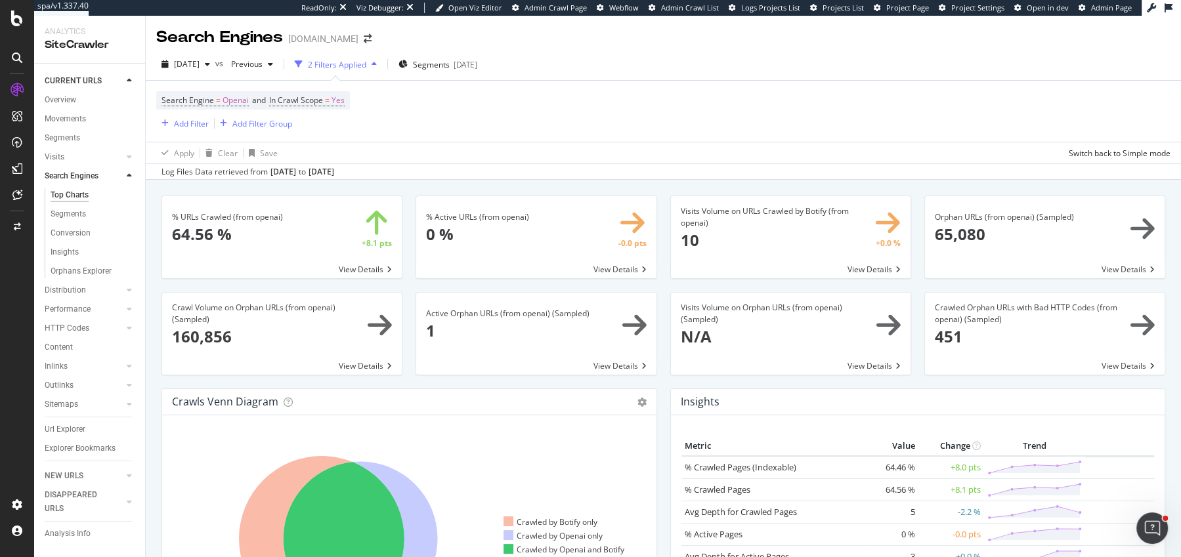
scroll to position [1273, 0]
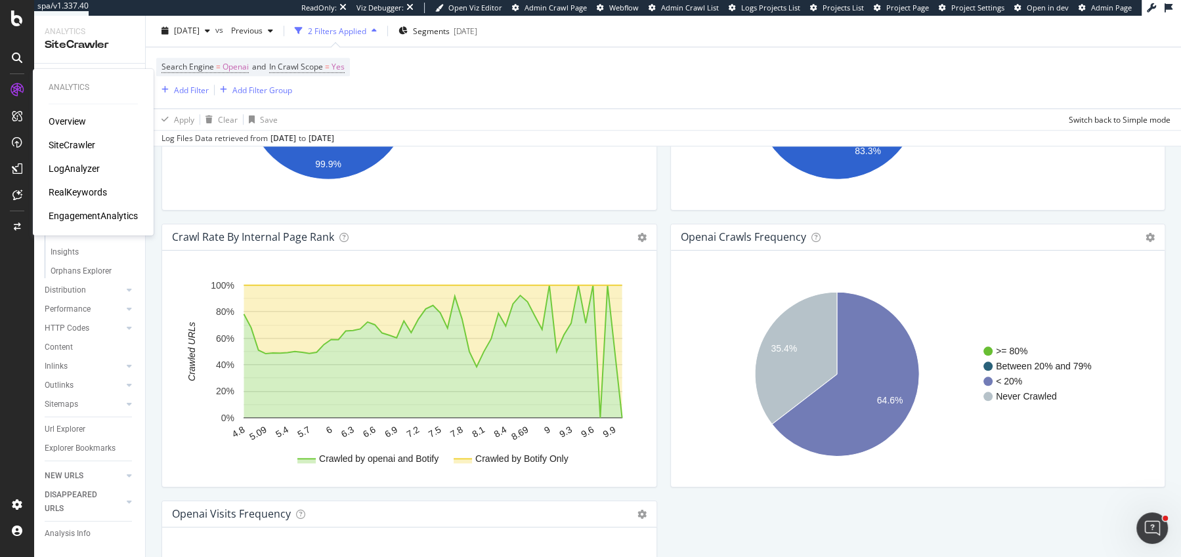
click at [66, 168] on div "LogAnalyzer" at bounding box center [74, 168] width 51 height 13
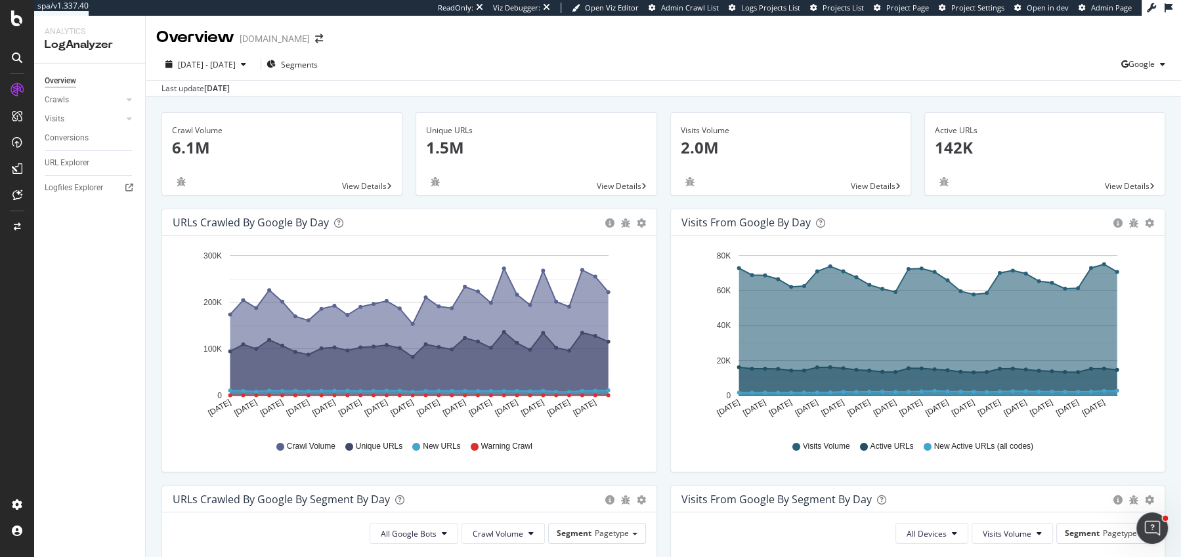
click at [1139, 42] on div "Overview raileurope.com" at bounding box center [663, 32] width 1035 height 33
click at [1139, 68] on span "Google" at bounding box center [1142, 63] width 26 height 11
click at [1085, 81] on span "OpenAI" at bounding box center [1075, 77] width 49 height 12
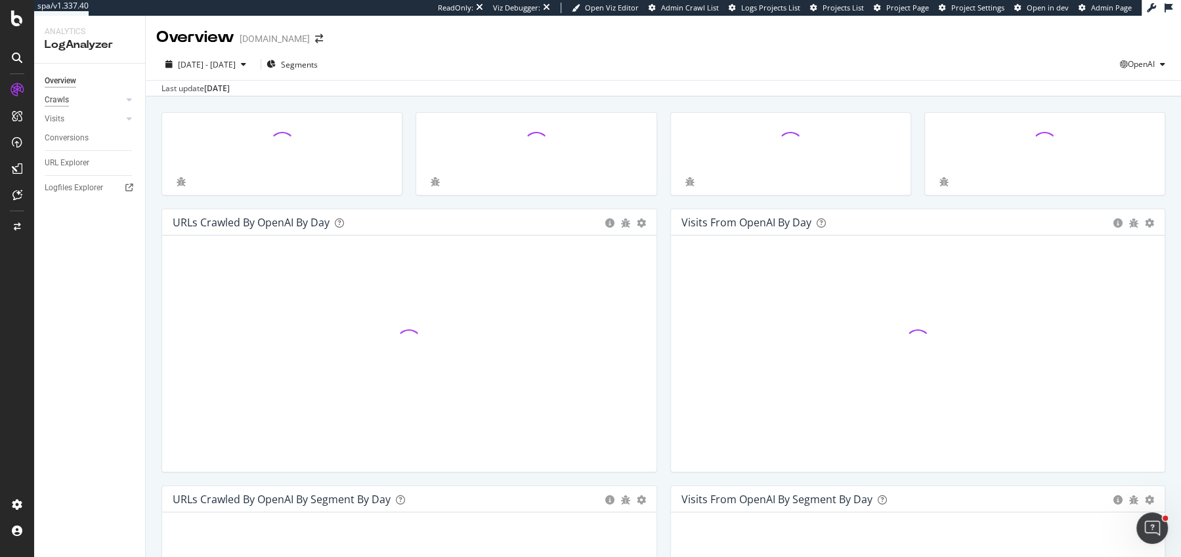
click at [62, 104] on div "Crawls" at bounding box center [57, 100] width 24 height 14
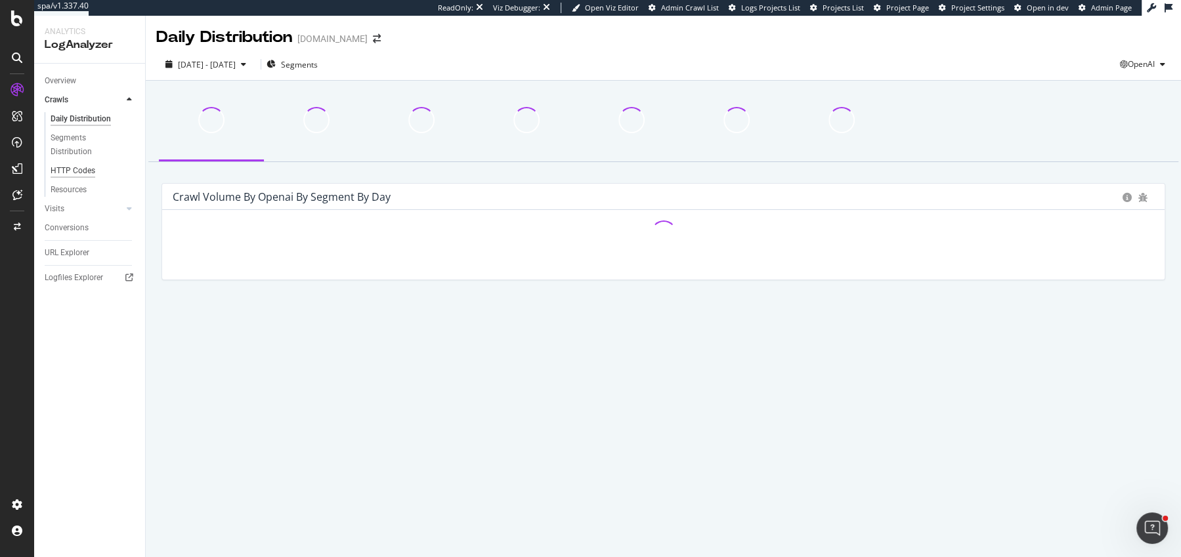
click at [78, 168] on div "HTTP Codes" at bounding box center [73, 171] width 45 height 14
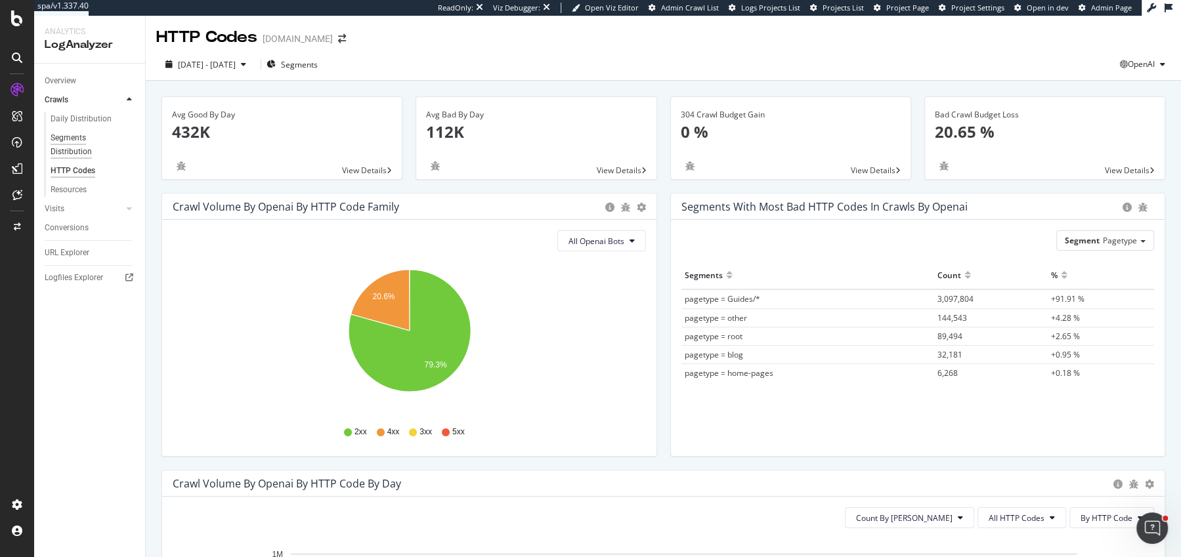
click at [66, 148] on div "Segments Distribution" at bounding box center [87, 145] width 73 height 28
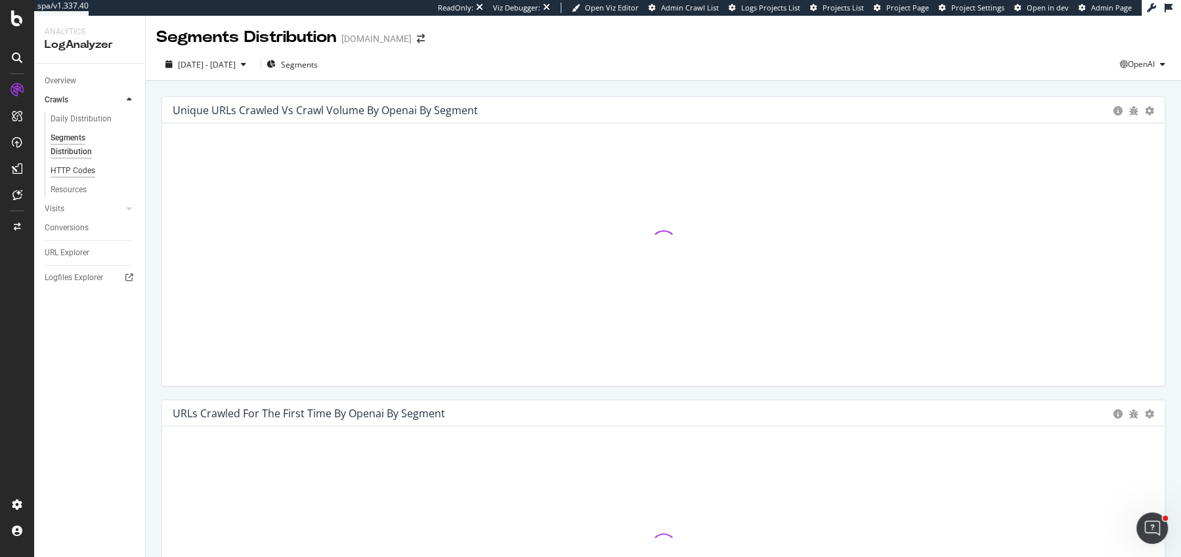
click at [51, 164] on div "HTTP Codes" at bounding box center [73, 171] width 45 height 14
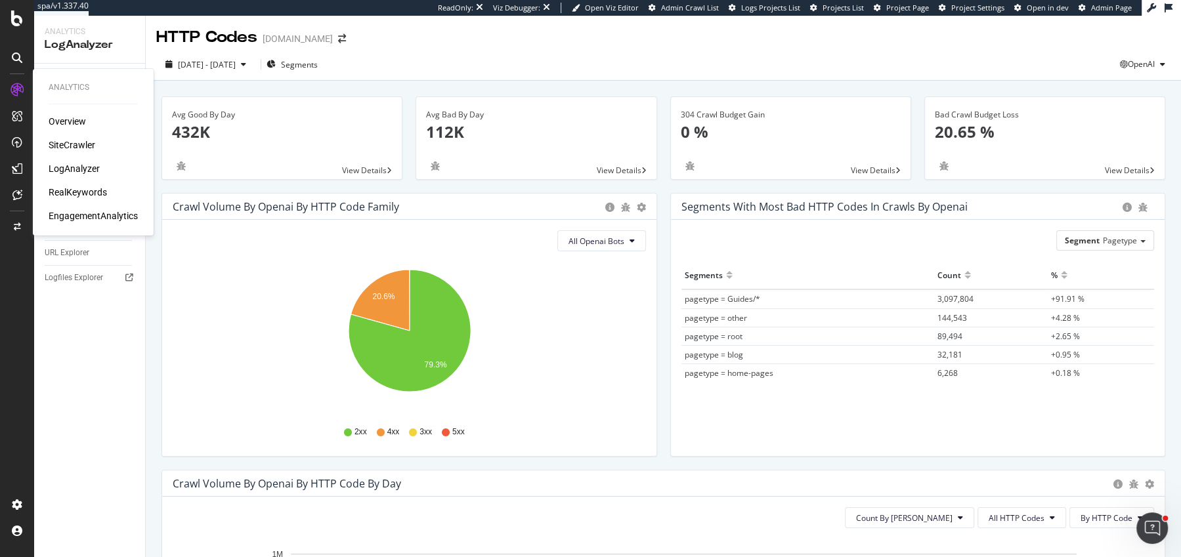
click at [60, 194] on div "RealKeywords" at bounding box center [78, 192] width 58 height 13
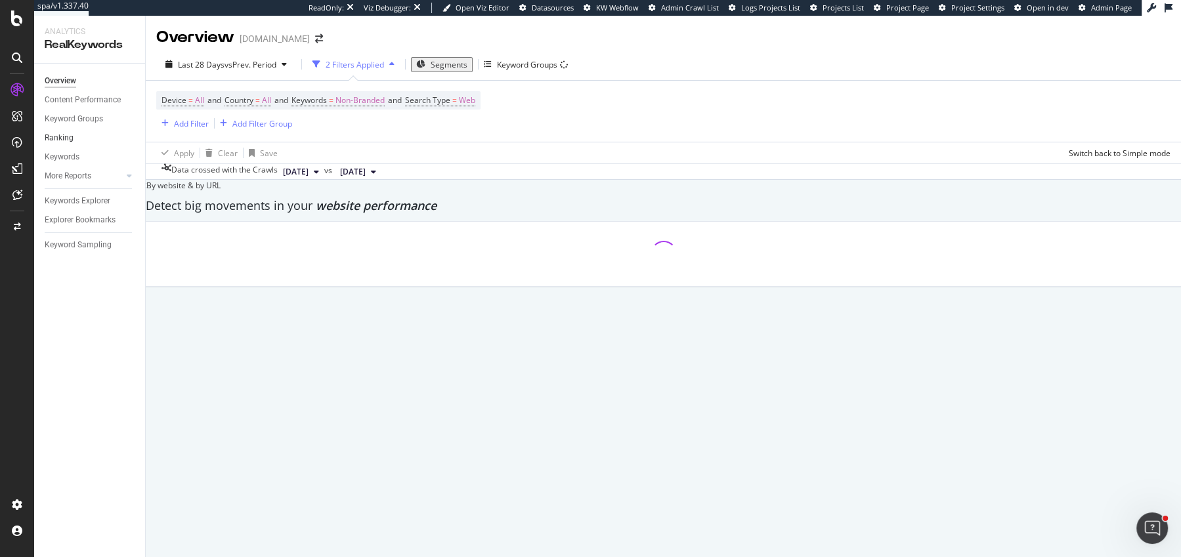
drag, startPoint x: 64, startPoint y: 135, endPoint x: 81, endPoint y: 135, distance: 16.4
click at [64, 135] on div "Ranking" at bounding box center [59, 138] width 29 height 14
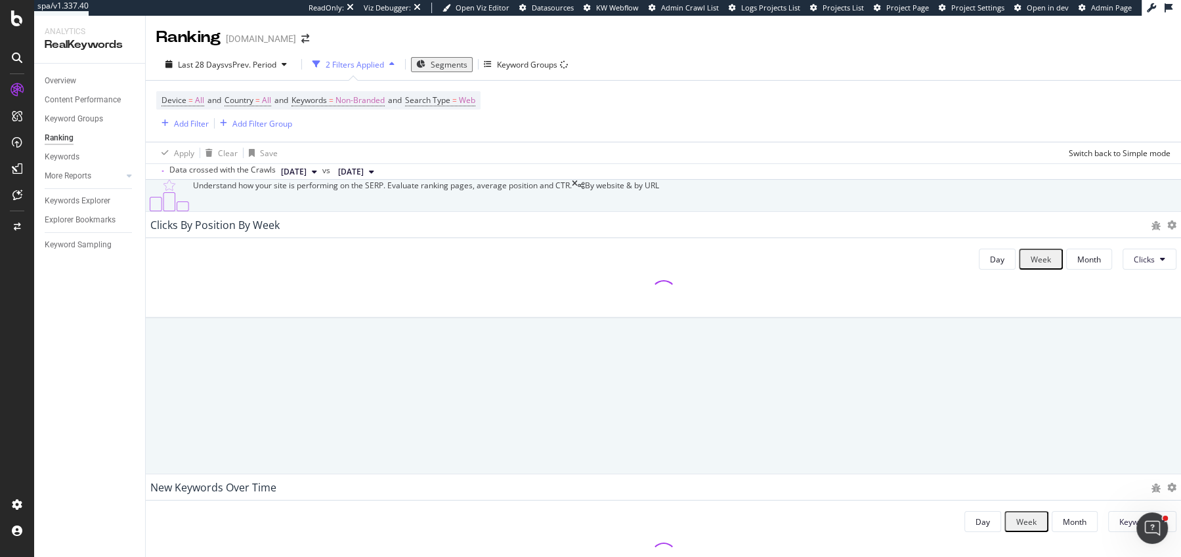
click at [60, 152] on div "Keywords" at bounding box center [62, 157] width 35 height 14
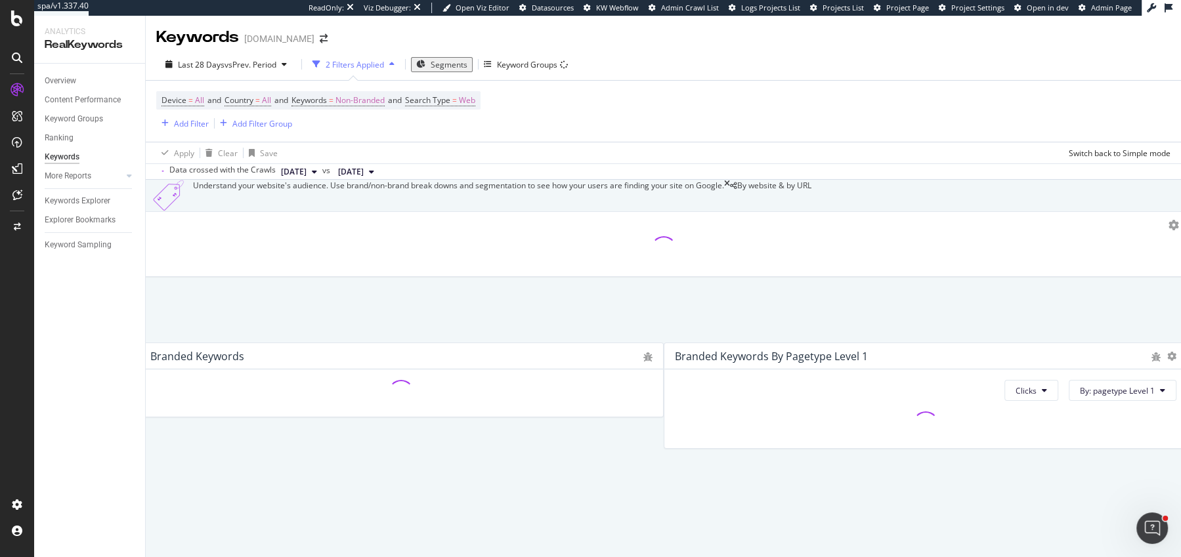
scroll to position [375, 0]
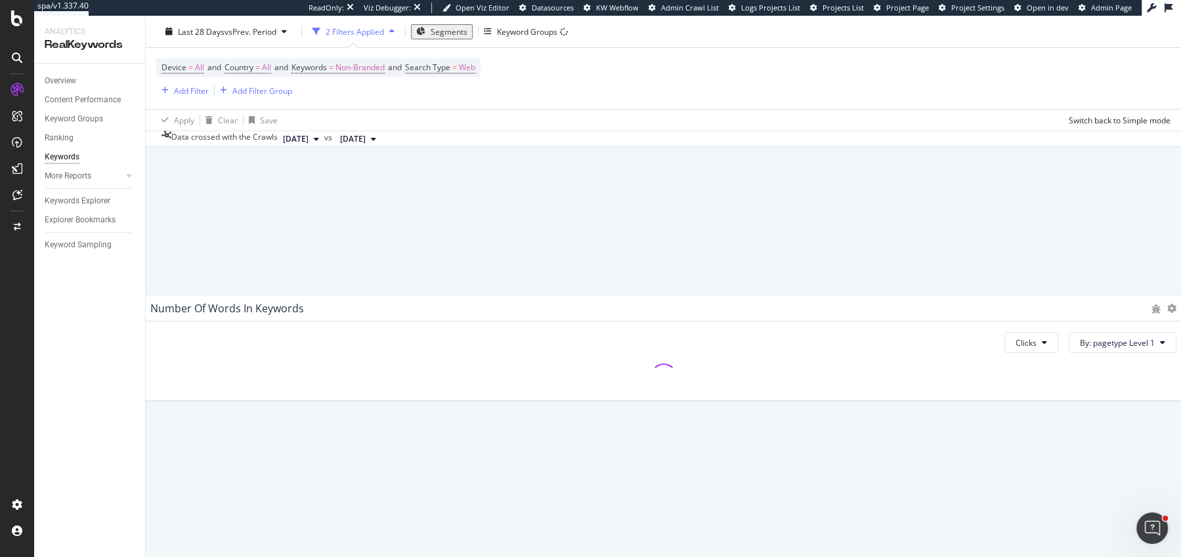
click at [248, 43] on div "Last 28 Days vs Prev. Period 2 Filters Applied Segments Keyword Groups" at bounding box center [663, 34] width 1035 height 26
click at [249, 43] on div "Last 28 Days vs Prev. Period 2 Filters Applied Segments Keyword Groups" at bounding box center [663, 34] width 1035 height 26
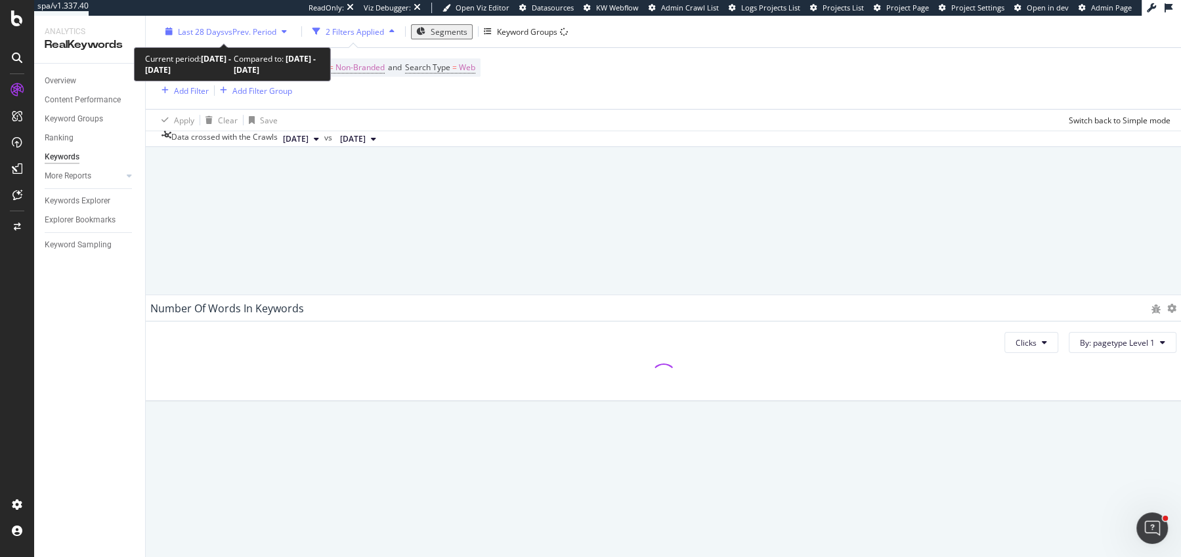
click at [251, 37] on div "Last 28 Days vs Prev. Period" at bounding box center [226, 31] width 132 height 11
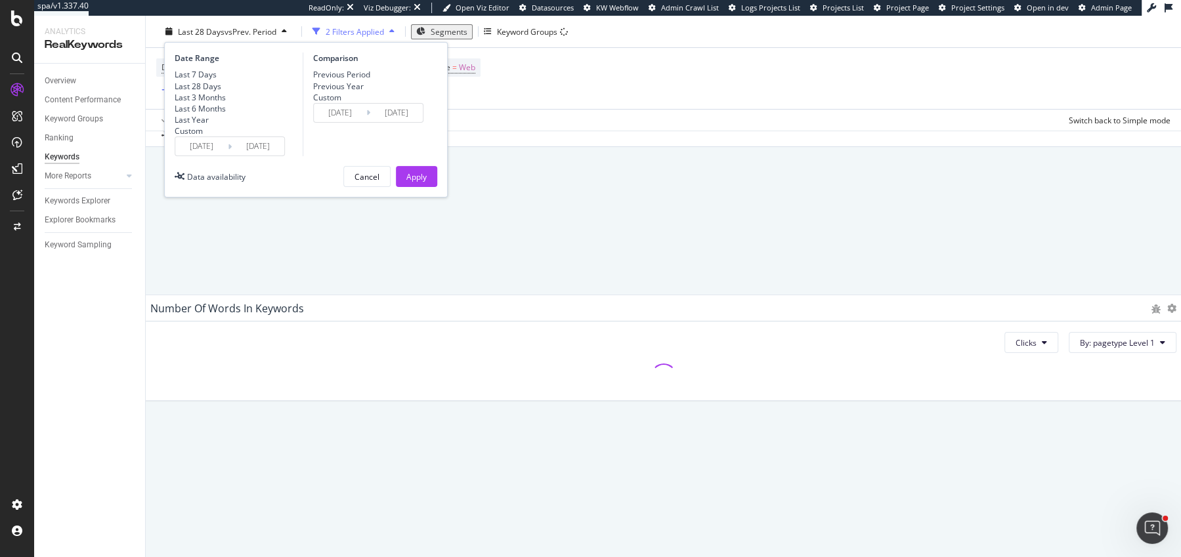
click at [209, 115] on div "Last 7 Days Last 28 Days Last 3 Months Last 6 Months Last Year Custom" at bounding box center [200, 103] width 51 height 68
click at [217, 102] on div "Last 3 Months" at bounding box center [200, 96] width 51 height 11
type input "[DATE]"
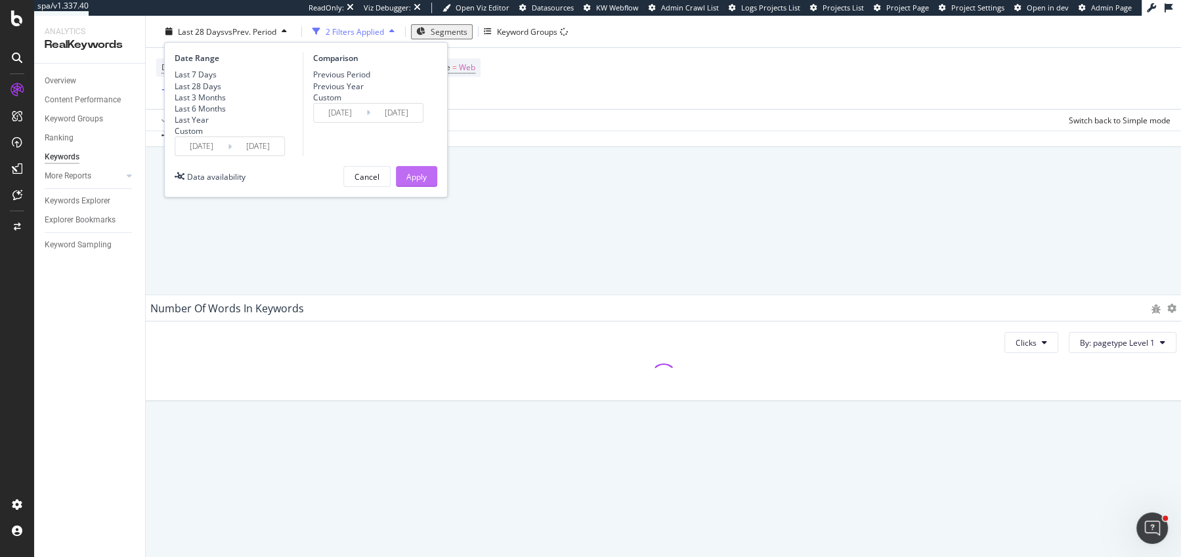
click at [419, 187] on button "Apply" at bounding box center [416, 176] width 41 height 21
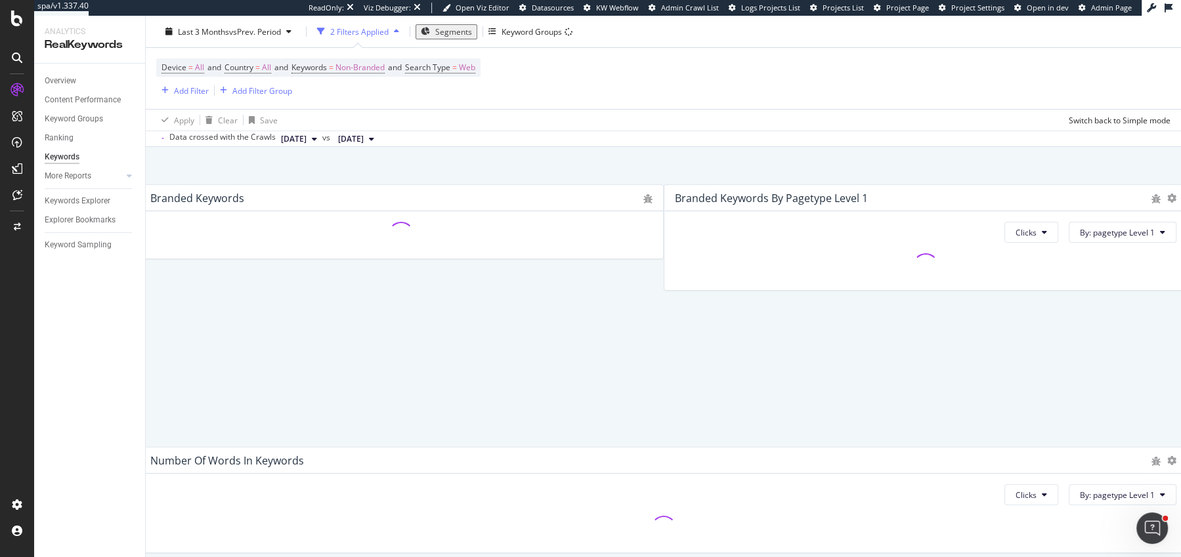
scroll to position [375, 0]
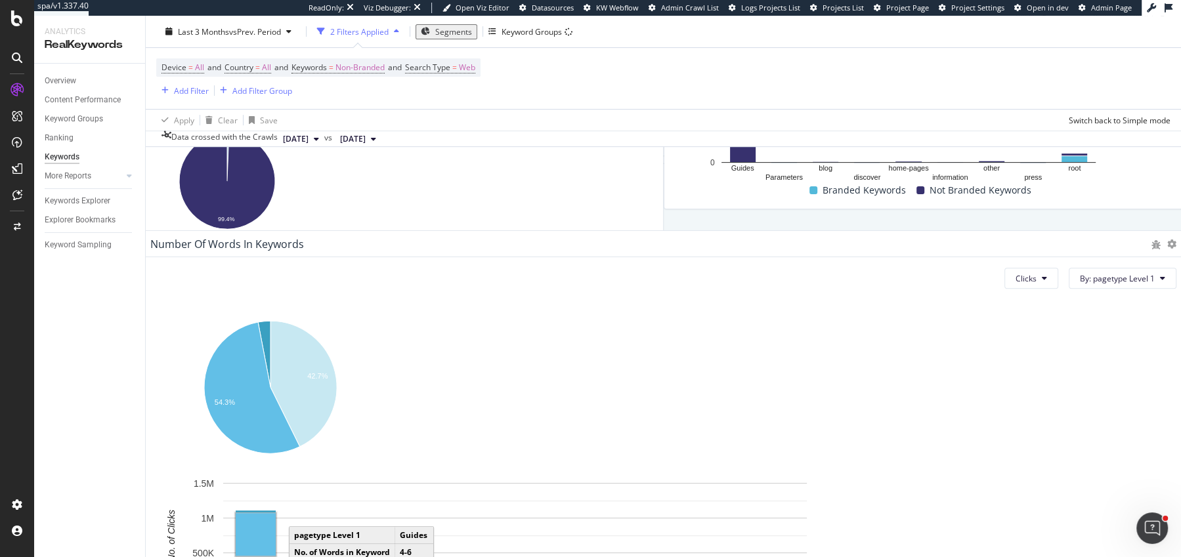
click at [276, 513] on rect "A chart." at bounding box center [256, 534] width 40 height 43
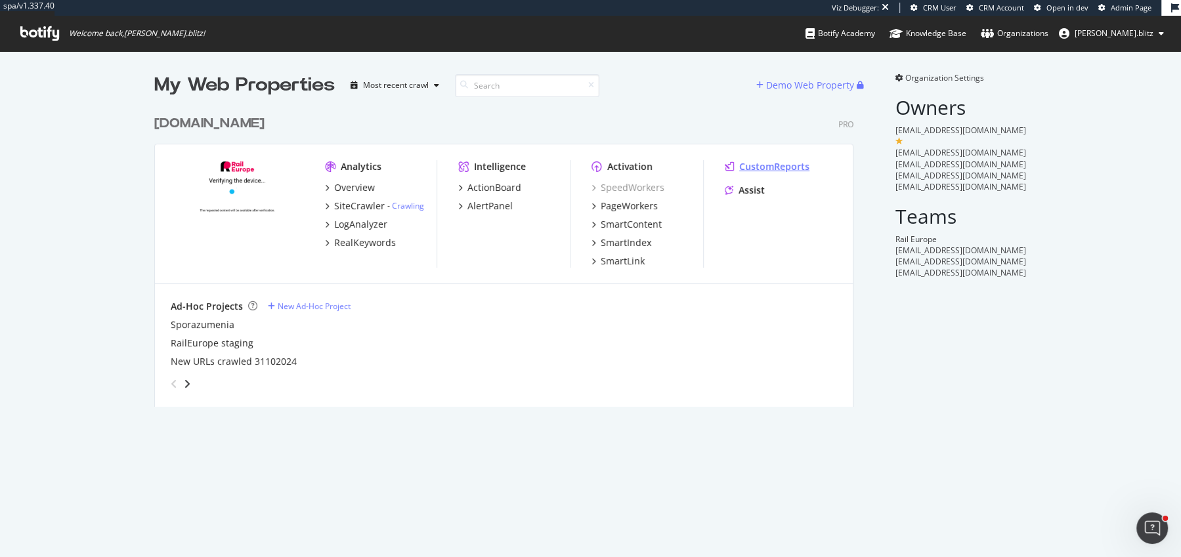
click at [757, 165] on div "CustomReports" at bounding box center [774, 166] width 70 height 13
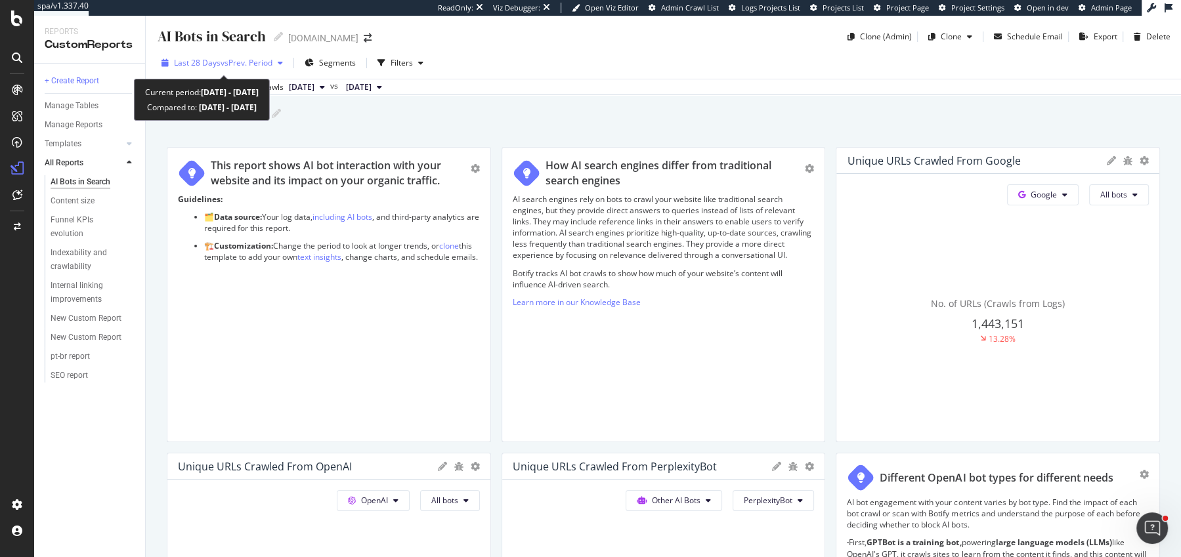
click at [223, 61] on span "vs Prev. Period" at bounding box center [247, 62] width 52 height 11
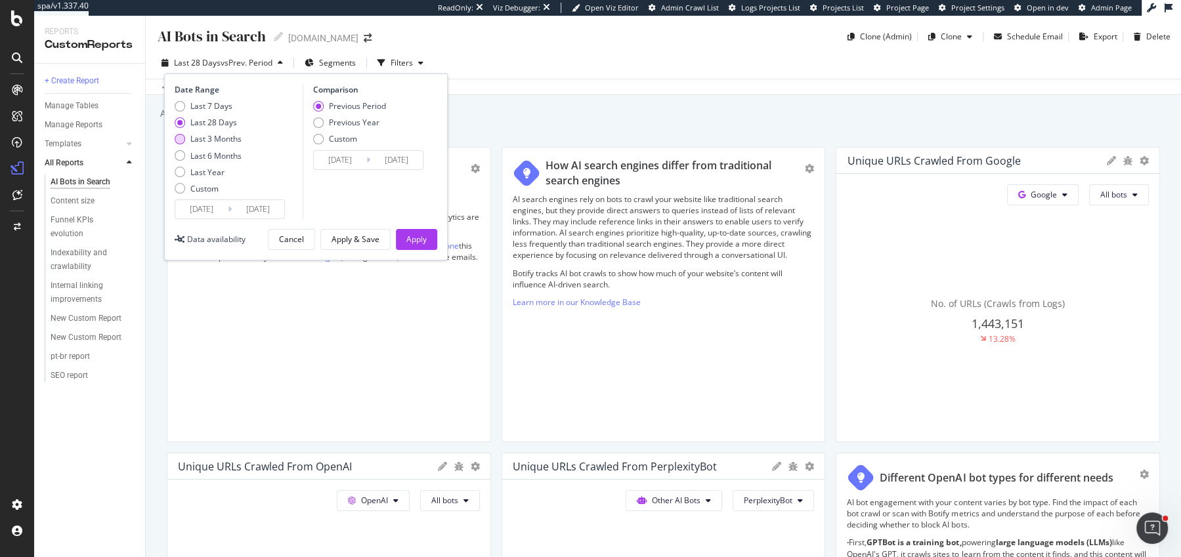
click at [201, 137] on div "Last 3 Months" at bounding box center [215, 138] width 51 height 11
type input "[DATE]"
click at [371, 128] on div "Previous Period Previous Year Custom" at bounding box center [349, 124] width 73 height 49
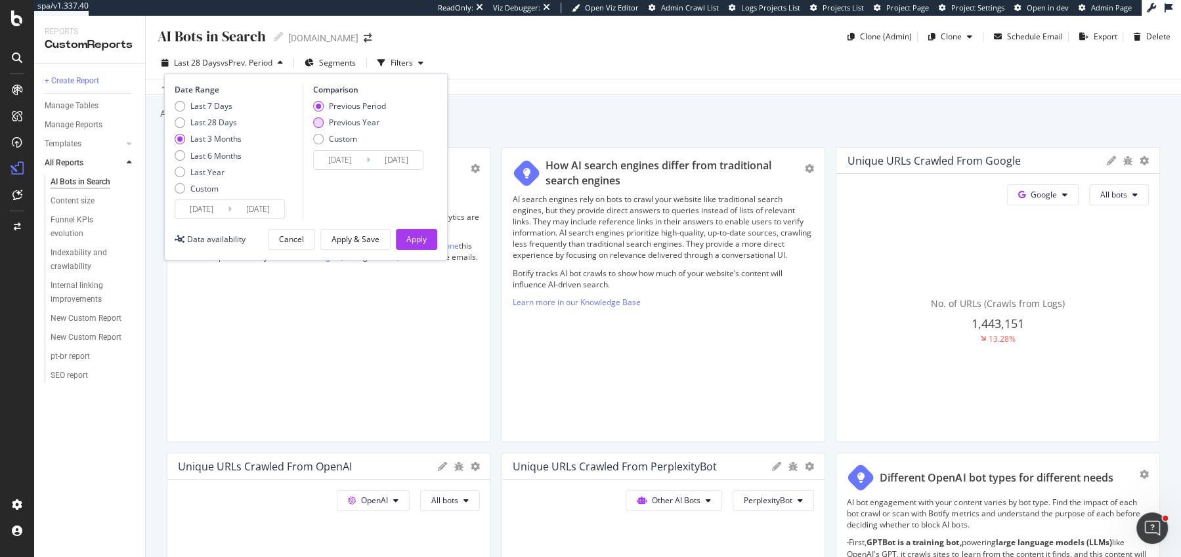
click at [370, 120] on div "Previous Year" at bounding box center [354, 122] width 51 height 11
type input "[DATE]"
click at [409, 240] on div "Apply" at bounding box center [416, 239] width 20 height 11
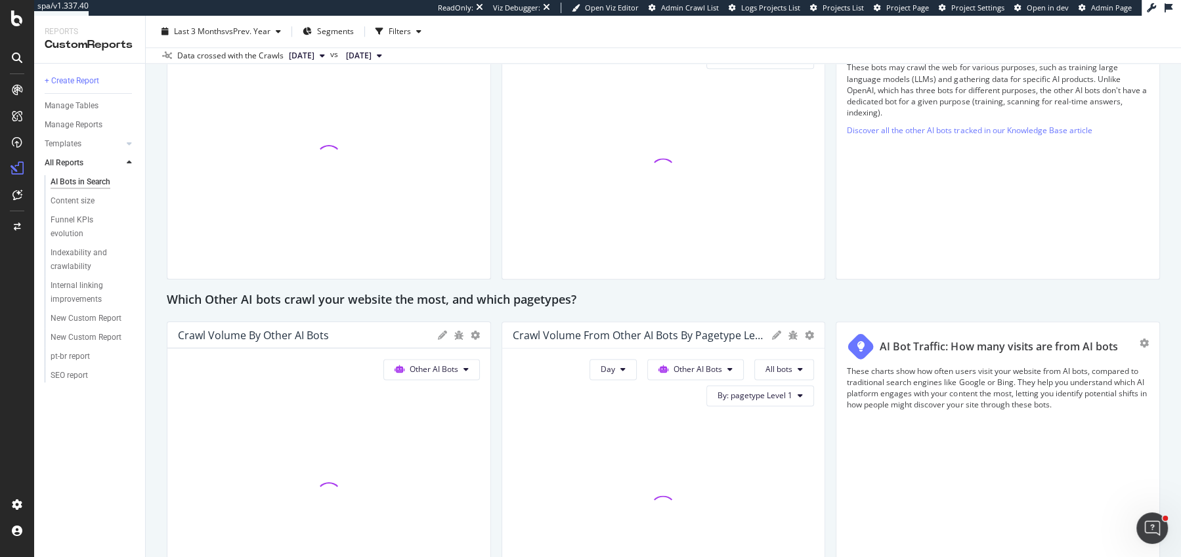
scroll to position [1882, 0]
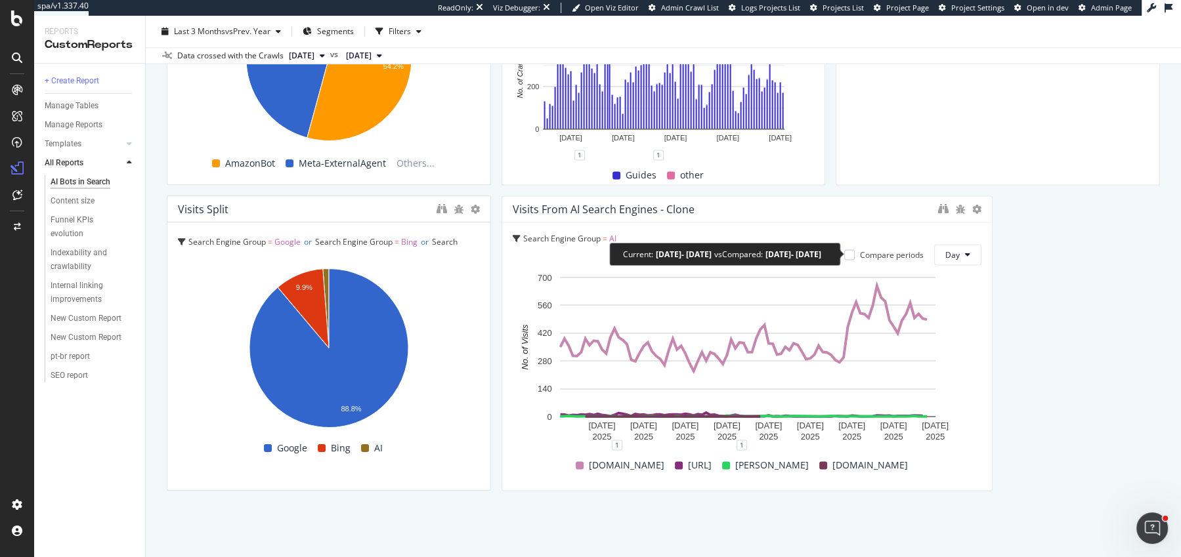
click at [853, 259] on div "Compare periods" at bounding box center [883, 255] width 79 height 11
drag, startPoint x: 853, startPoint y: 257, endPoint x: 996, endPoint y: 283, distance: 145.5
click at [853, 256] on div at bounding box center [849, 255] width 11 height 11
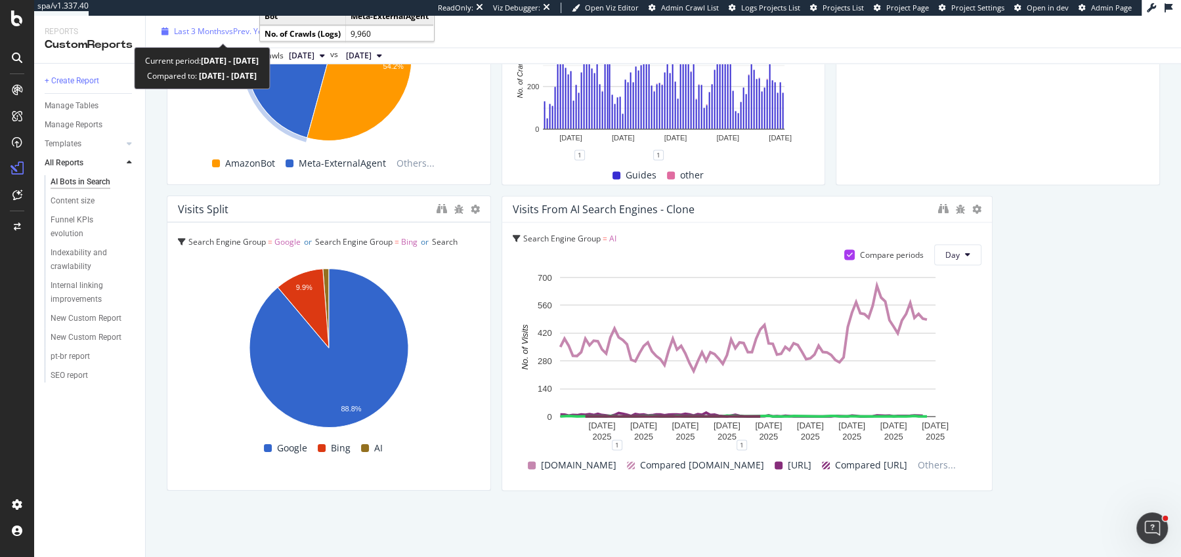
click at [267, 37] on span "vs Prev. Year" at bounding box center [247, 31] width 45 height 11
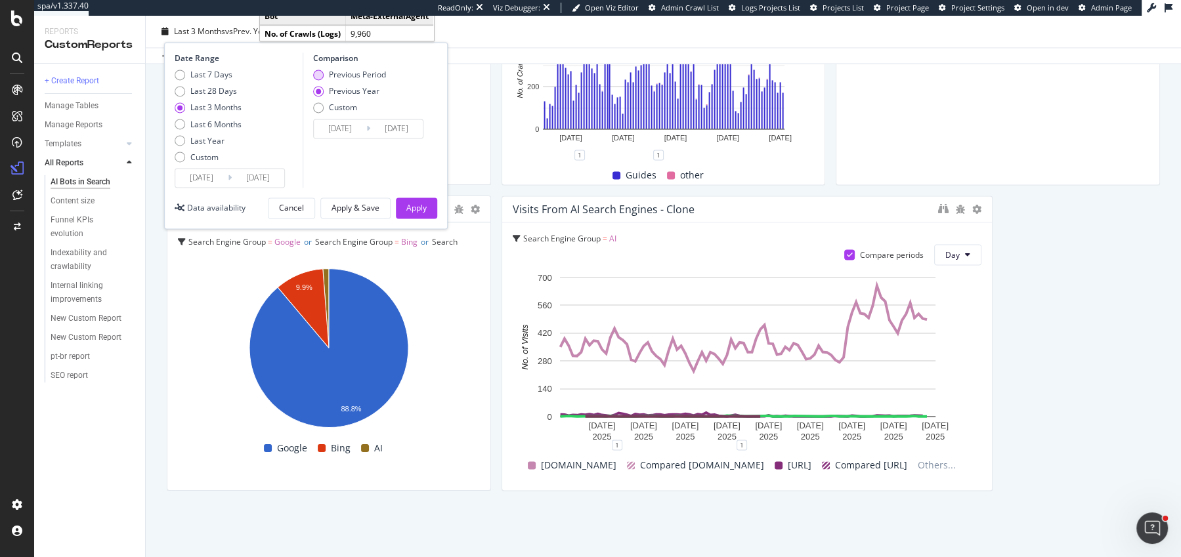
click at [347, 72] on div "Previous Period" at bounding box center [357, 74] width 57 height 11
type input "[DATE]"
click at [412, 207] on div "Apply" at bounding box center [416, 207] width 20 height 11
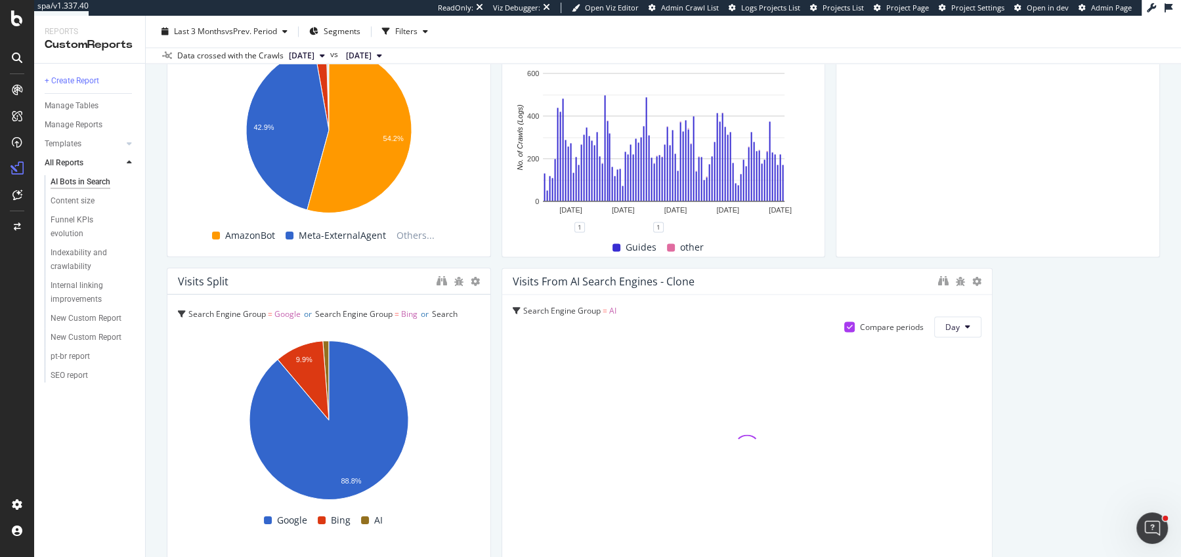
scroll to position [1882, 0]
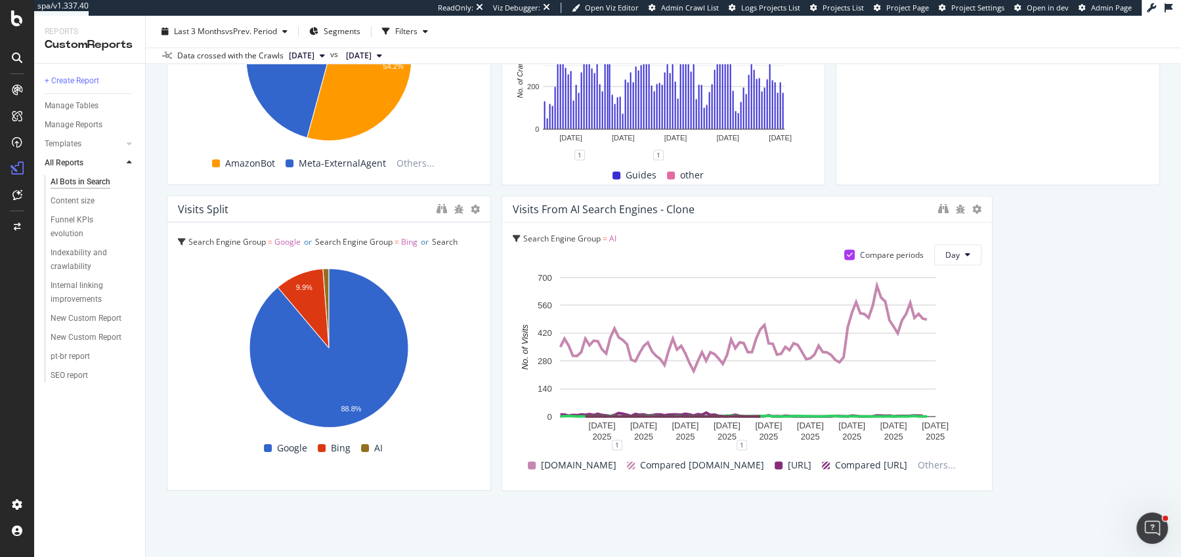
click at [835, 465] on span "Compared [URL]" at bounding box center [871, 466] width 72 height 16
click at [938, 468] on span "Others..." at bounding box center [937, 466] width 49 height 16
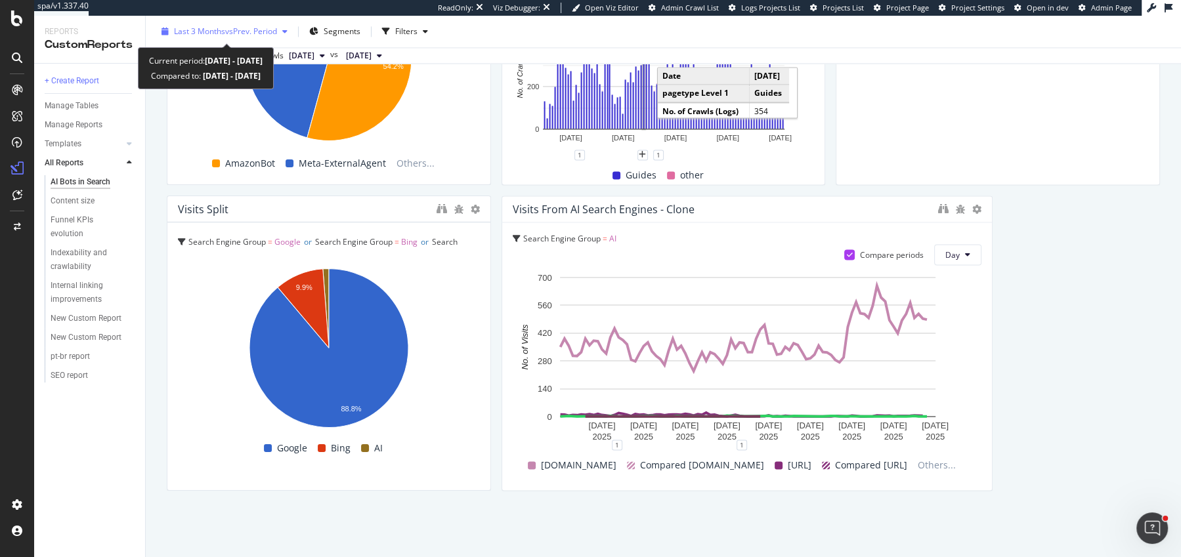
click at [221, 30] on span "Last 3 Months" at bounding box center [199, 31] width 51 height 11
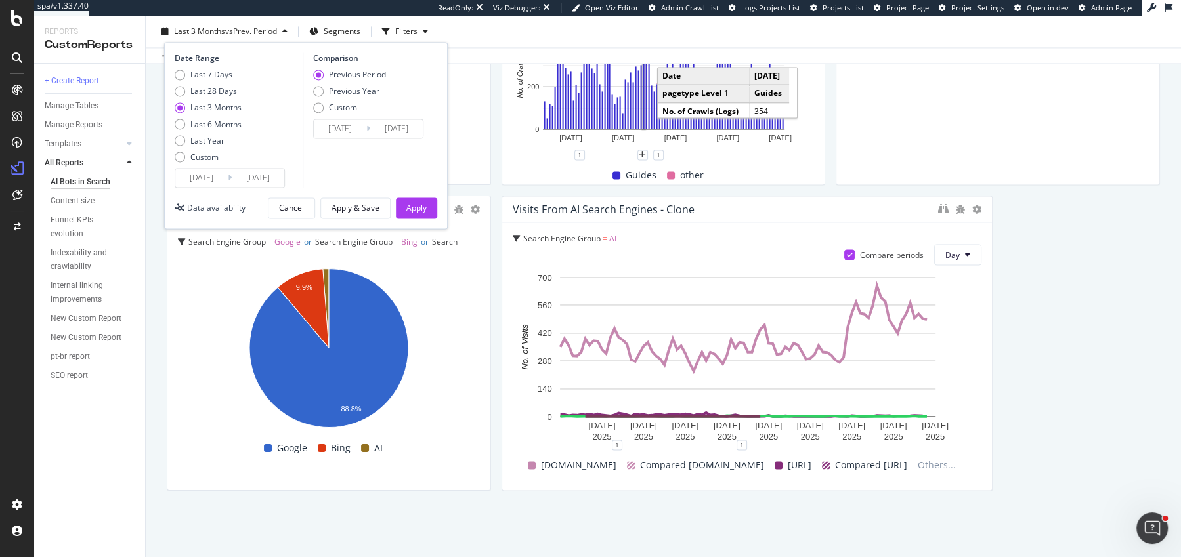
click at [207, 181] on input "[DATE]" at bounding box center [201, 178] width 53 height 18
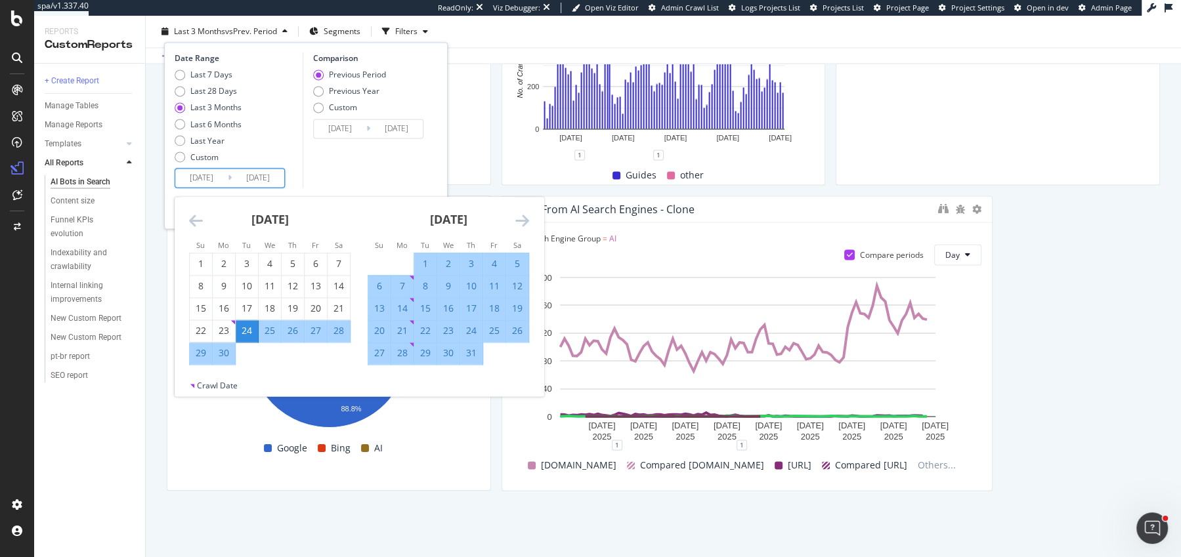
click at [195, 179] on input "[DATE]" at bounding box center [201, 178] width 53 height 18
type input "[DATE]"
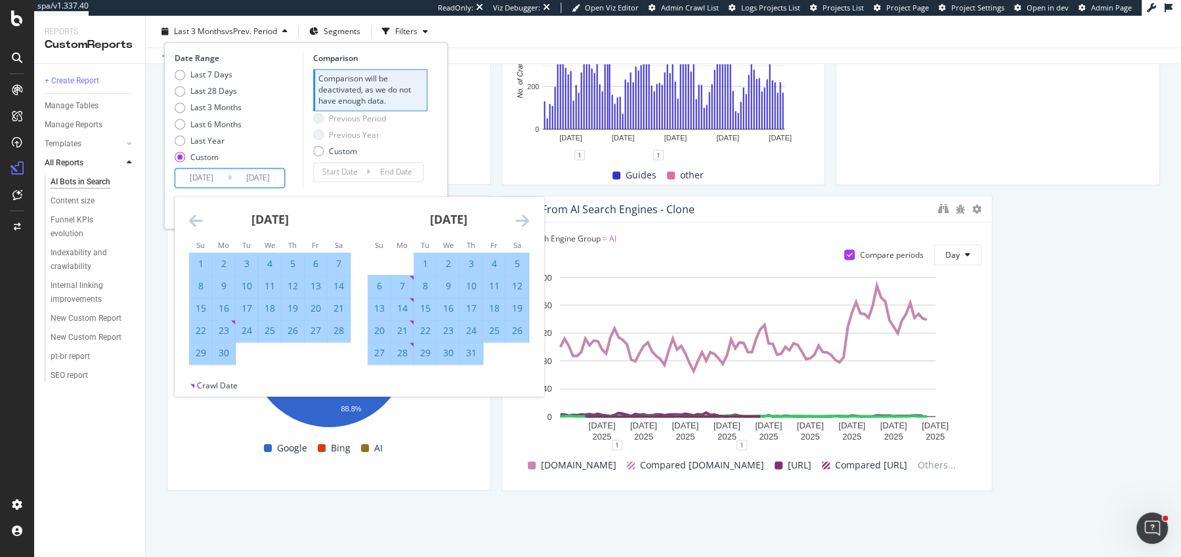
click at [251, 178] on input "[DATE]" at bounding box center [258, 178] width 53 height 18
type input "[DATE]"
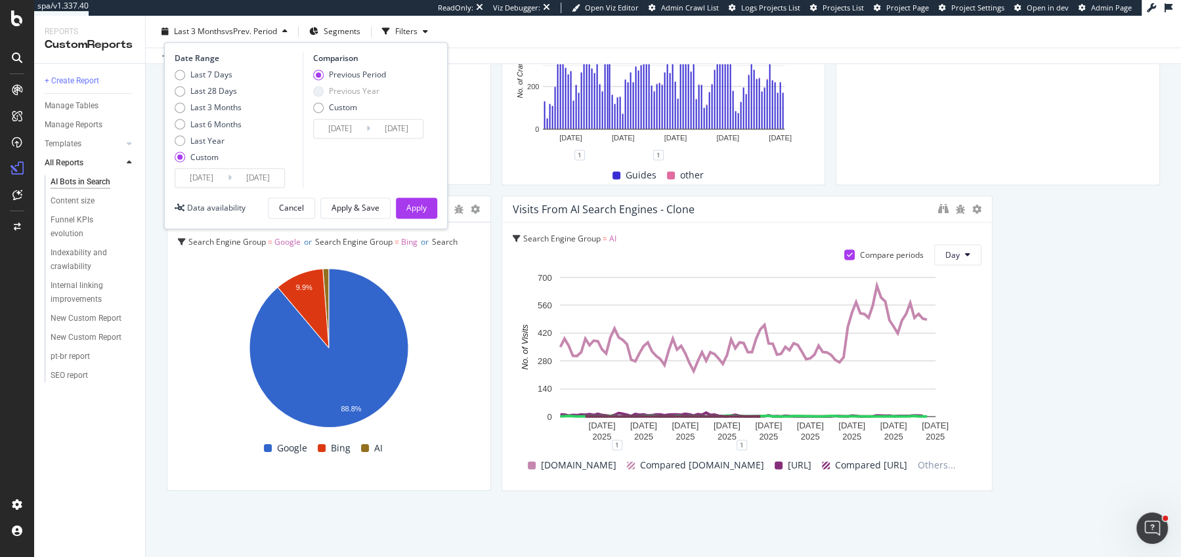
type input "[DATE]"
click at [395, 195] on div "Date Range Last 7 Days Last 28 Days Last 3 Months Last 6 Months Last Year Custo…" at bounding box center [306, 135] width 284 height 187
click at [406, 200] on div "Apply" at bounding box center [416, 208] width 20 height 20
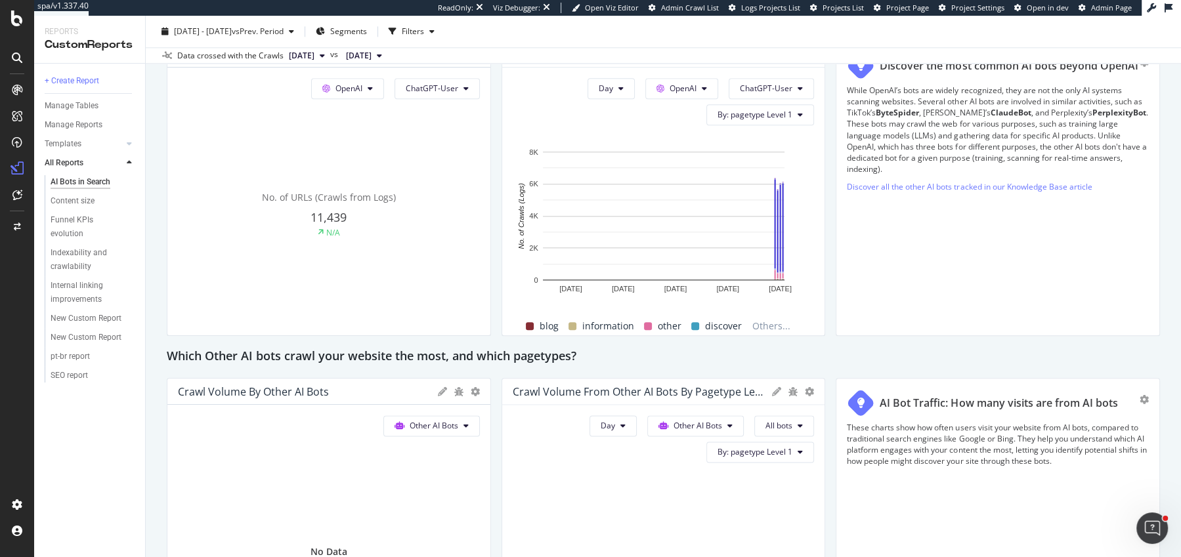
scroll to position [1882, 0]
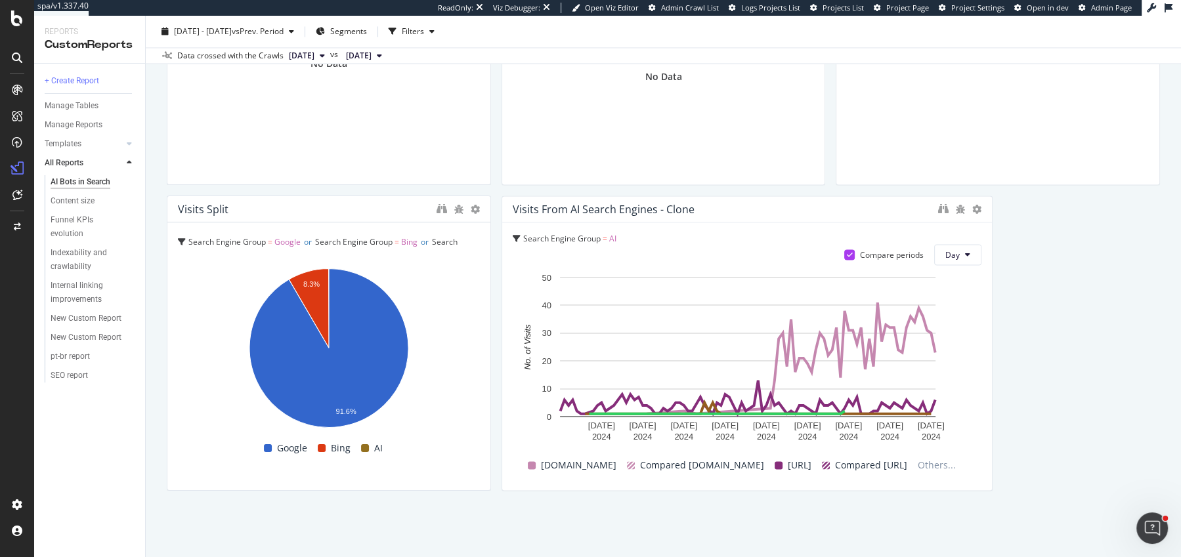
click at [274, 52] on div "Data crossed with the Crawls" at bounding box center [230, 56] width 106 height 12
click at [257, 41] on button "[DATE] - [DATE] vs Prev. Period" at bounding box center [227, 31] width 143 height 21
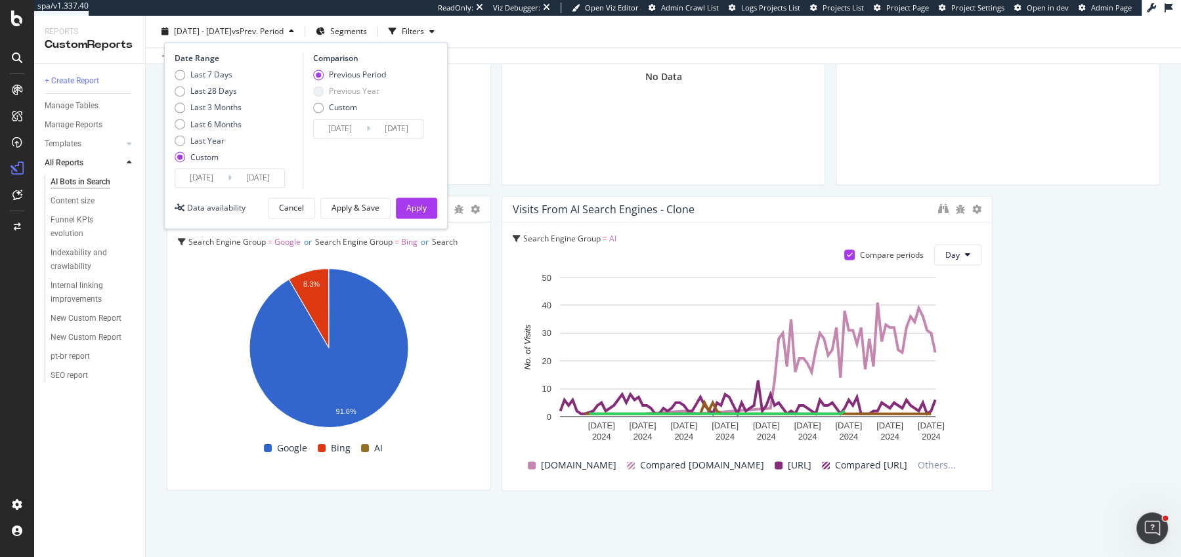
click at [200, 177] on input "[DATE]" at bounding box center [201, 178] width 53 height 18
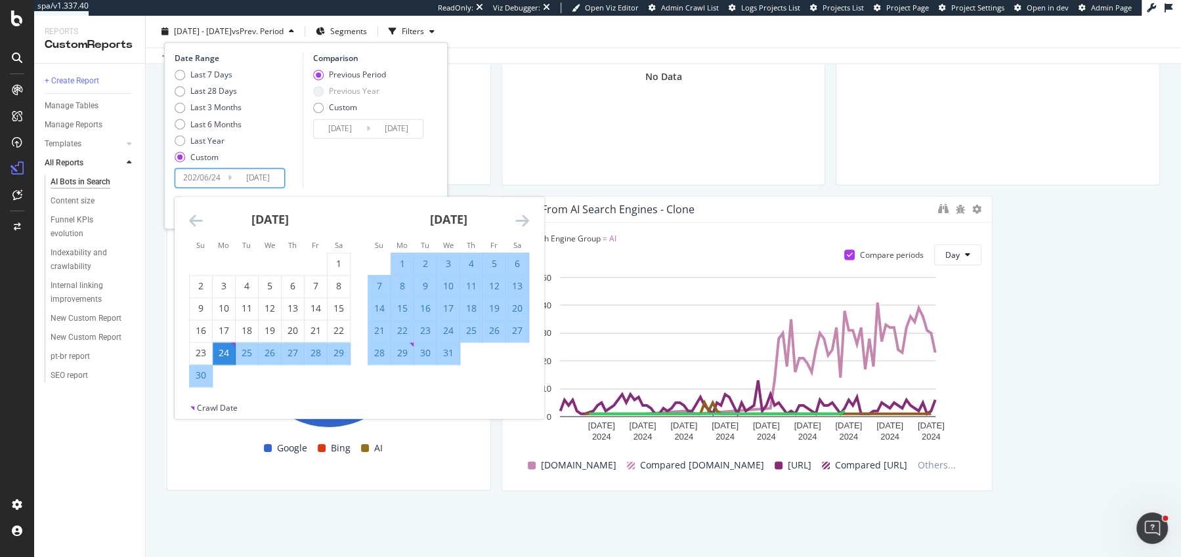
type input "[DATE]"
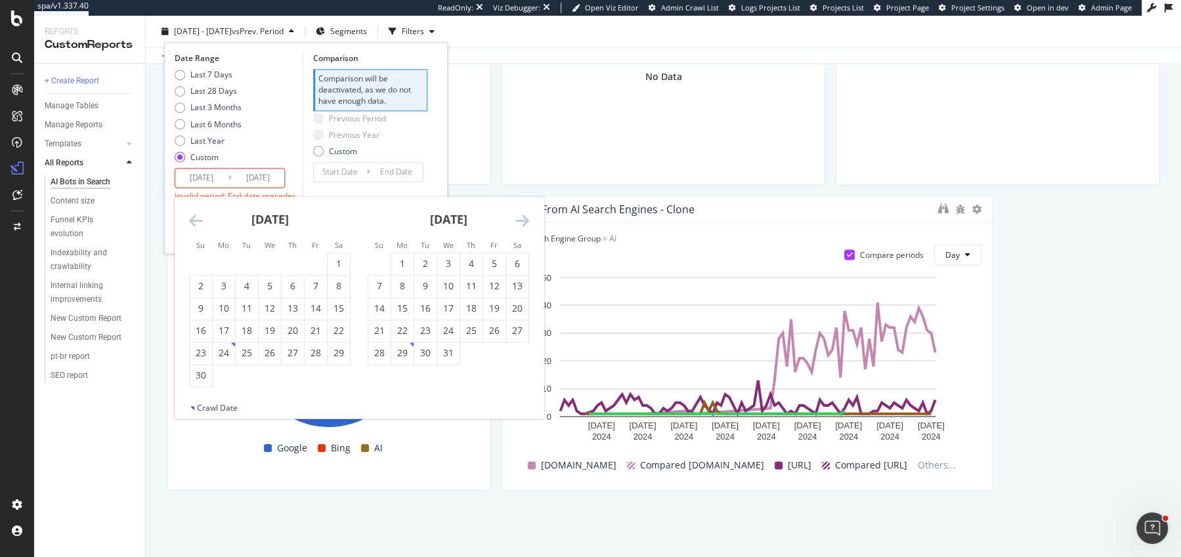
click at [253, 179] on input "[DATE]" at bounding box center [258, 178] width 53 height 18
type input "[DATE]"
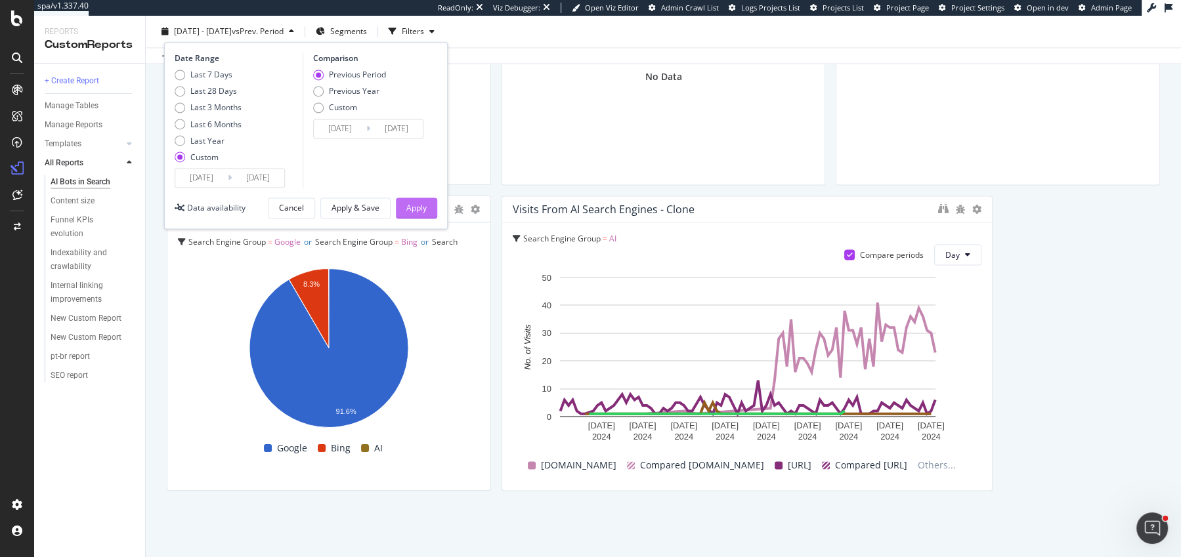
type input "[DATE]"
click at [417, 215] on div "Apply" at bounding box center [416, 208] width 20 height 20
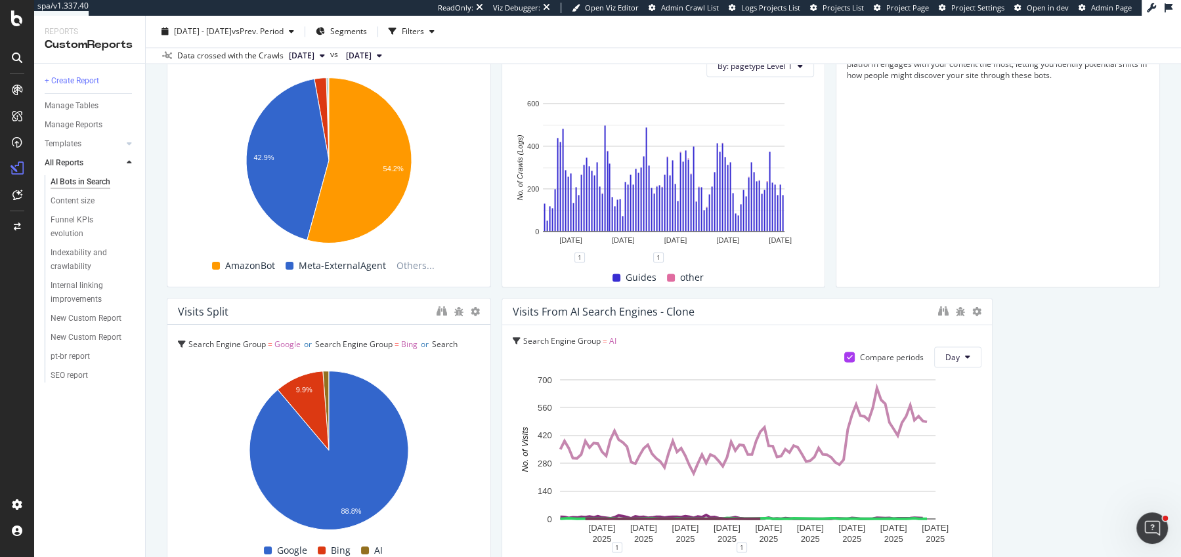
scroll to position [1882, 0]
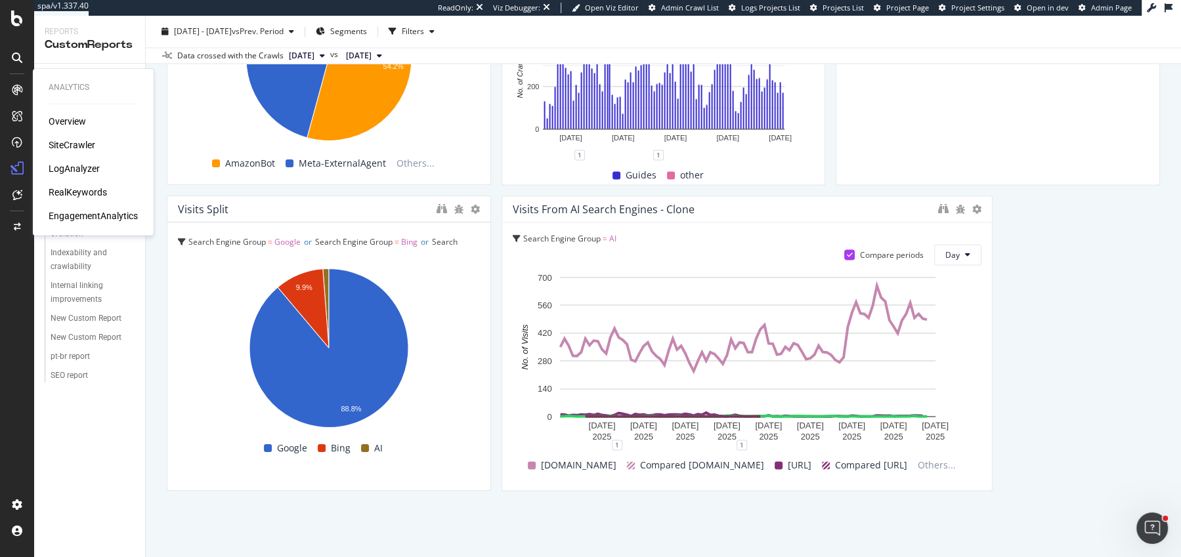
click at [80, 146] on div "SiteCrawler" at bounding box center [72, 145] width 47 height 13
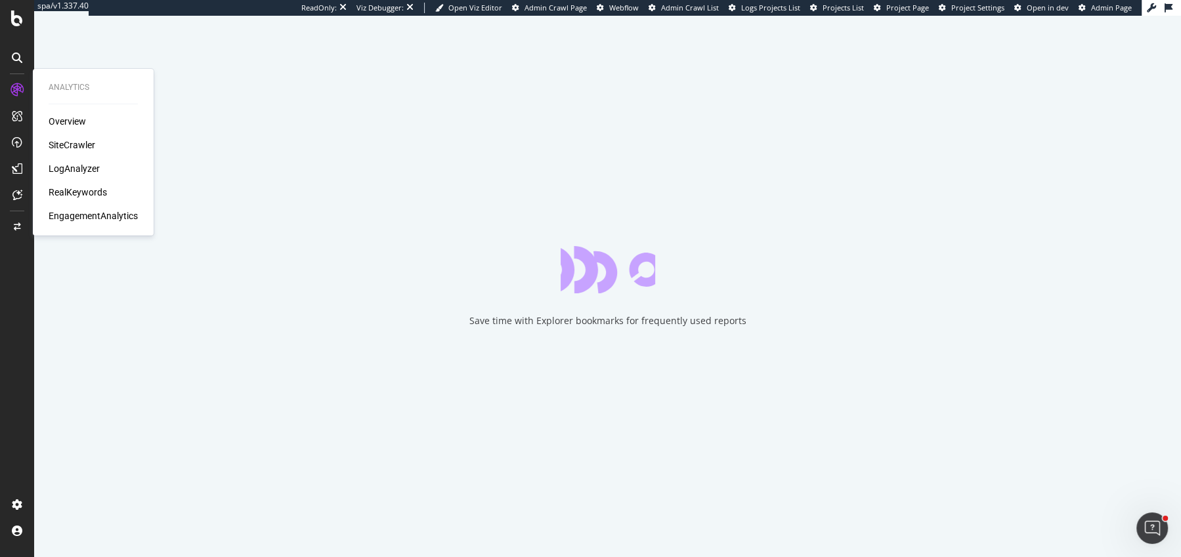
click at [87, 184] on div "Overview SiteCrawler LogAnalyzer RealKeywords EngagementAnalytics" at bounding box center [93, 169] width 89 height 108
click at [86, 192] on div "RealKeywords" at bounding box center [78, 192] width 58 height 13
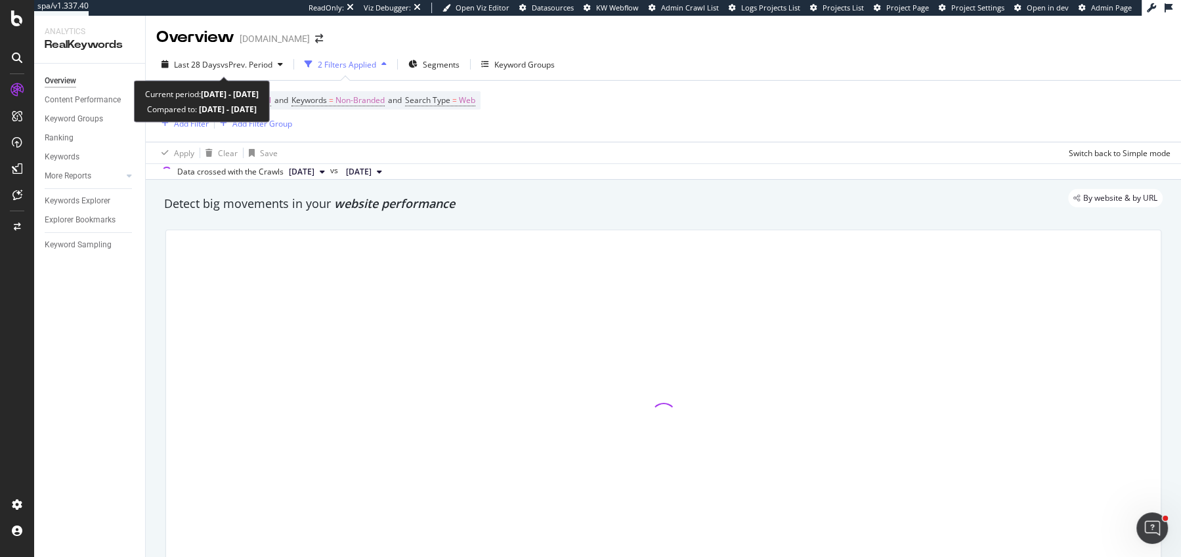
click at [272, 53] on div "Last 28 Days vs Prev. Period 2 Filters Applied Segments Keyword Groups Device =…" at bounding box center [663, 114] width 1035 height 131
click at [272, 57] on div "Last 28 Days vs Prev. Period" at bounding box center [222, 64] width 132 height 20
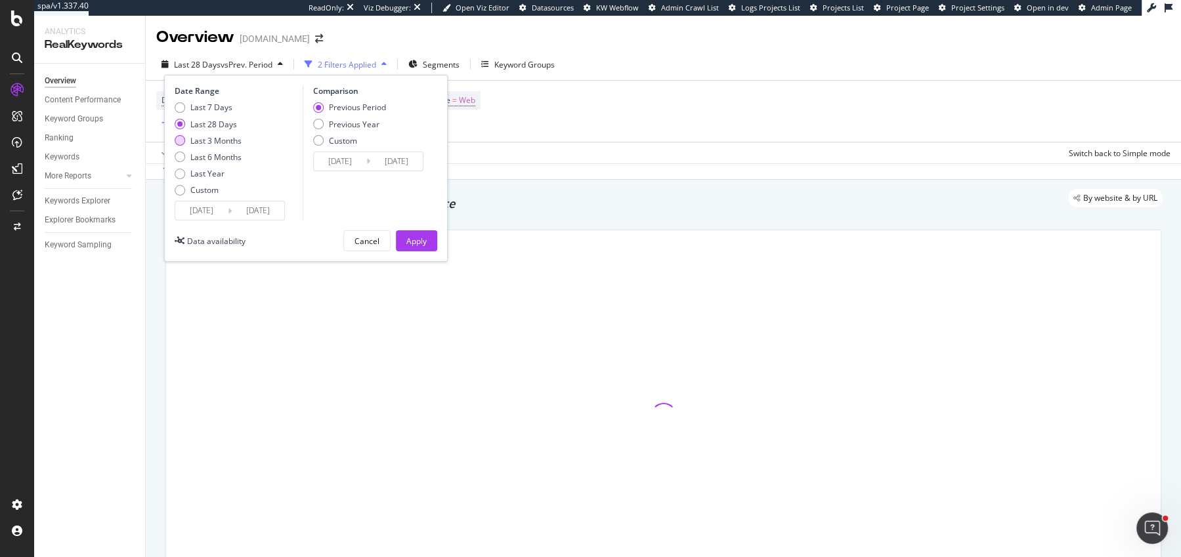
click at [214, 141] on div "Last 3 Months" at bounding box center [215, 140] width 51 height 11
type input "[DATE]"
click at [220, 161] on div "Last 6 Months" at bounding box center [215, 157] width 51 height 11
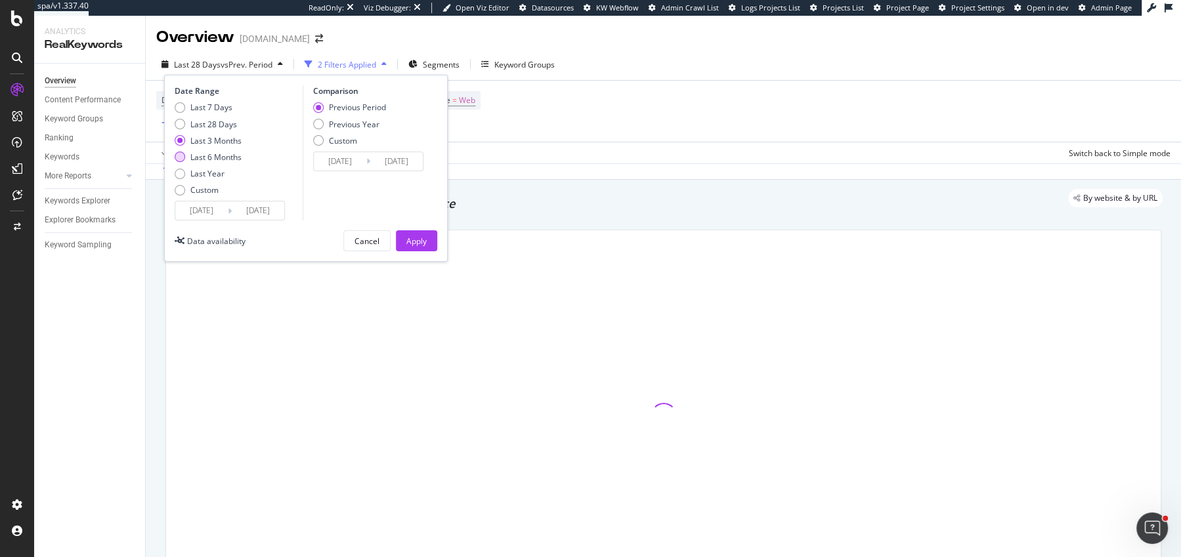
type input "[DATE]"
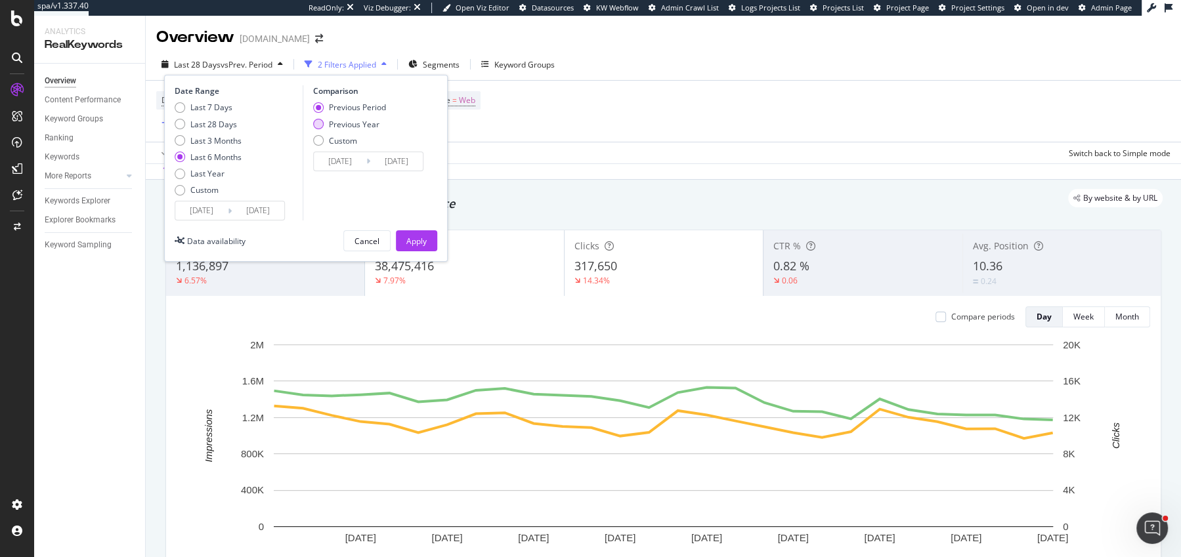
click at [349, 127] on div "Previous Year" at bounding box center [354, 124] width 51 height 11
type input "[DATE]"
drag, startPoint x: 412, startPoint y: 248, endPoint x: 452, endPoint y: 123, distance: 130.8
click at [412, 248] on div "Apply" at bounding box center [416, 241] width 20 height 20
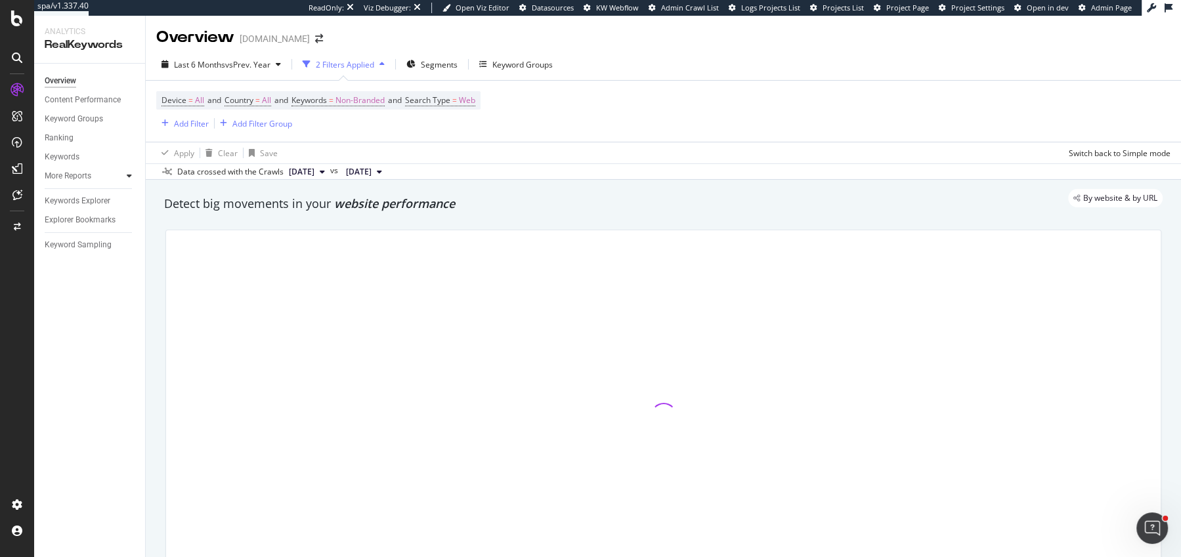
click at [133, 177] on div at bounding box center [129, 175] width 13 height 13
click at [380, 204] on div "By website & by URL" at bounding box center [657, 198] width 1012 height 18
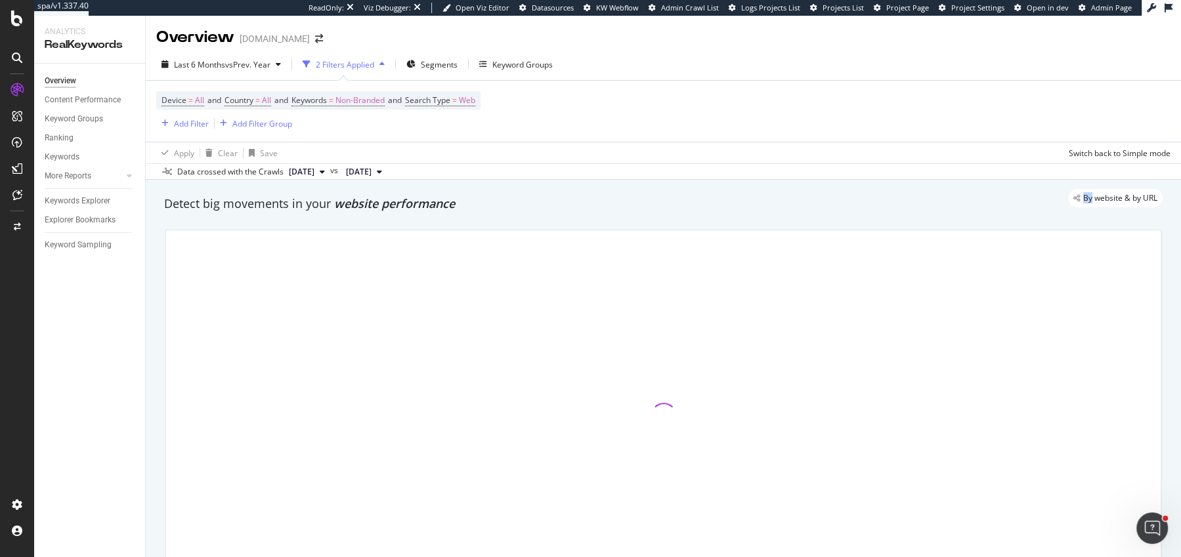
click at [380, 204] on div "By website & by URL" at bounding box center [657, 198] width 1012 height 18
click at [380, 210] on span "website performance" at bounding box center [394, 204] width 121 height 16
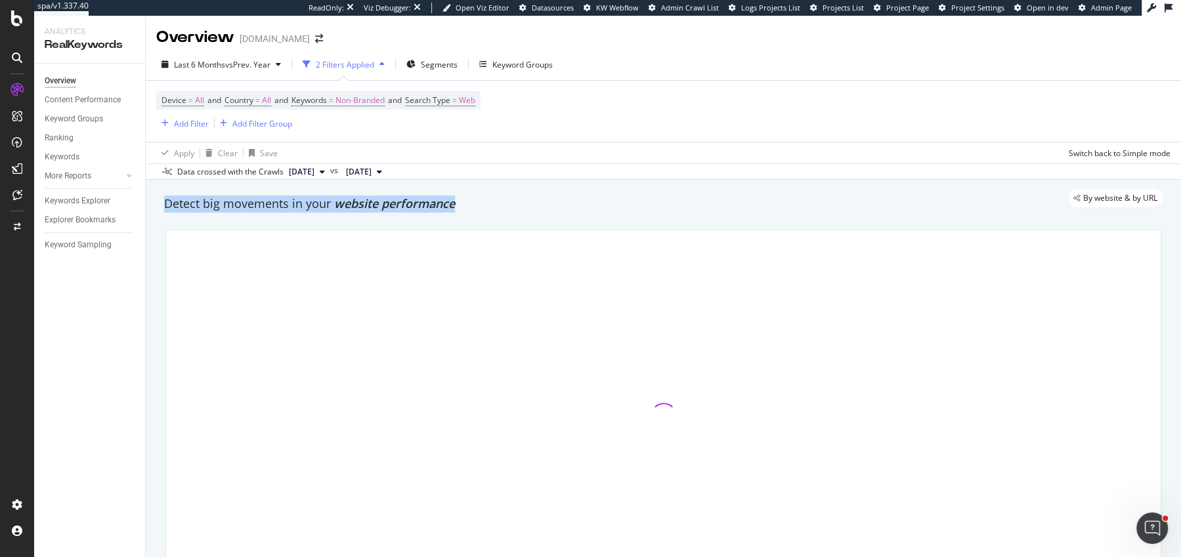
click at [380, 210] on span "website performance" at bounding box center [394, 204] width 121 height 16
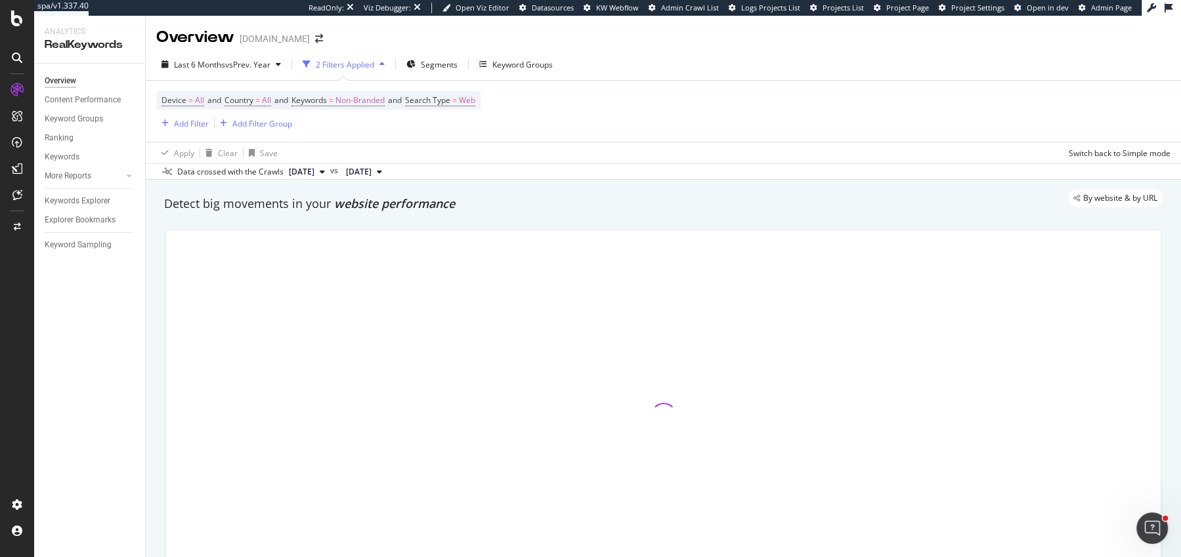
click at [422, 207] on span "website performance" at bounding box center [394, 204] width 121 height 16
drag, startPoint x: 454, startPoint y: 209, endPoint x: 334, endPoint y: 207, distance: 120.2
click at [334, 207] on span "website performance" at bounding box center [394, 204] width 121 height 16
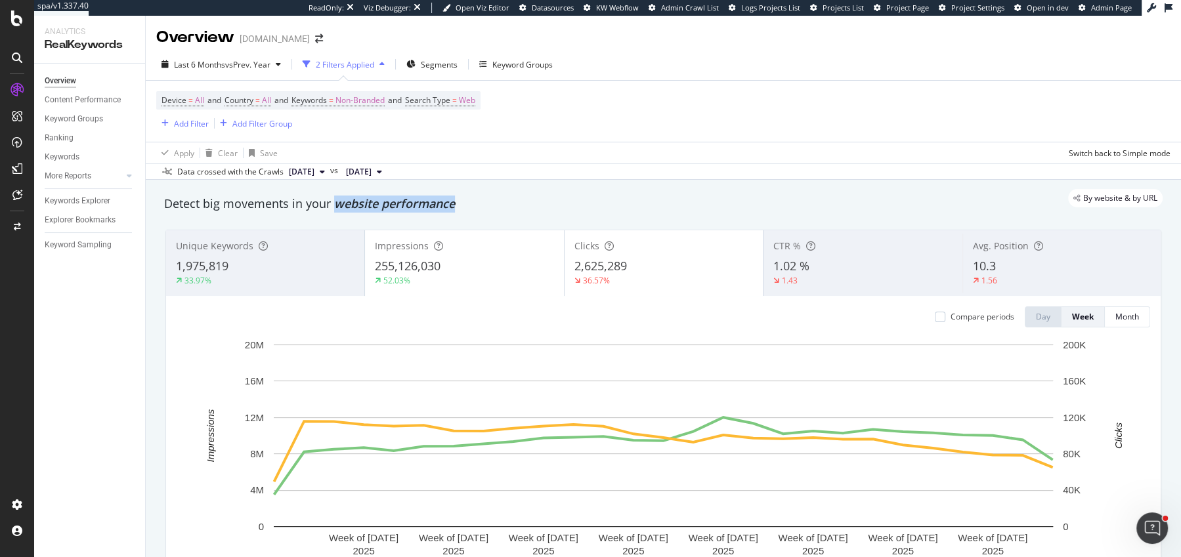
click at [334, 207] on span "website performance" at bounding box center [394, 204] width 121 height 16
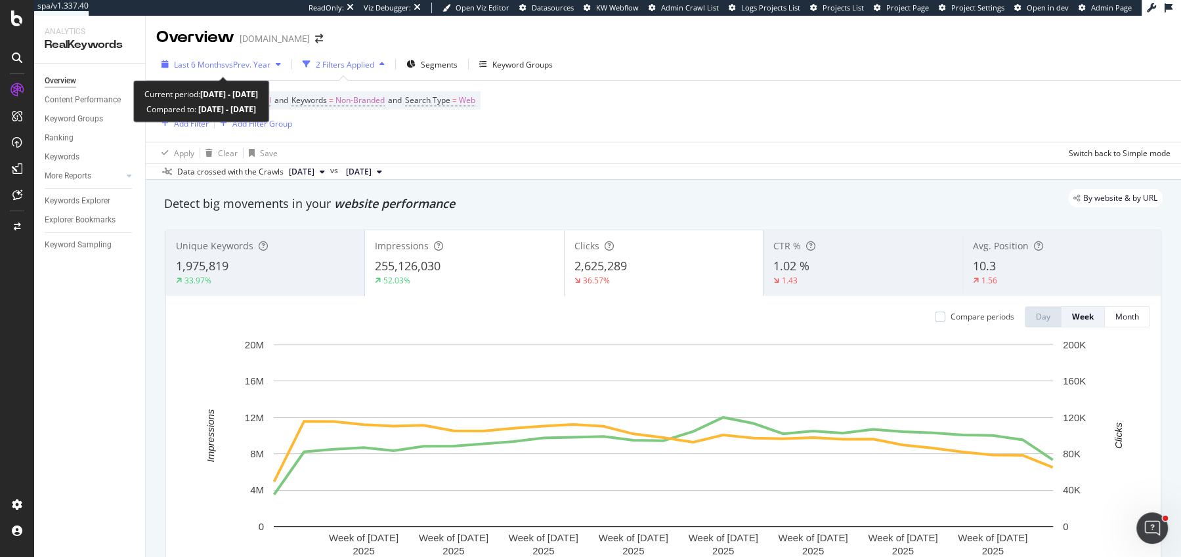
click at [256, 70] on div "Last 6 Months vs Prev. Year" at bounding box center [221, 64] width 130 height 20
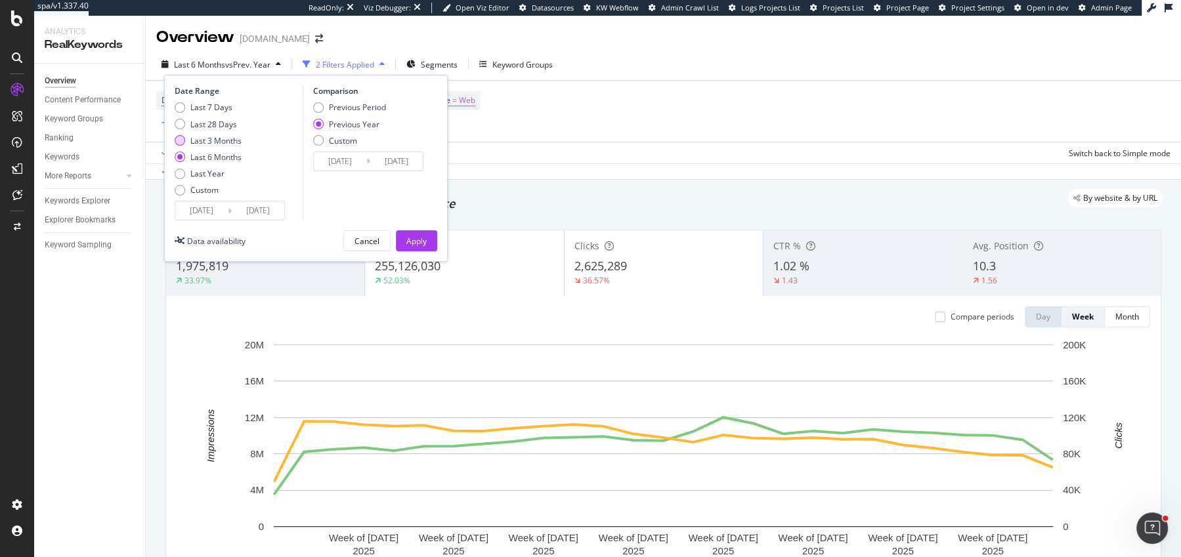
click at [223, 140] on div "Last 3 Months" at bounding box center [215, 140] width 51 height 11
type input "[DATE]"
click at [423, 239] on div "Apply" at bounding box center [416, 241] width 20 height 11
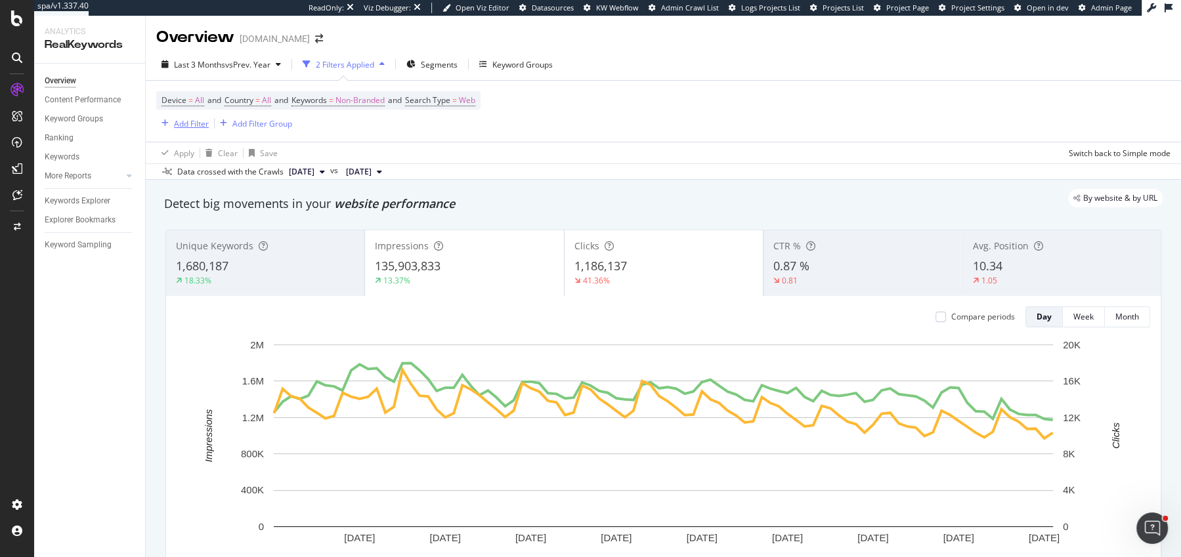
click at [195, 125] on div "Add Filter" at bounding box center [191, 123] width 35 height 11
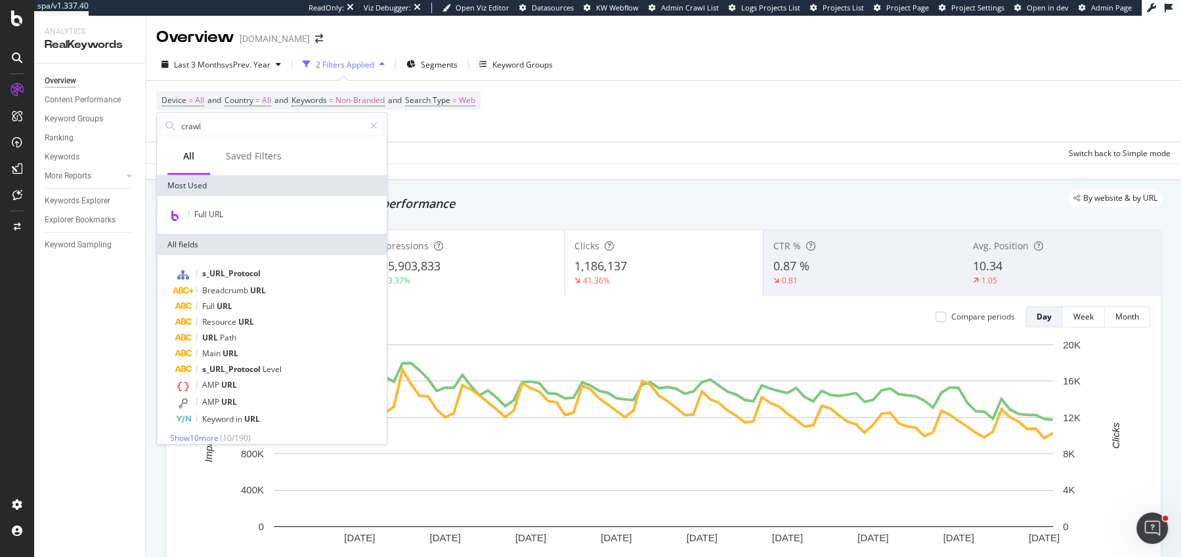
type input "crawls"
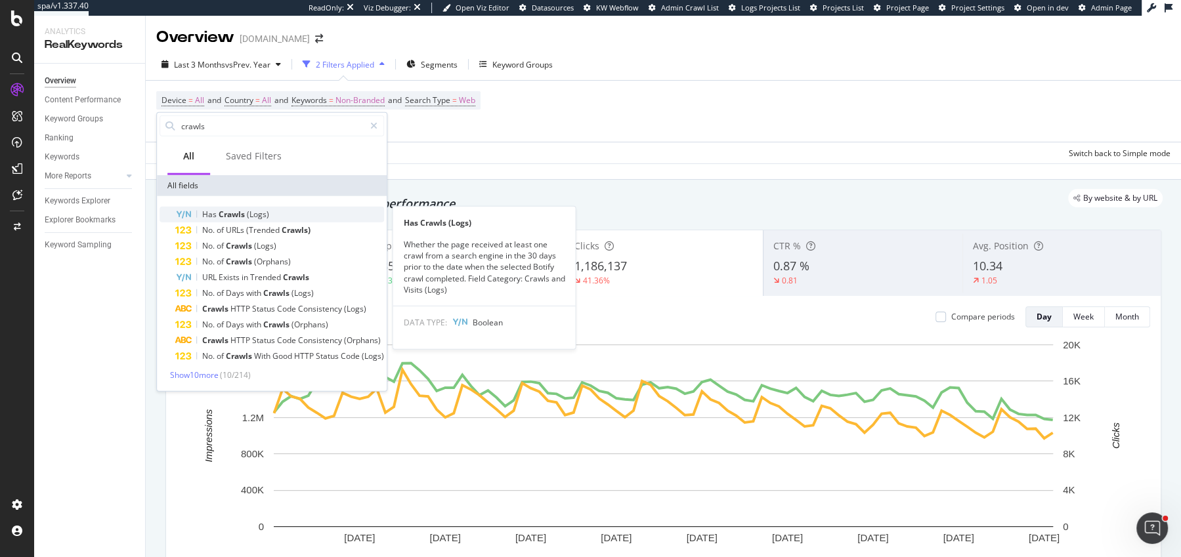
click at [284, 214] on div "Has Crawls (Logs)" at bounding box center [279, 215] width 209 height 16
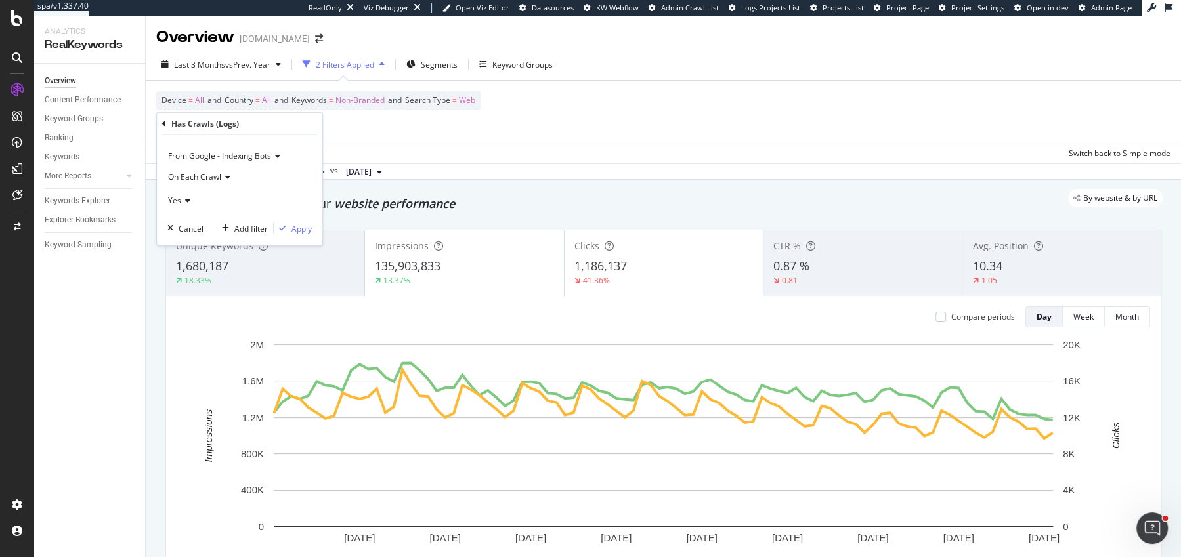
click at [264, 154] on span "From Google - Indexing Bots" at bounding box center [219, 155] width 103 height 11
click at [288, 135] on div "From Google - Indexing Bots On Each Crawl Yes Cancel Add filter Apply" at bounding box center [239, 190] width 165 height 110
click at [288, 227] on div "button" at bounding box center [283, 229] width 18 height 8
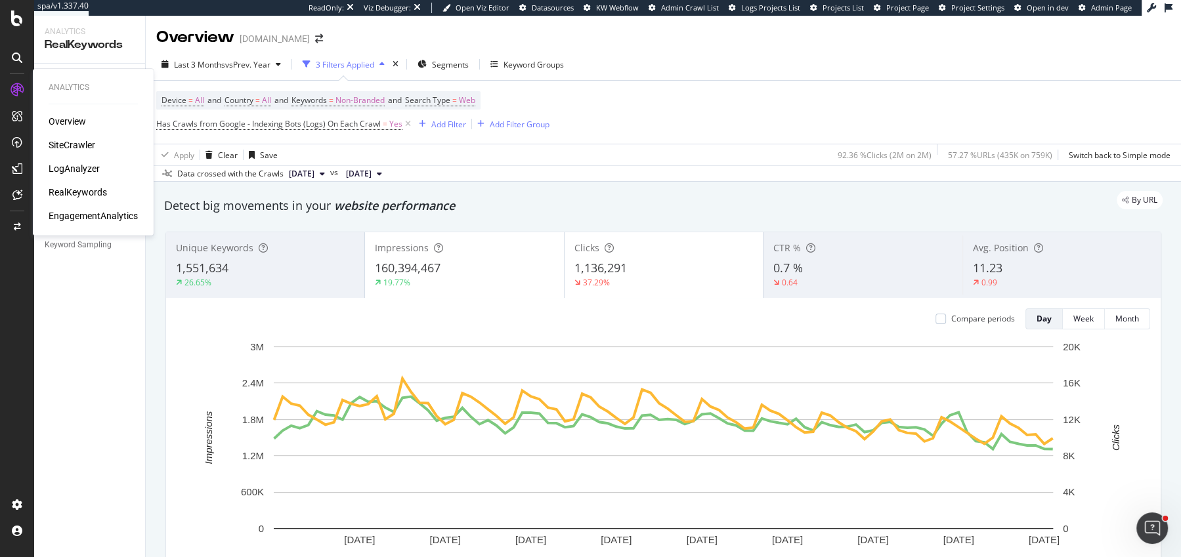
click at [68, 148] on div "SiteCrawler" at bounding box center [72, 145] width 47 height 13
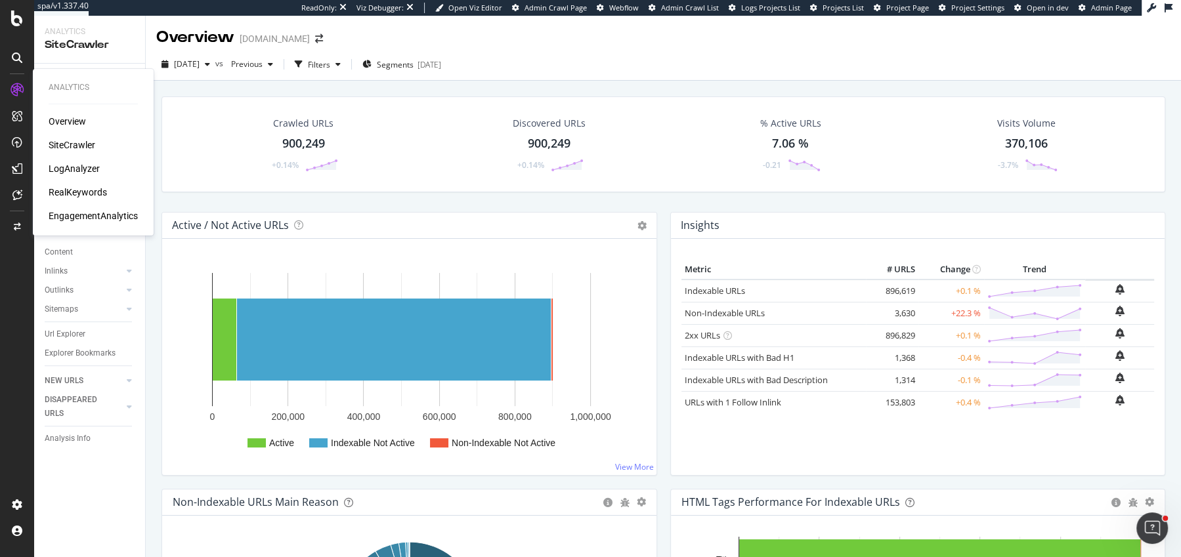
click at [64, 162] on div "LogAnalyzer" at bounding box center [74, 168] width 51 height 13
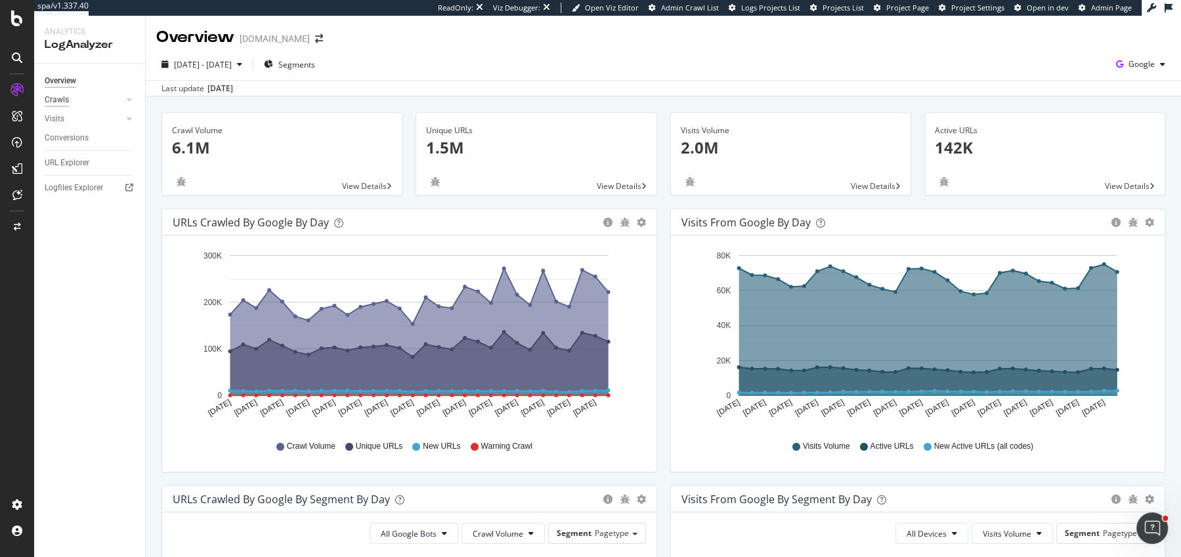
click at [68, 98] on div "Crawls" at bounding box center [57, 100] width 24 height 14
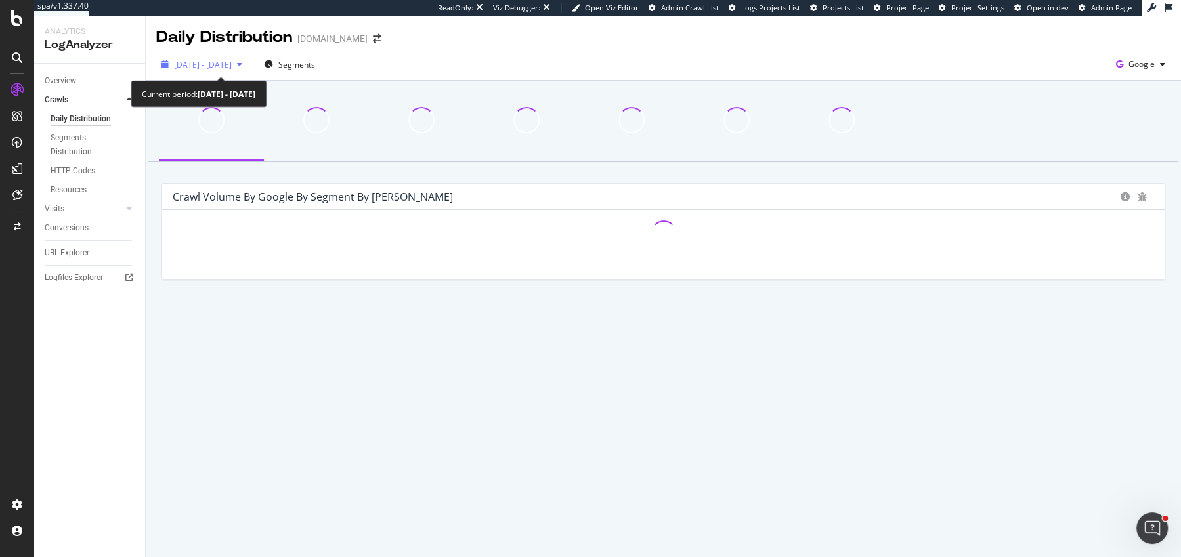
click at [207, 60] on span "[DATE] - [DATE]" at bounding box center [203, 64] width 58 height 11
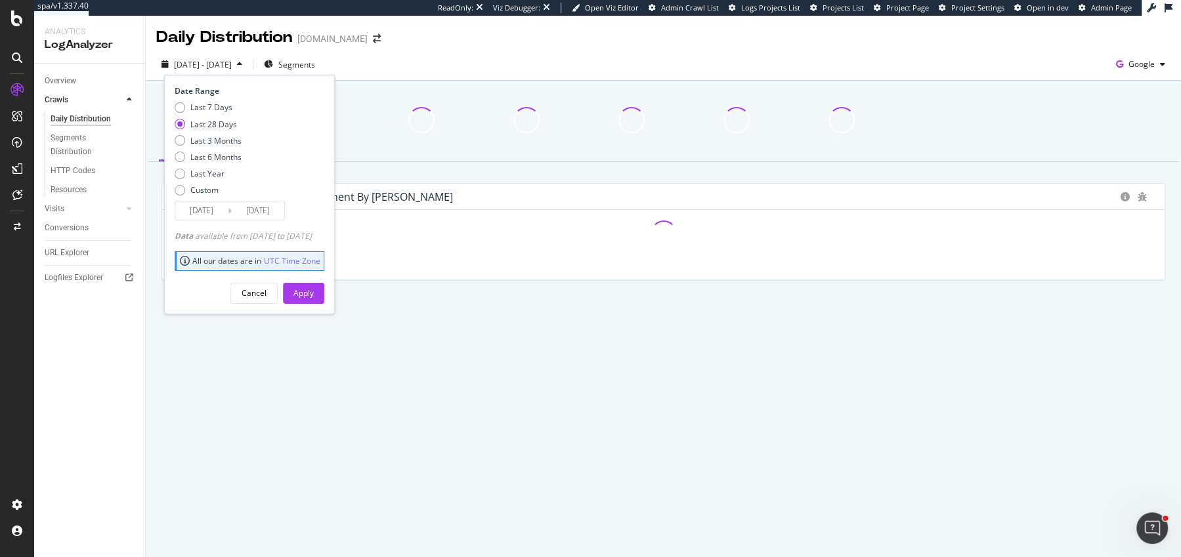
click at [201, 134] on div "Last 7 Days Last 28 Days Last 3 Months Last 6 Months Last Year Custom" at bounding box center [208, 151] width 67 height 99
click at [215, 139] on div "Last 3 Months" at bounding box center [215, 140] width 51 height 11
type input "[DATE]"
click at [314, 294] on div "Apply" at bounding box center [304, 293] width 20 height 11
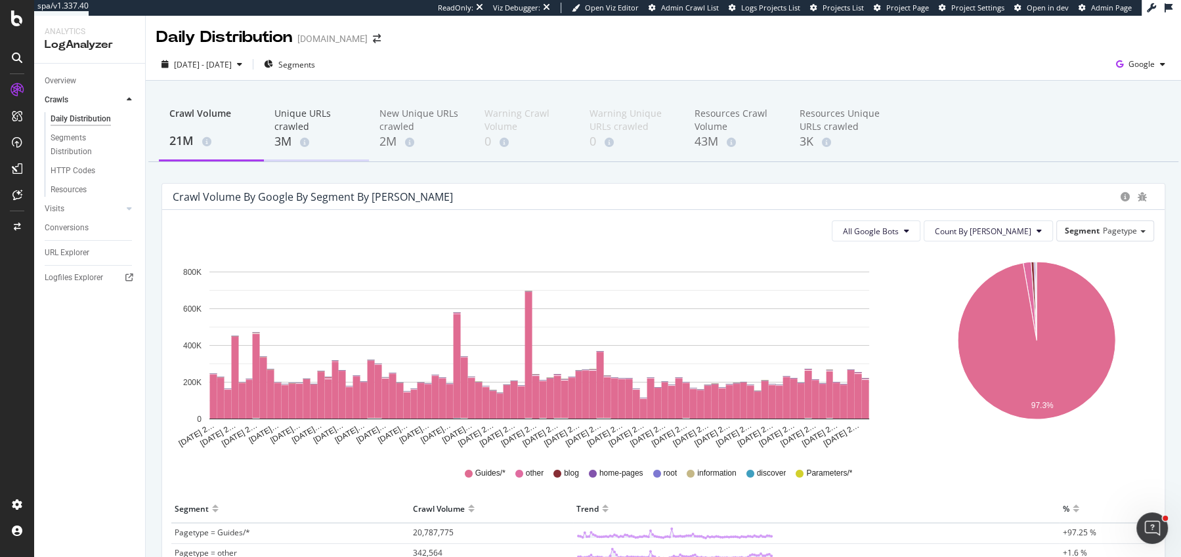
click at [322, 114] on div "Unique URLs crawled" at bounding box center [316, 120] width 84 height 26
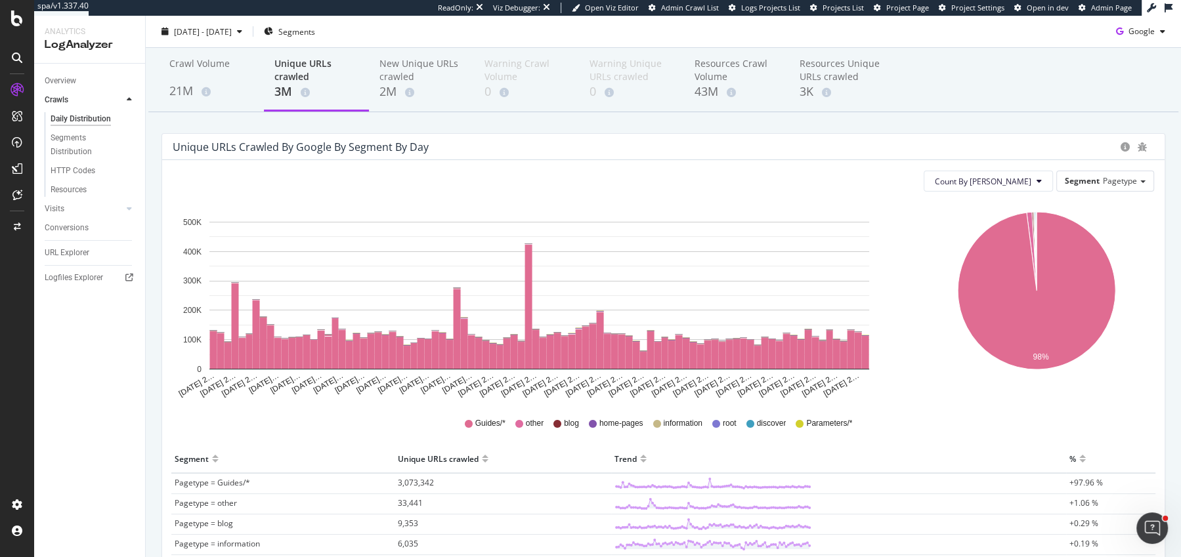
scroll to position [89, 0]
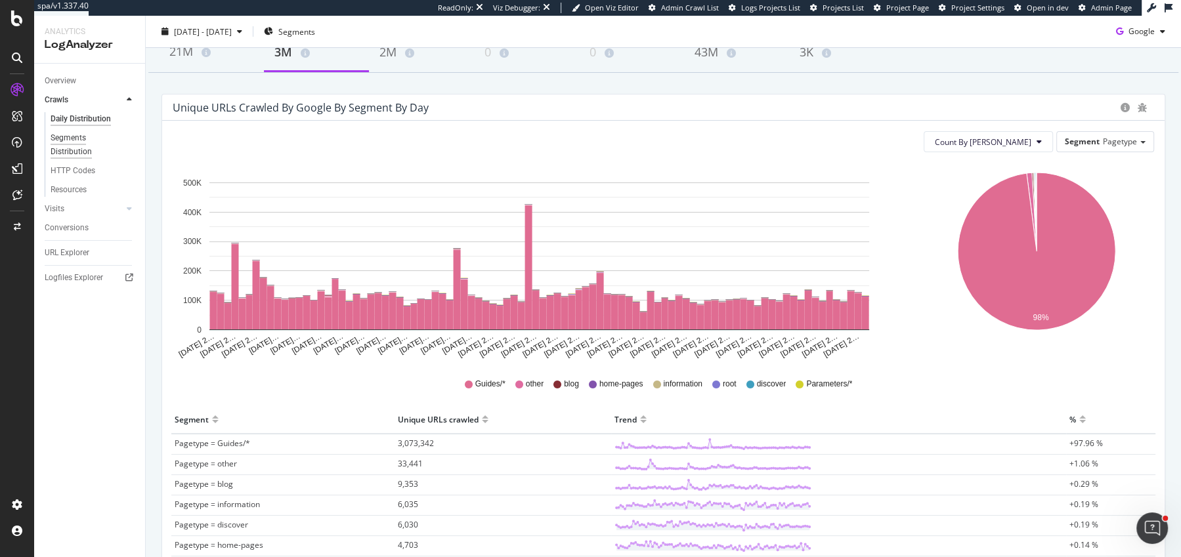
click at [74, 144] on div "Segments Distribution" at bounding box center [87, 145] width 73 height 28
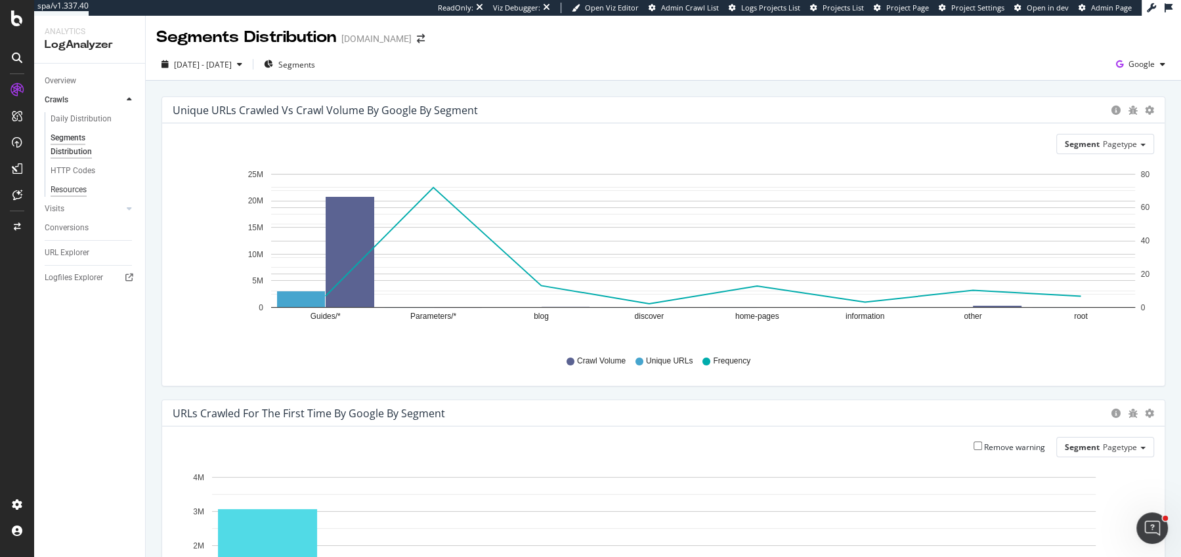
click at [65, 186] on div "Resources" at bounding box center [69, 190] width 36 height 14
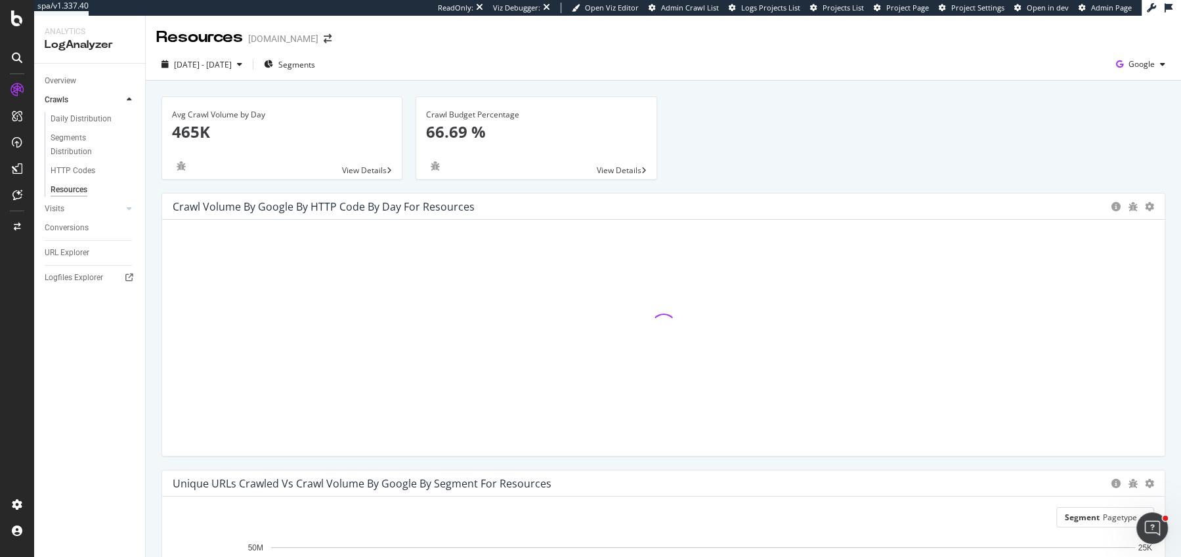
click at [667, 181] on div "Avg Crawl Volume by Day 465K View Details Crawl Budget Percentage 66.69 % View …" at bounding box center [663, 145] width 1017 height 97
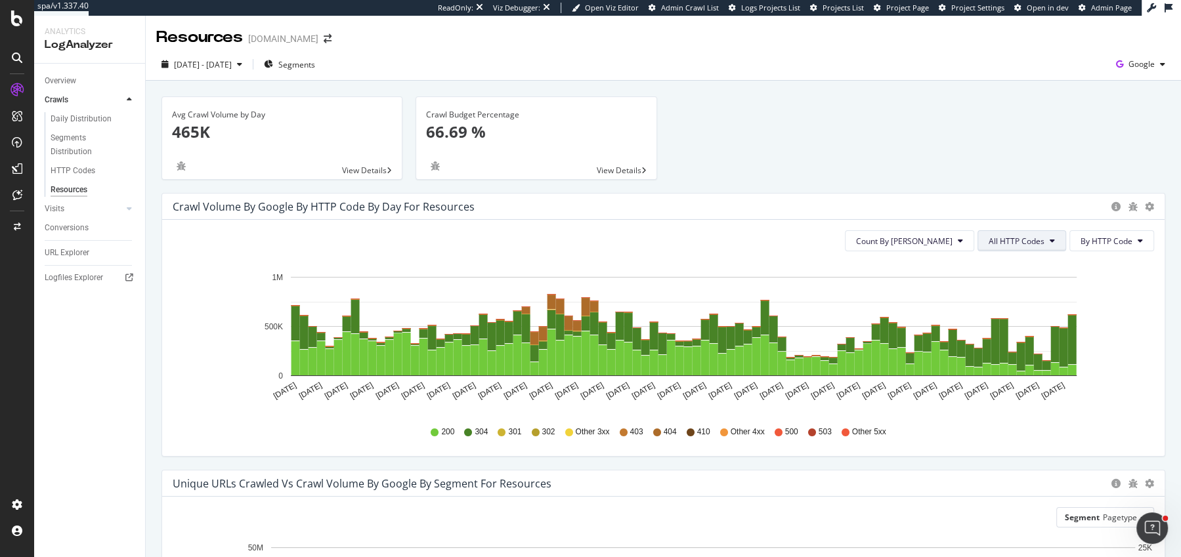
click at [1020, 237] on span "All HTTP Codes" at bounding box center [1017, 241] width 56 height 11
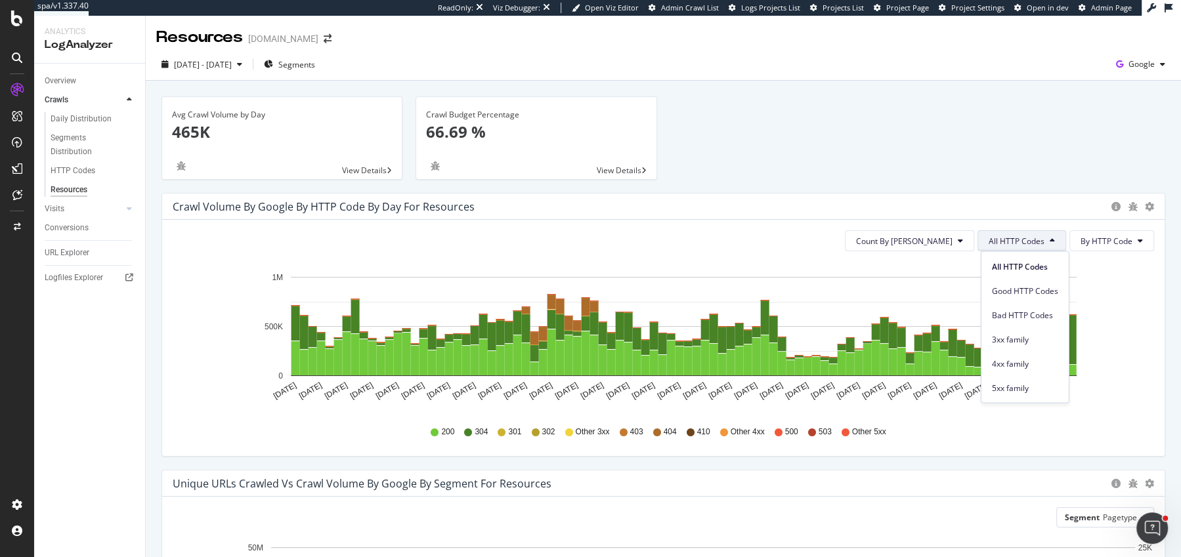
click at [1020, 237] on span "All HTTP Codes" at bounding box center [1017, 241] width 56 height 11
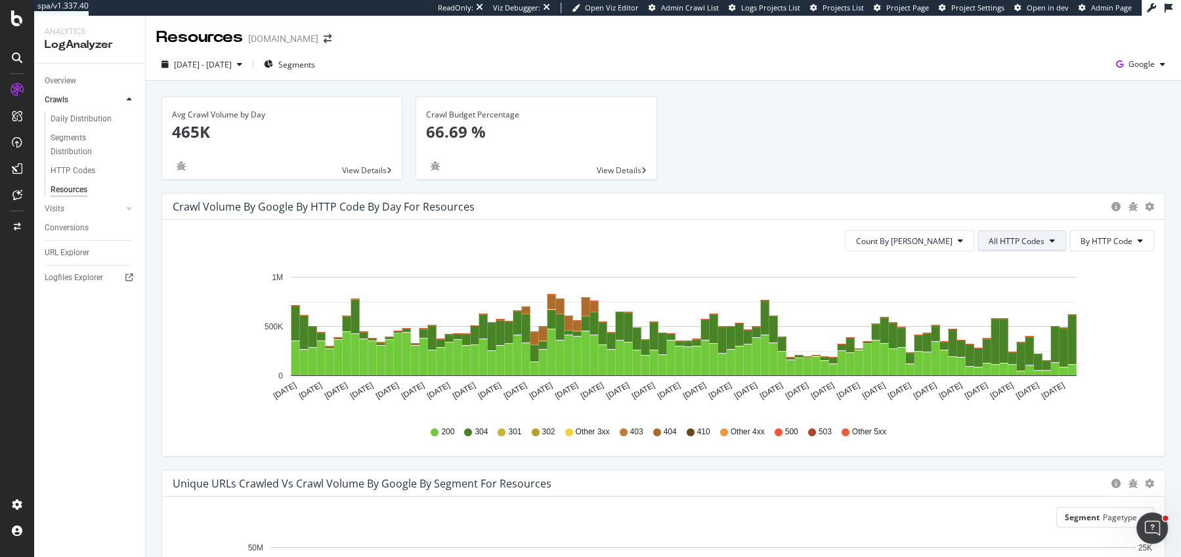
click at [1020, 237] on span "All HTTP Codes" at bounding box center [1017, 241] width 56 height 11
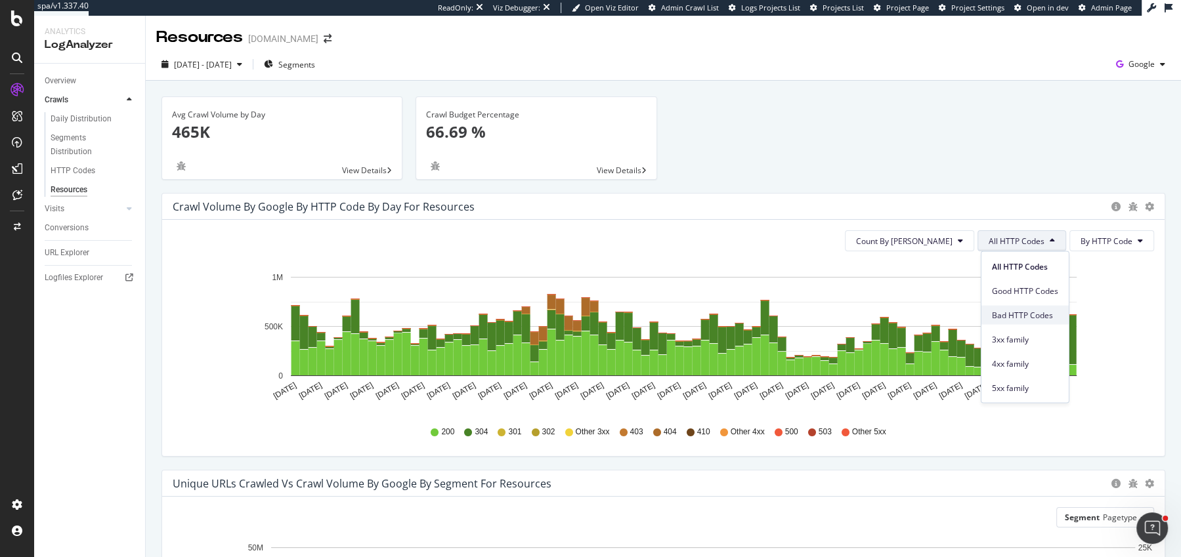
click at [1010, 310] on span "Bad HTTP Codes" at bounding box center [1025, 315] width 66 height 12
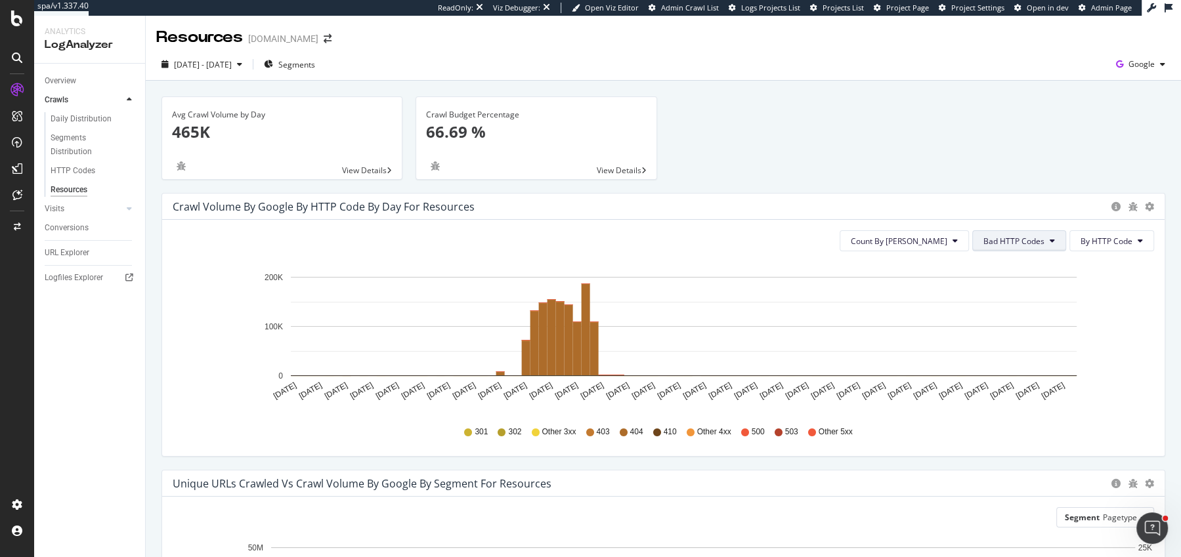
click at [1039, 237] on span "Bad HTTP Codes" at bounding box center [1014, 241] width 61 height 11
click at [1018, 284] on div "Good HTTP Codes" at bounding box center [1019, 291] width 87 height 19
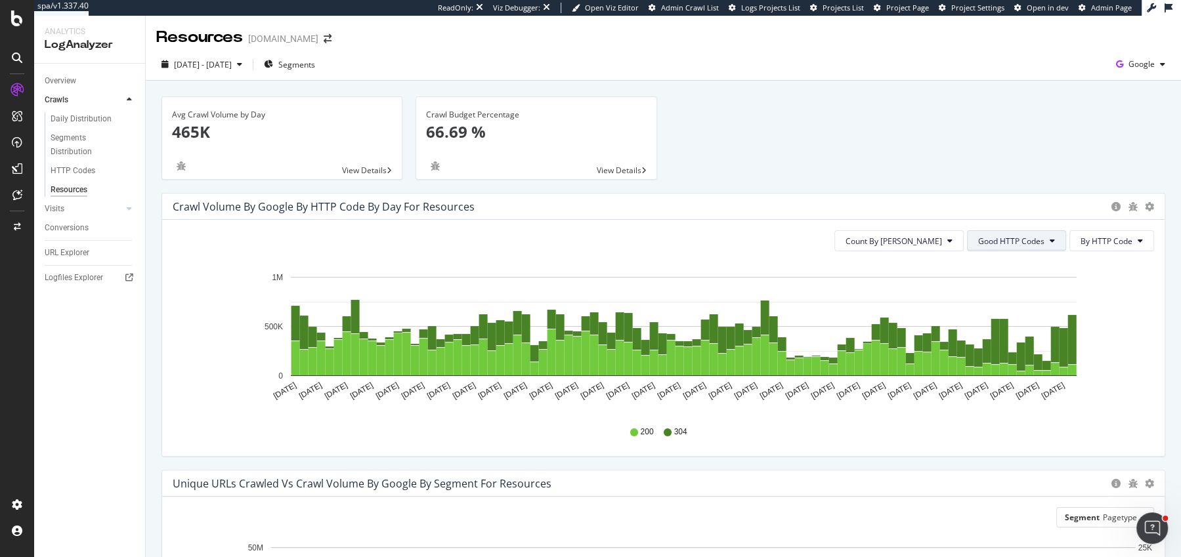
click at [1016, 230] on button "Good HTTP Codes" at bounding box center [1016, 240] width 99 height 21
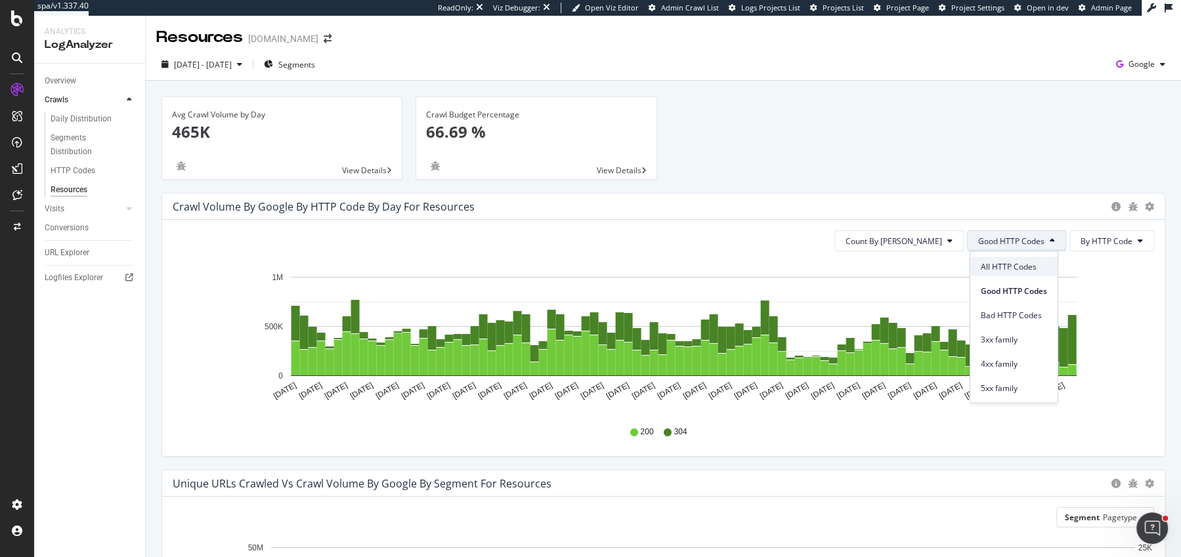
click at [993, 261] on span "All HTTP Codes" at bounding box center [1014, 267] width 66 height 12
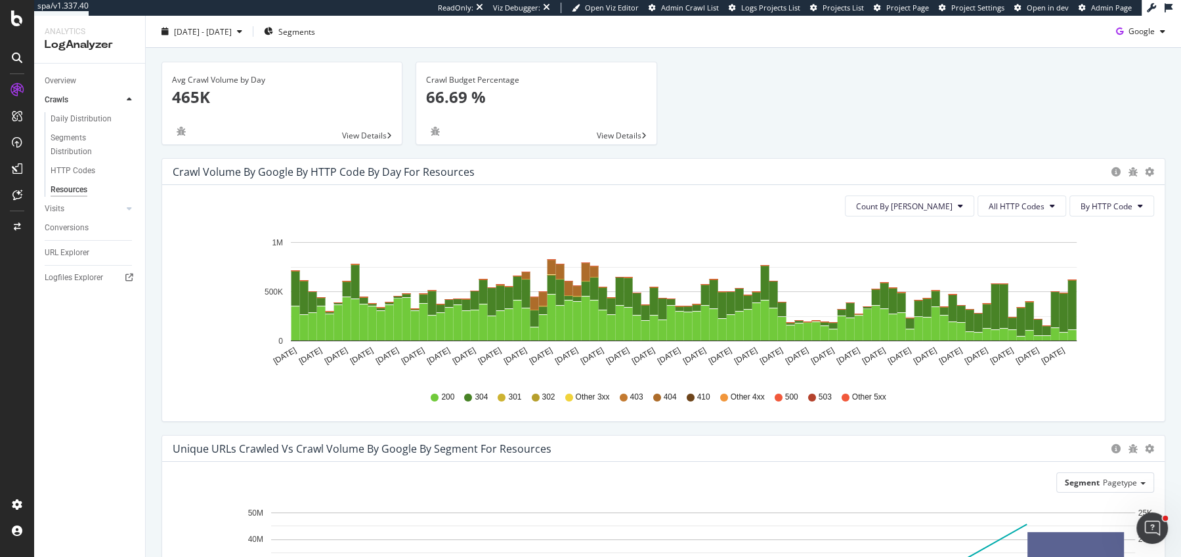
scroll to position [38, 0]
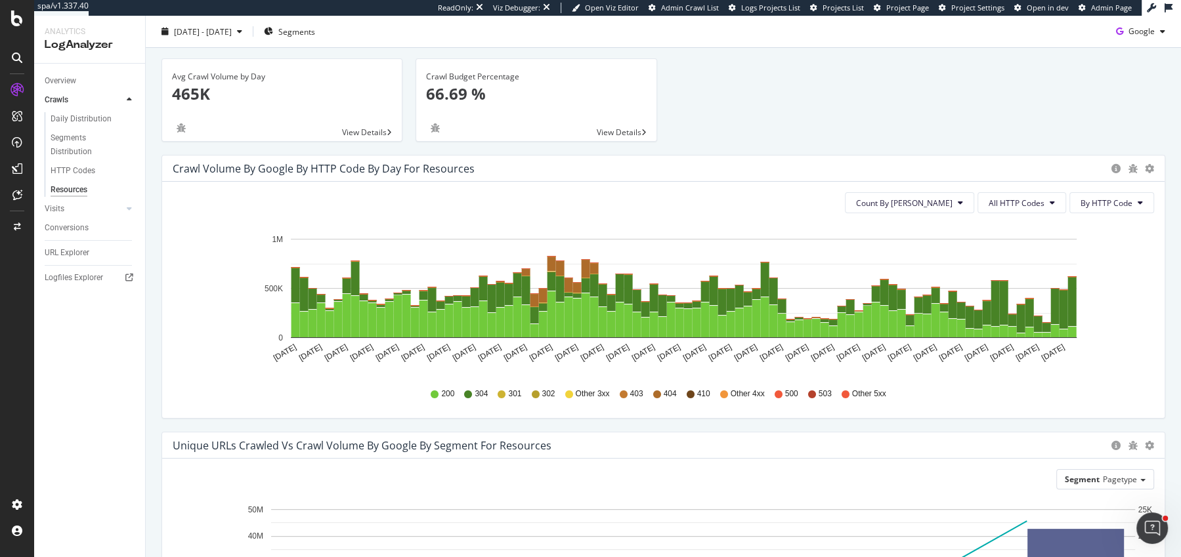
click at [1026, 103] on div "Avg Crawl Volume by Day 465K View Details Crawl Budget Percentage 66.69 % View …" at bounding box center [663, 106] width 1017 height 97
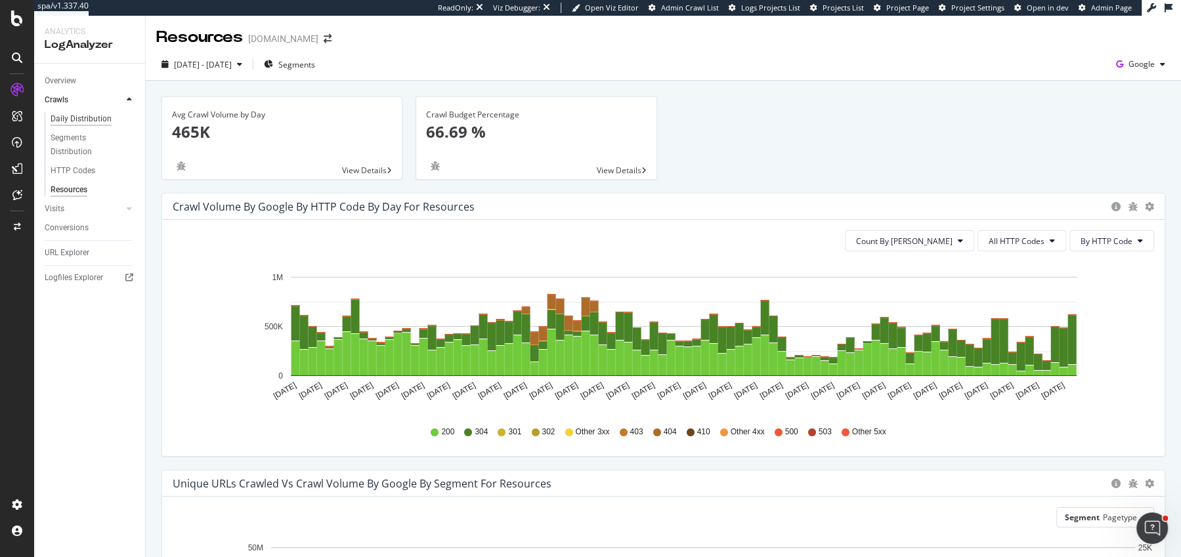
click at [81, 118] on div "Daily Distribution" at bounding box center [81, 119] width 61 height 14
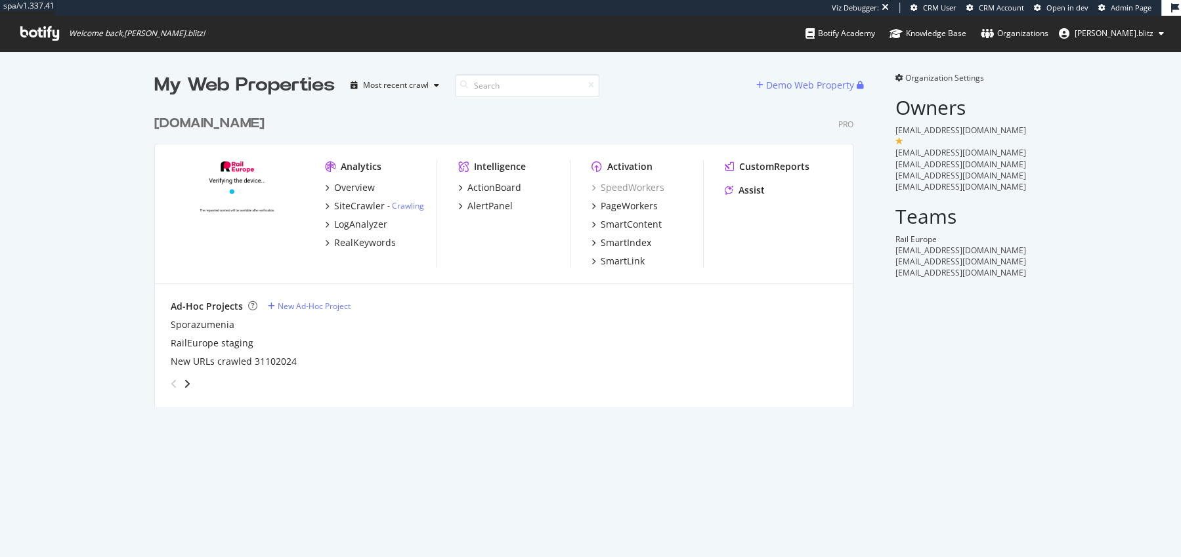
scroll to position [309, 709]
click at [761, 167] on div "CustomReports" at bounding box center [774, 166] width 70 height 13
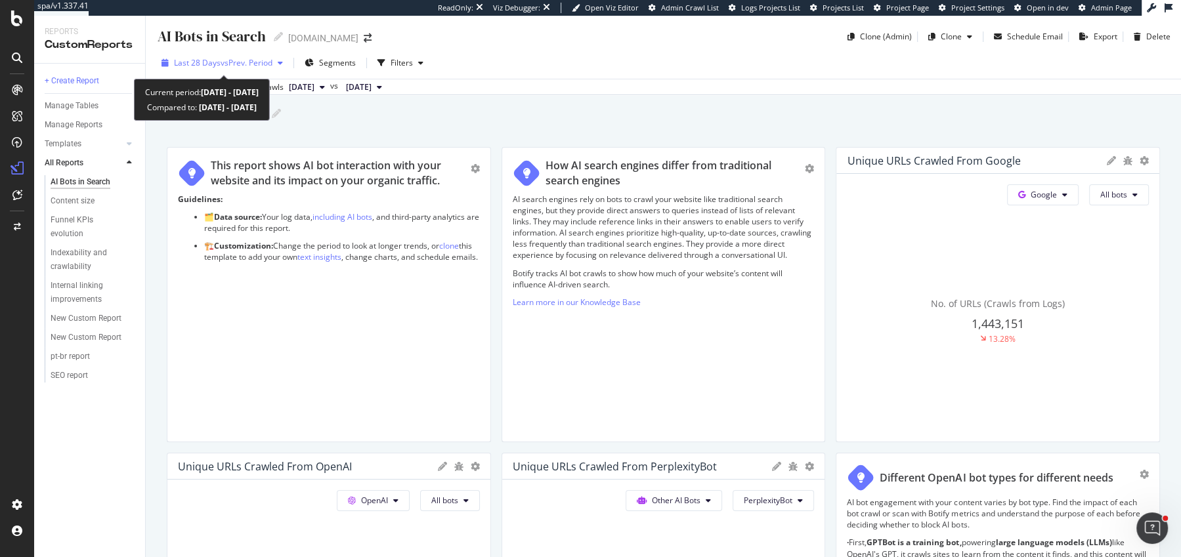
click at [232, 65] on span "vs Prev. Period" at bounding box center [247, 62] width 52 height 11
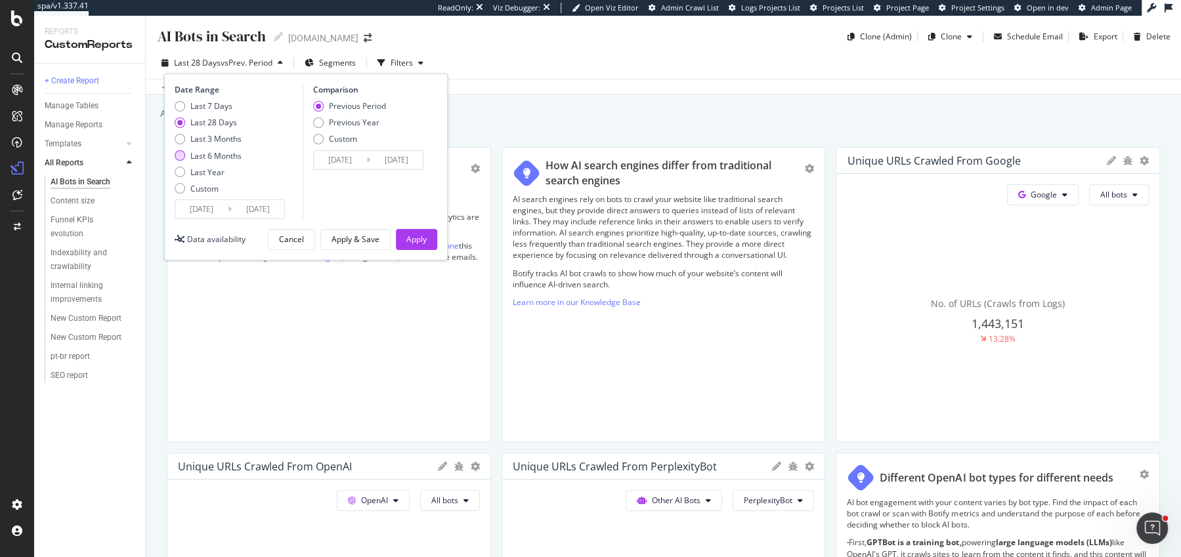
click at [208, 160] on div "Last 6 Months" at bounding box center [215, 155] width 51 height 11
type input "[DATE]"
type input "2024/09/20"
type input "2025/03/23"
click at [421, 242] on div "Apply" at bounding box center [416, 239] width 20 height 11
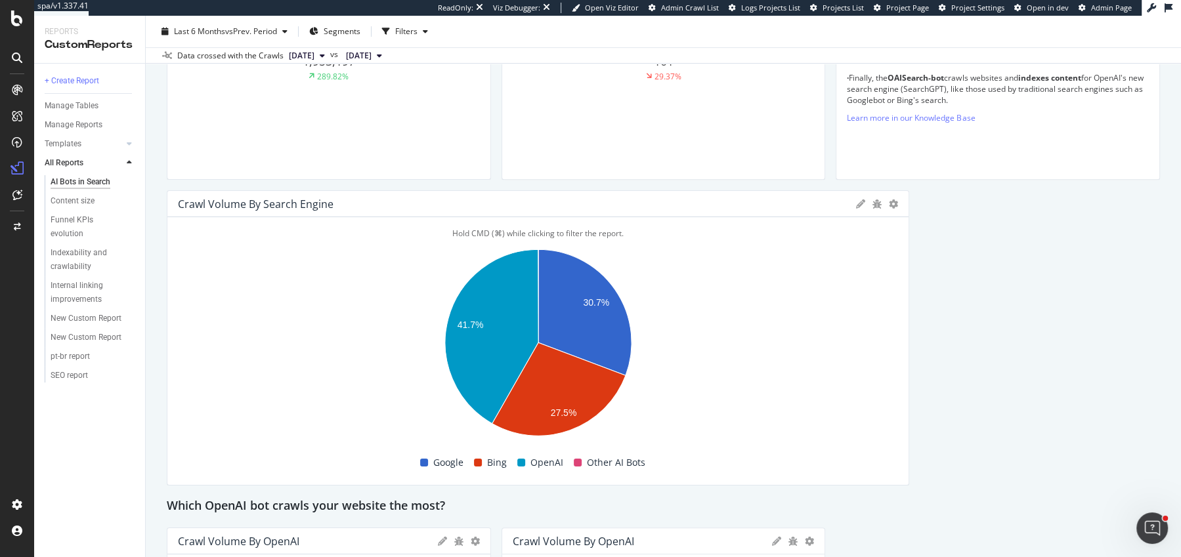
scroll to position [558, 0]
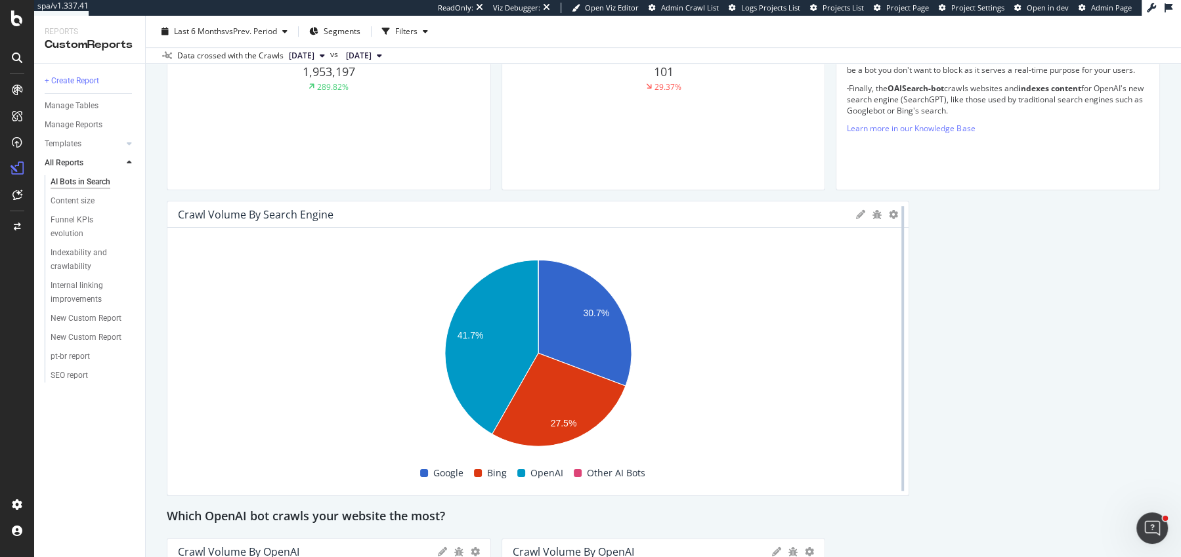
click at [896, 213] on div at bounding box center [902, 348] width 13 height 295
click at [896, 215] on div at bounding box center [902, 348] width 13 height 295
click at [892, 215] on icon at bounding box center [893, 214] width 9 height 9
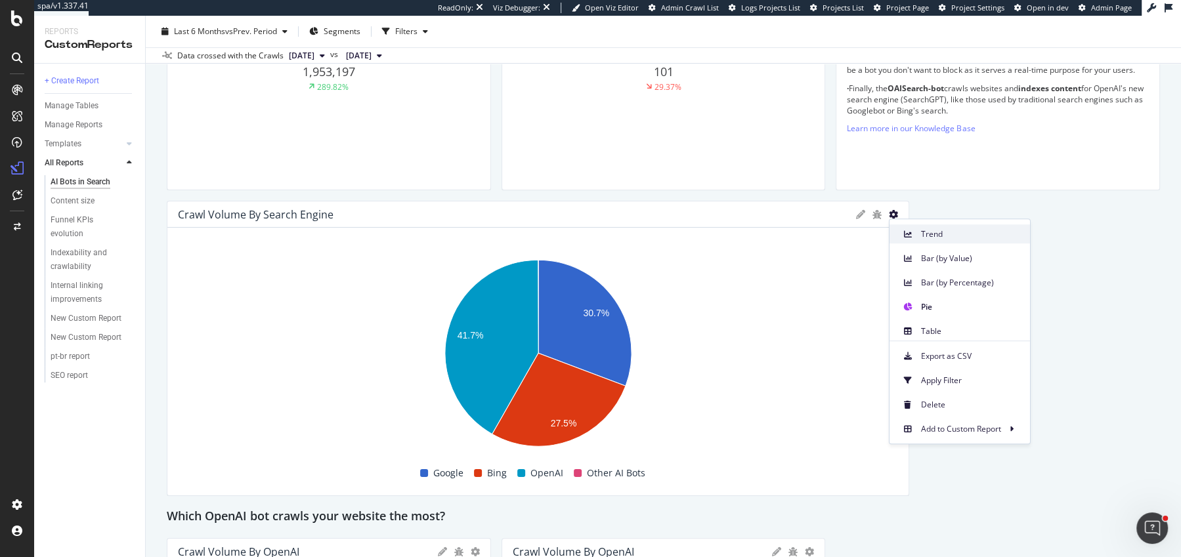
click at [929, 236] on span "Trend" at bounding box center [970, 234] width 98 height 12
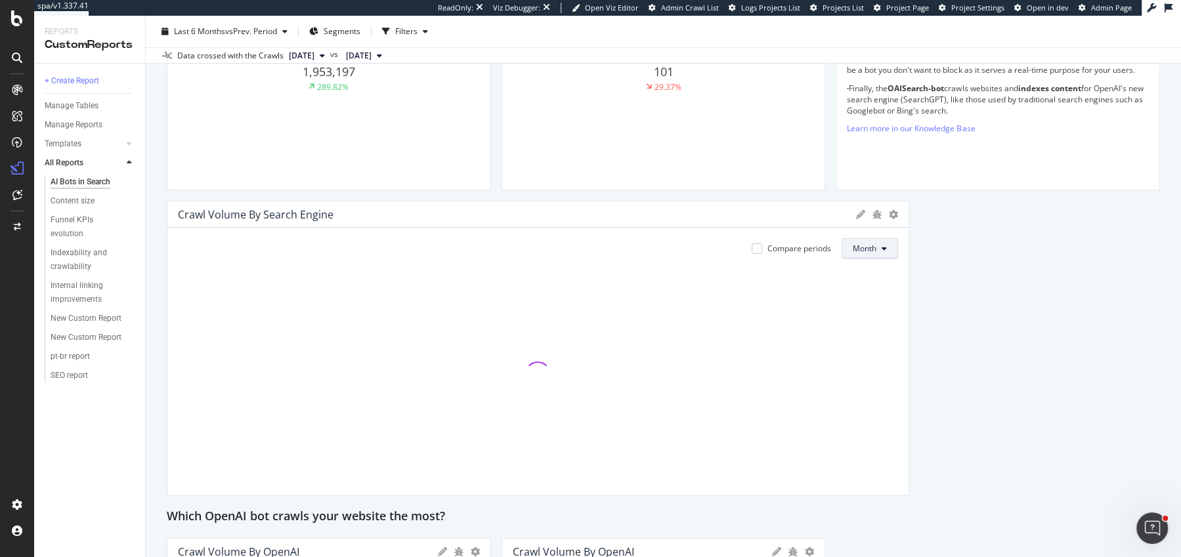
click at [860, 251] on span "Month" at bounding box center [865, 248] width 24 height 11
click at [890, 215] on icon at bounding box center [893, 214] width 9 height 9
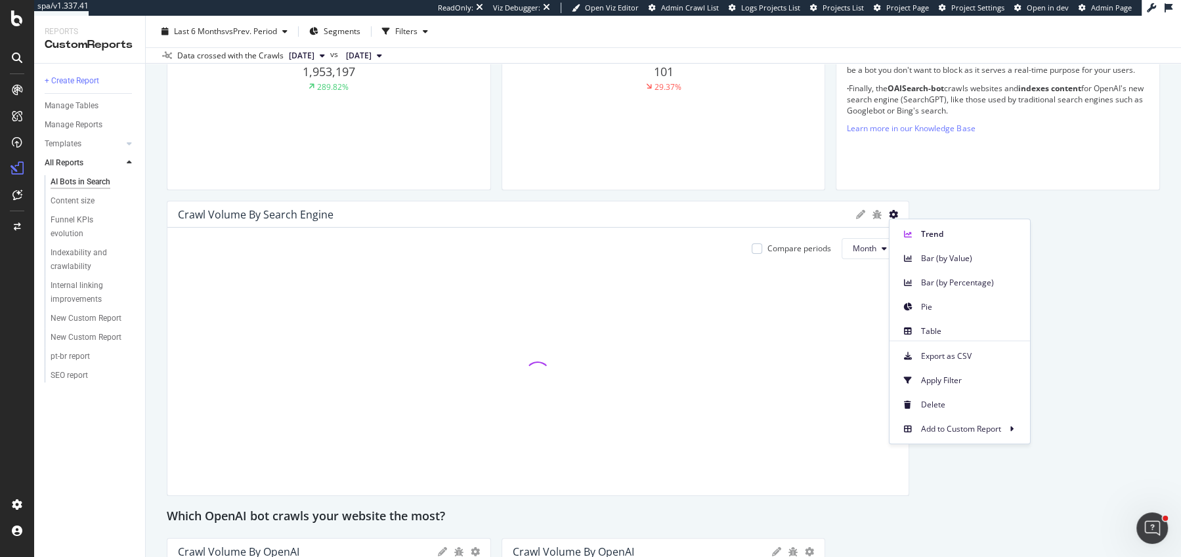
click at [890, 215] on icon at bounding box center [893, 214] width 9 height 9
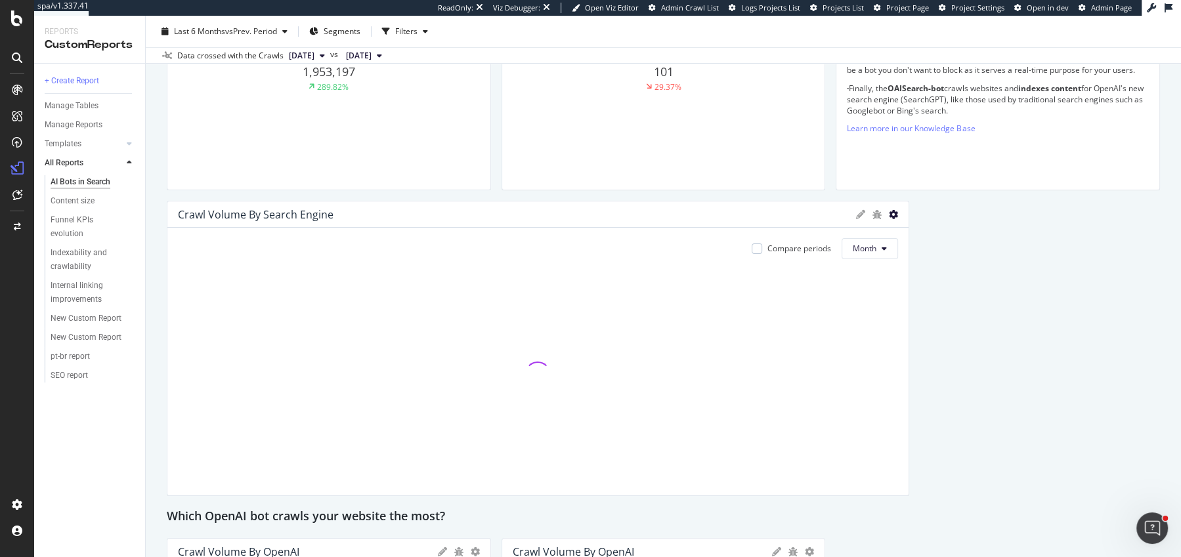
click at [890, 215] on icon at bounding box center [893, 214] width 9 height 9
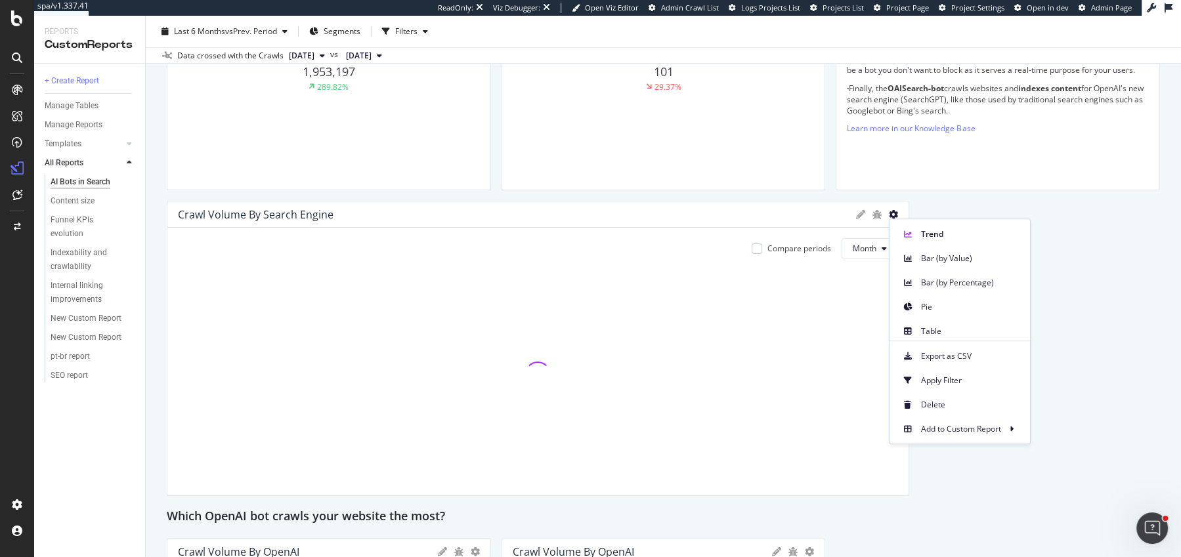
click at [890, 215] on icon at bounding box center [893, 214] width 9 height 9
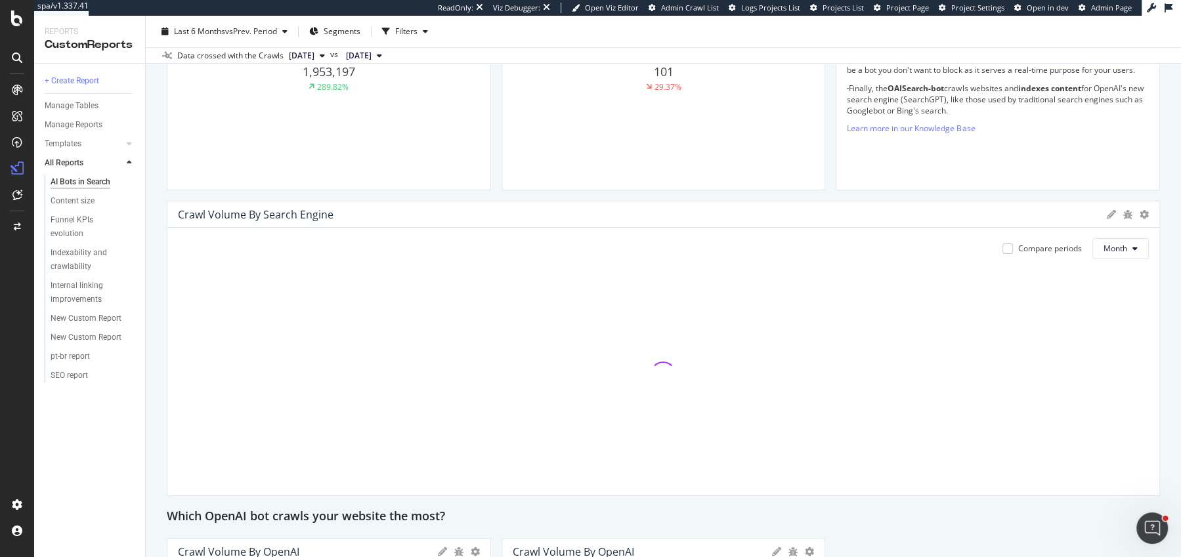
drag, startPoint x: 906, startPoint y: 394, endPoint x: 1181, endPoint y: 394, distance: 275.1
click at [1181, 394] on html "spa/v1.337.41 ReadOnly: Viz Debugger: Open Viz Editor Admin Crawl List Logs Pro…" at bounding box center [590, 278] width 1181 height 557
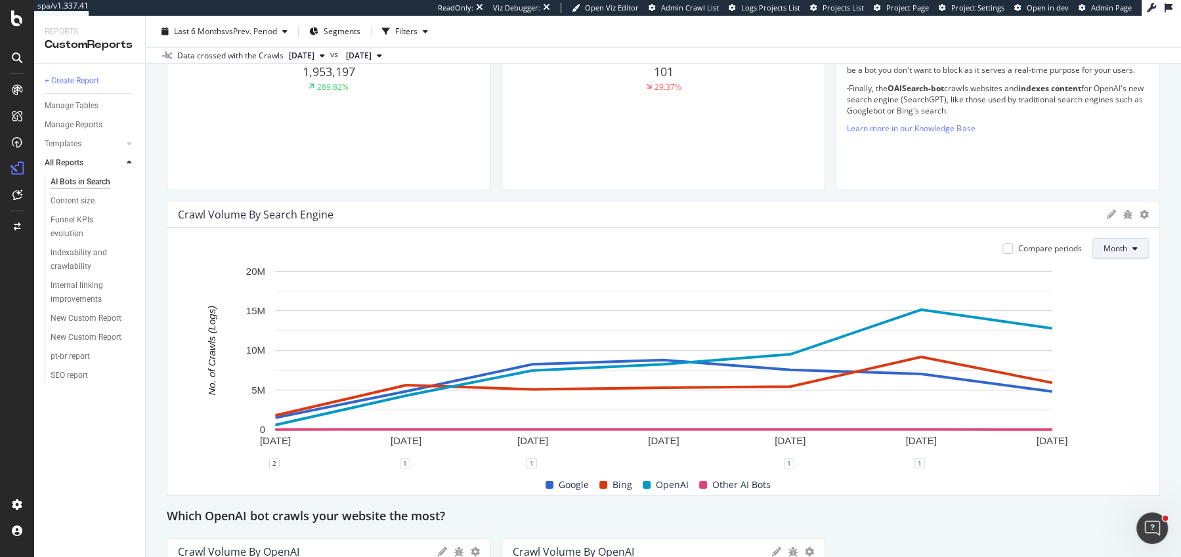
click at [1112, 243] on span "Month" at bounding box center [1116, 248] width 24 height 11
click at [1114, 253] on span "Month" at bounding box center [1116, 248] width 24 height 11
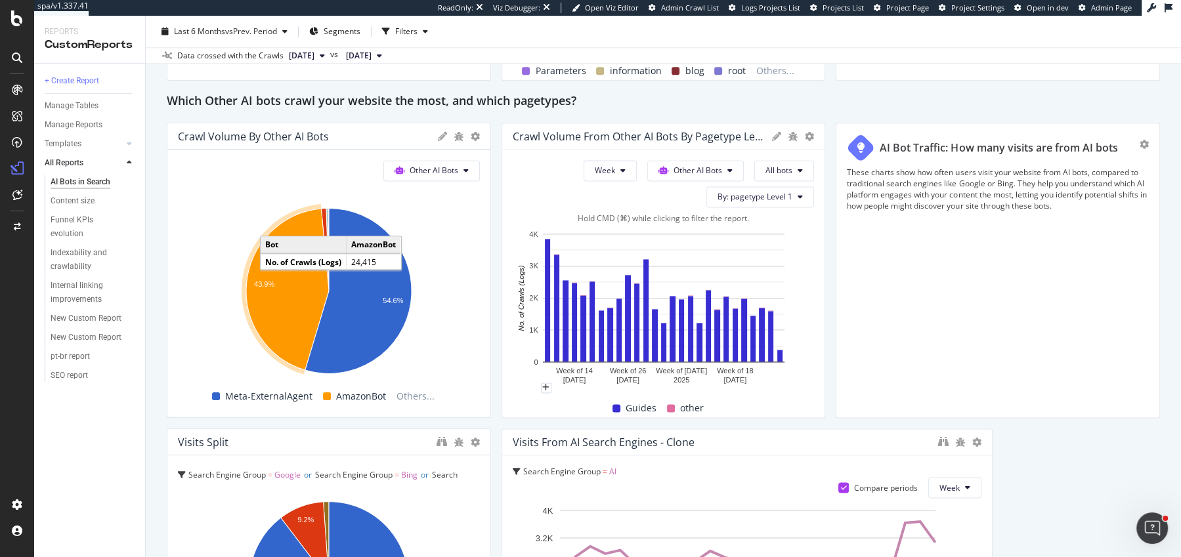
scroll to position [1590, 0]
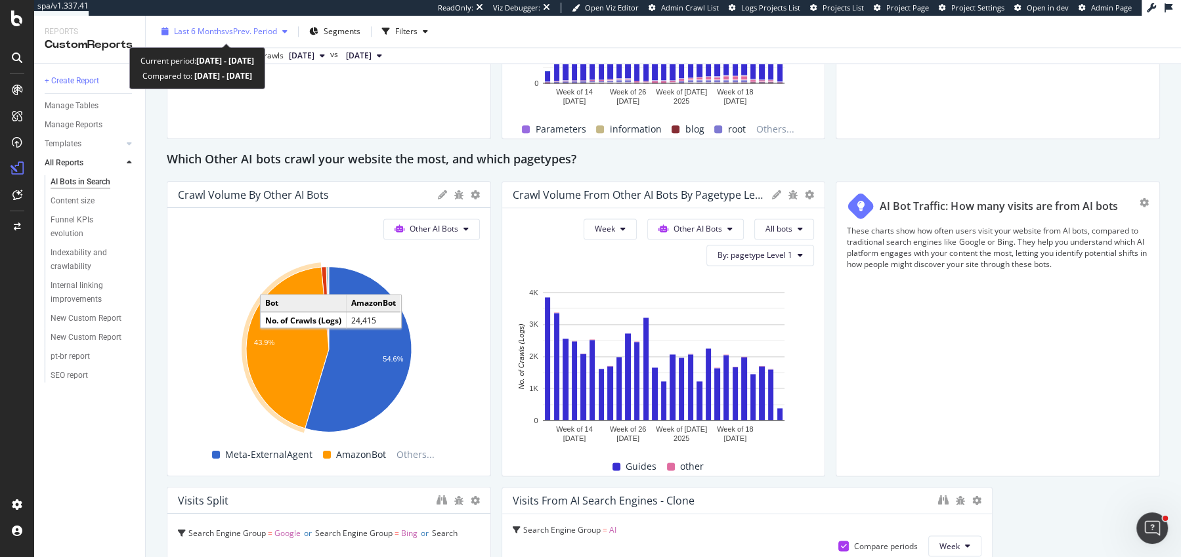
click at [246, 31] on span "vs Prev. Period" at bounding box center [251, 31] width 52 height 11
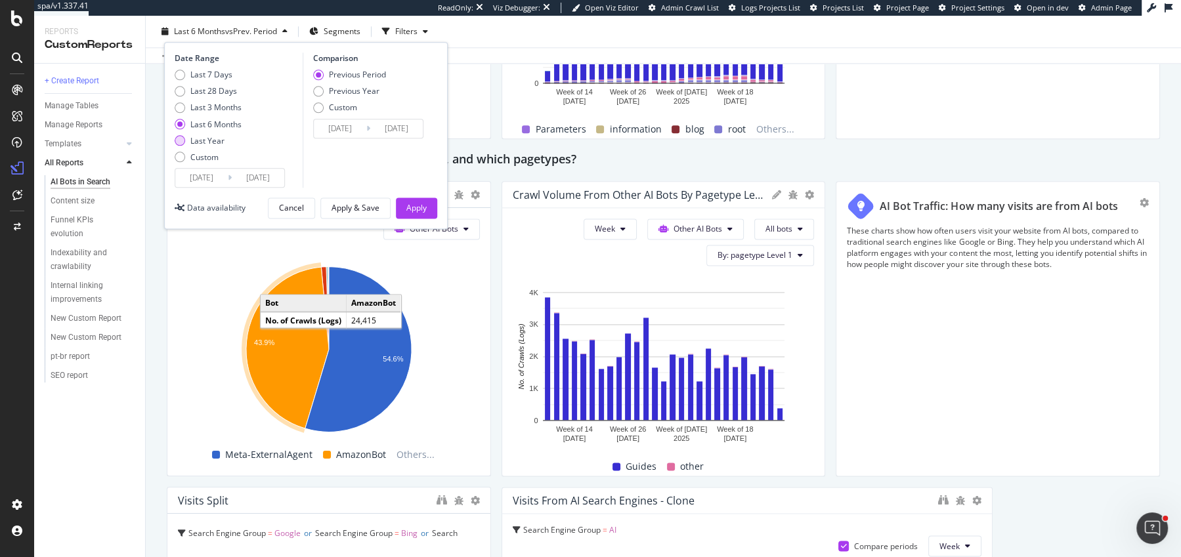
click at [191, 137] on div "Last Year" at bounding box center [207, 140] width 34 height 11
type input "[DATE]"
click at [426, 210] on div "Apply" at bounding box center [416, 207] width 20 height 11
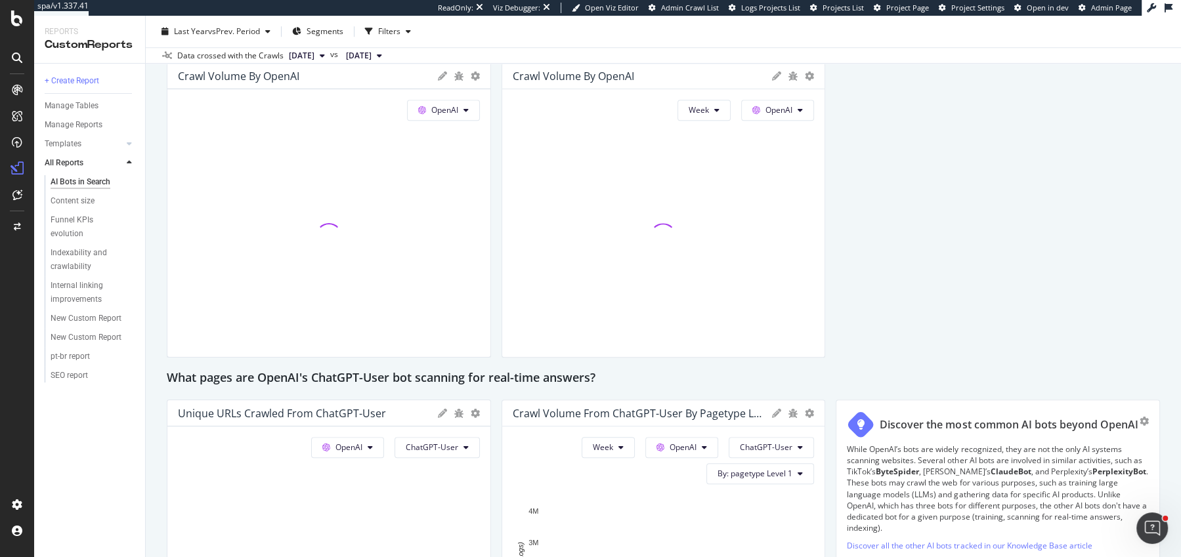
scroll to position [1035, 0]
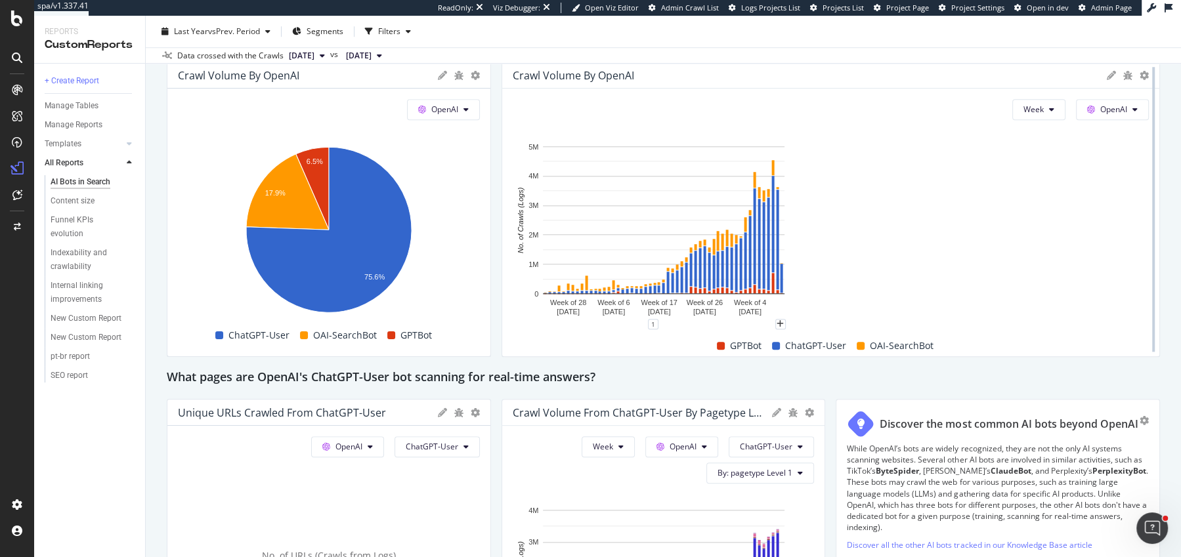
drag, startPoint x: 817, startPoint y: 204, endPoint x: 1147, endPoint y: 211, distance: 330.4
click at [1148, 206] on div at bounding box center [1153, 209] width 13 height 295
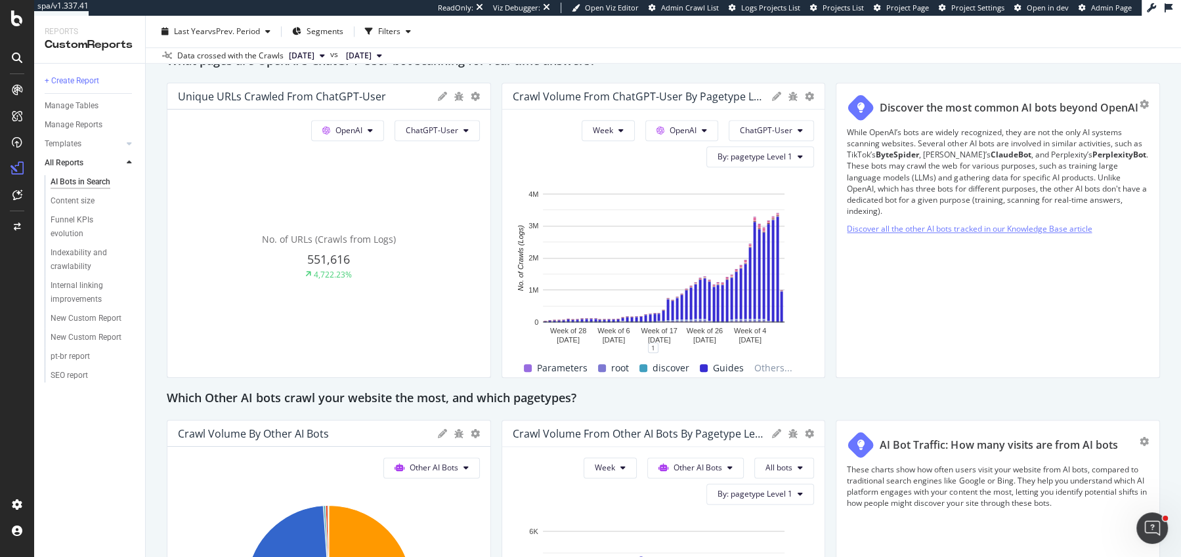
scroll to position [1383, 0]
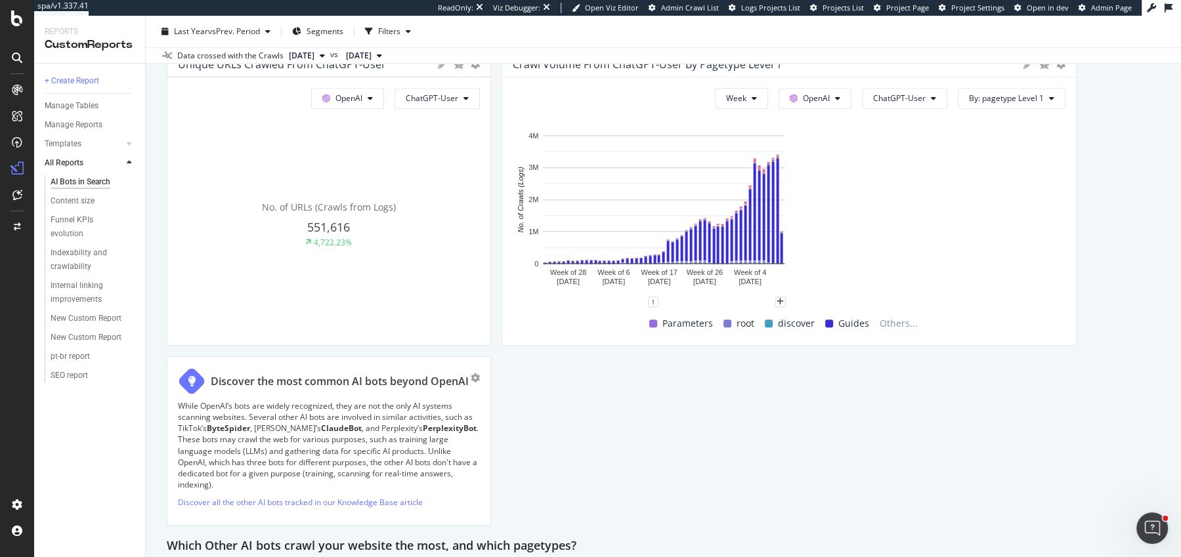
drag, startPoint x: 814, startPoint y: 239, endPoint x: 1121, endPoint y: 250, distance: 306.8
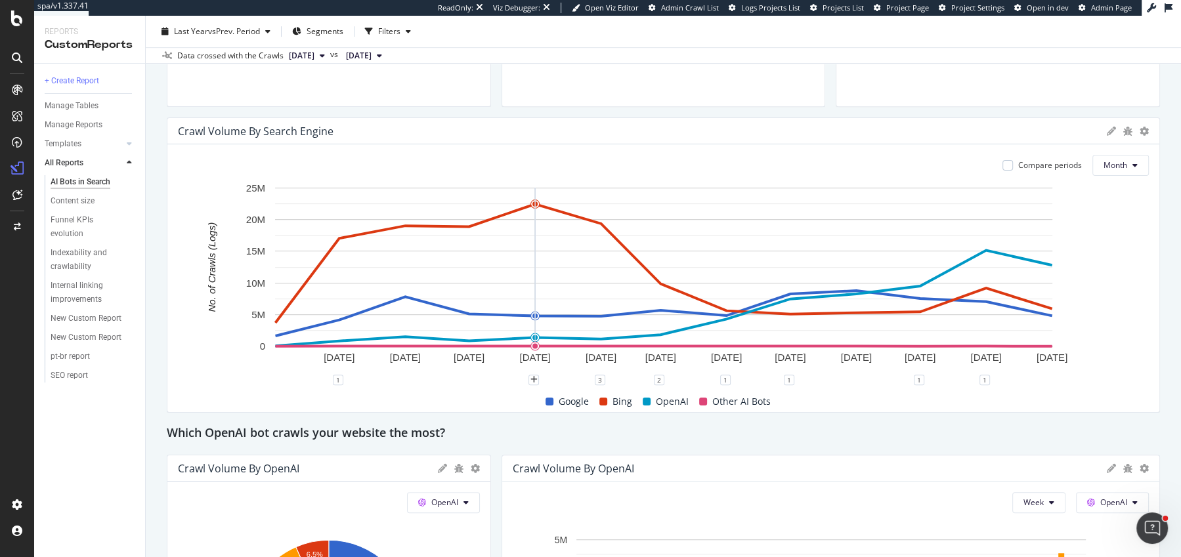
scroll to position [606, 0]
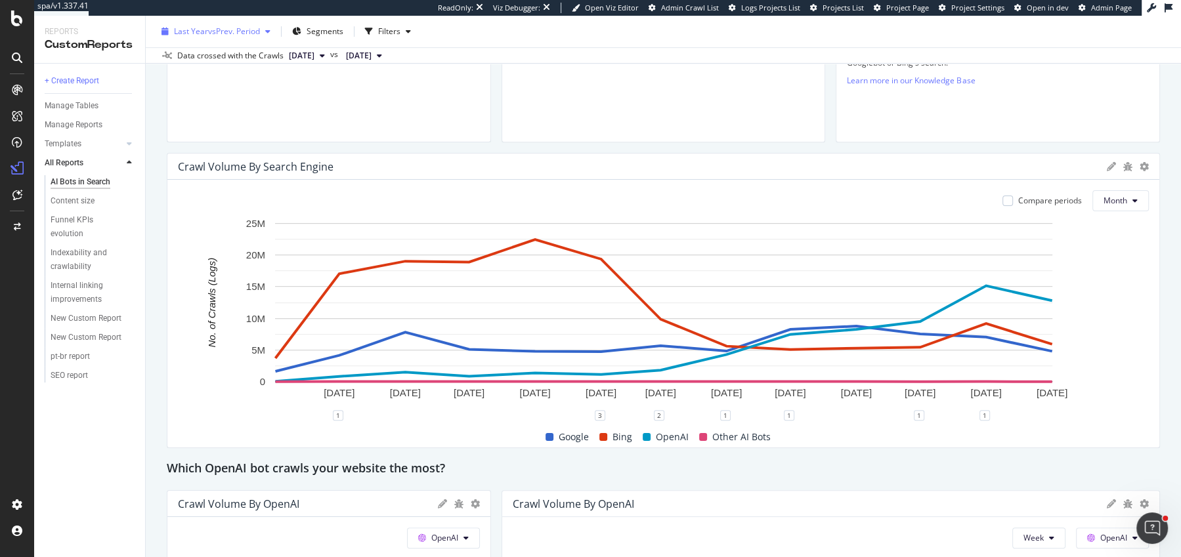
click at [238, 28] on span "vs Prev. Period" at bounding box center [234, 31] width 52 height 11
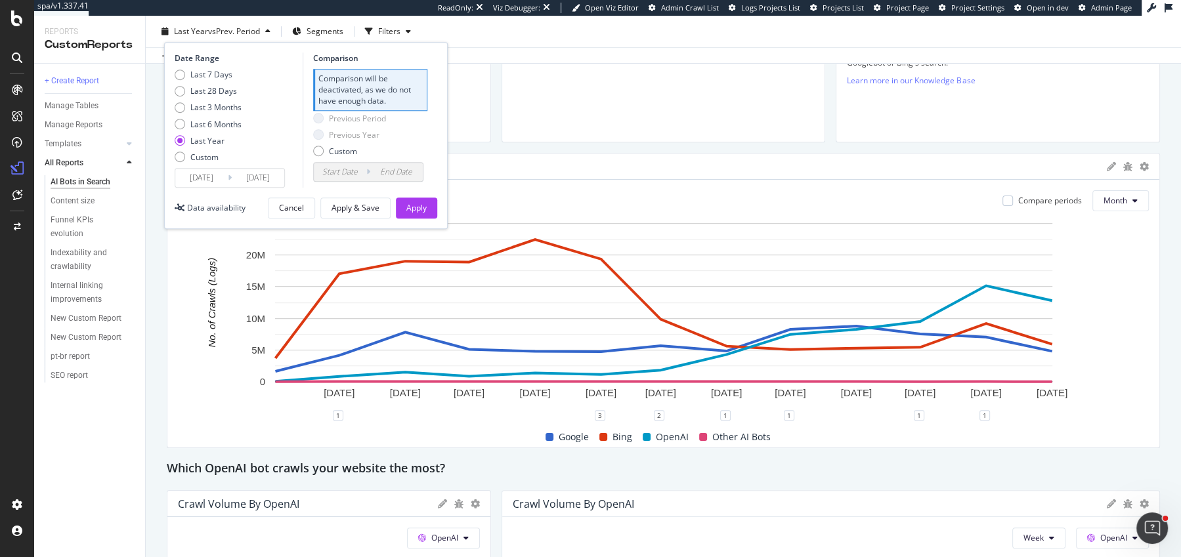
click at [197, 170] on input "[DATE]" at bounding box center [201, 178] width 53 height 18
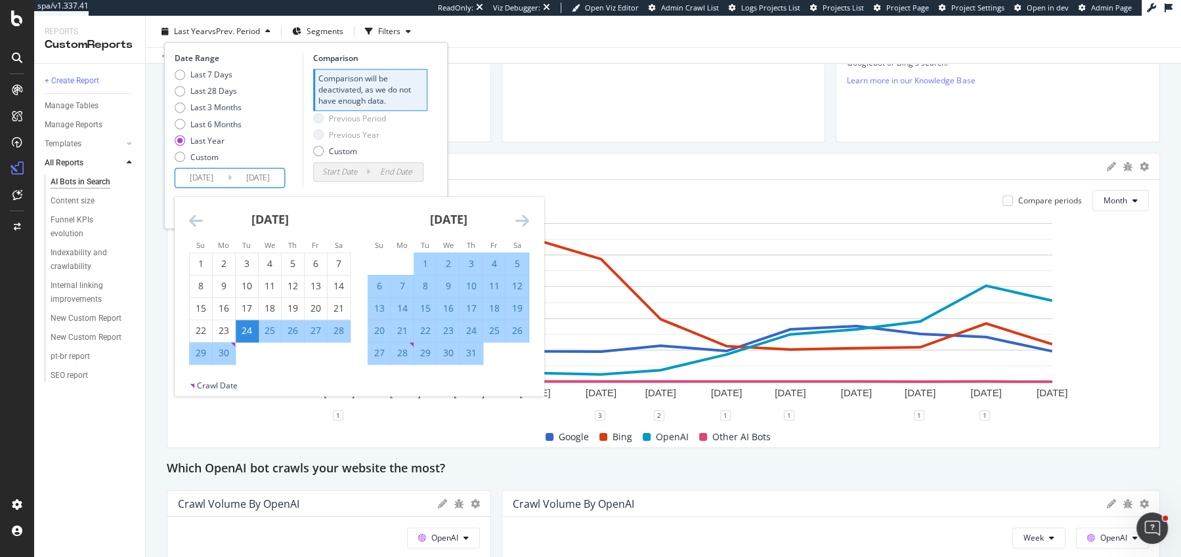
click at [191, 222] on icon "Move backward to switch to the previous month." at bounding box center [196, 221] width 14 height 16
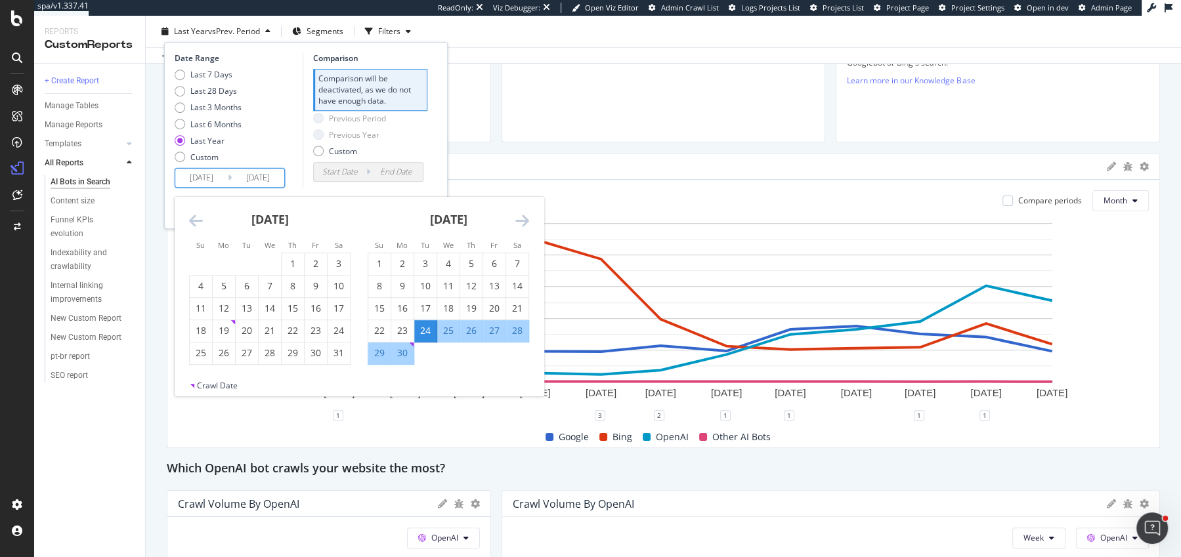
click at [191, 222] on icon "Move backward to switch to the previous month." at bounding box center [196, 221] width 14 height 16
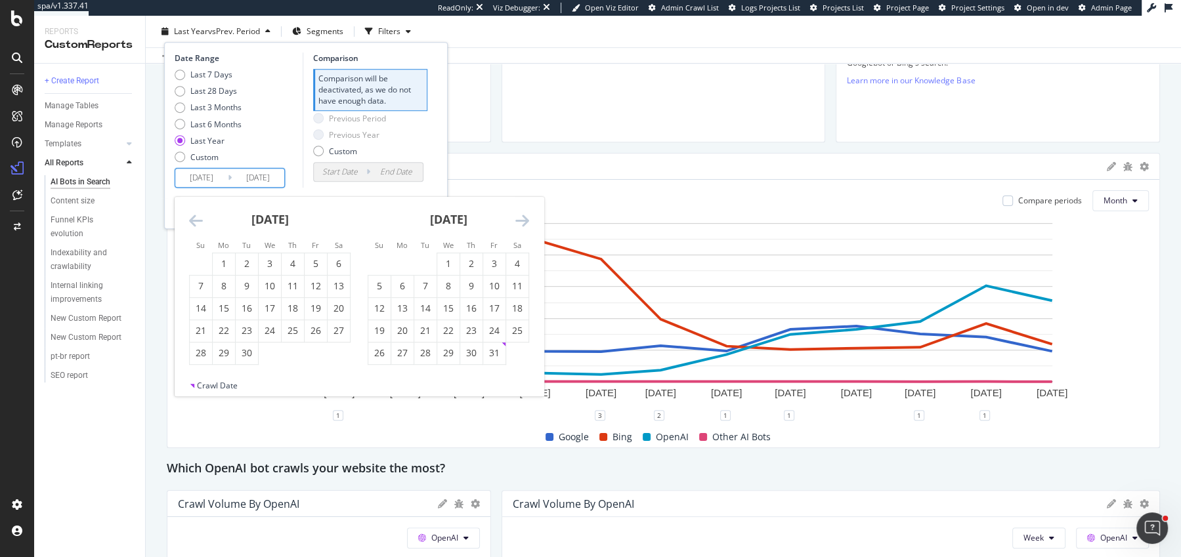
click at [191, 222] on icon "Move backward to switch to the previous month." at bounding box center [196, 221] width 14 height 16
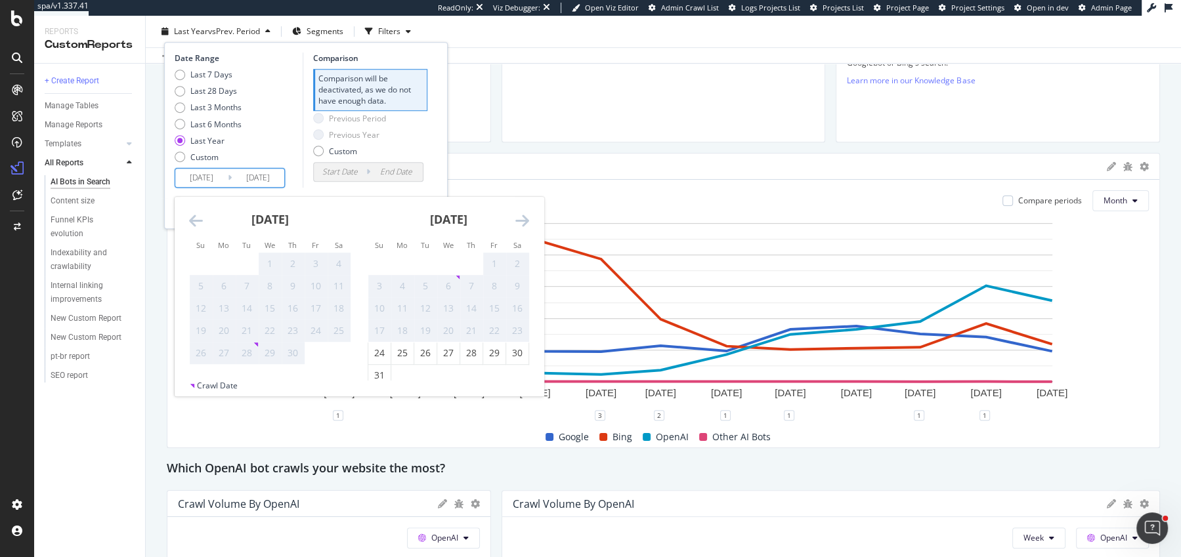
click at [191, 222] on icon "Move backward to switch to the previous month." at bounding box center [196, 221] width 14 height 16
click at [513, 211] on div "November 2023" at bounding box center [449, 225] width 162 height 56
click at [515, 213] on icon "Move forward to switch to the next month." at bounding box center [522, 221] width 14 height 16
click at [520, 216] on icon "Move forward to switch to the next month." at bounding box center [522, 221] width 14 height 16
click at [204, 353] on div "24" at bounding box center [201, 353] width 22 height 13
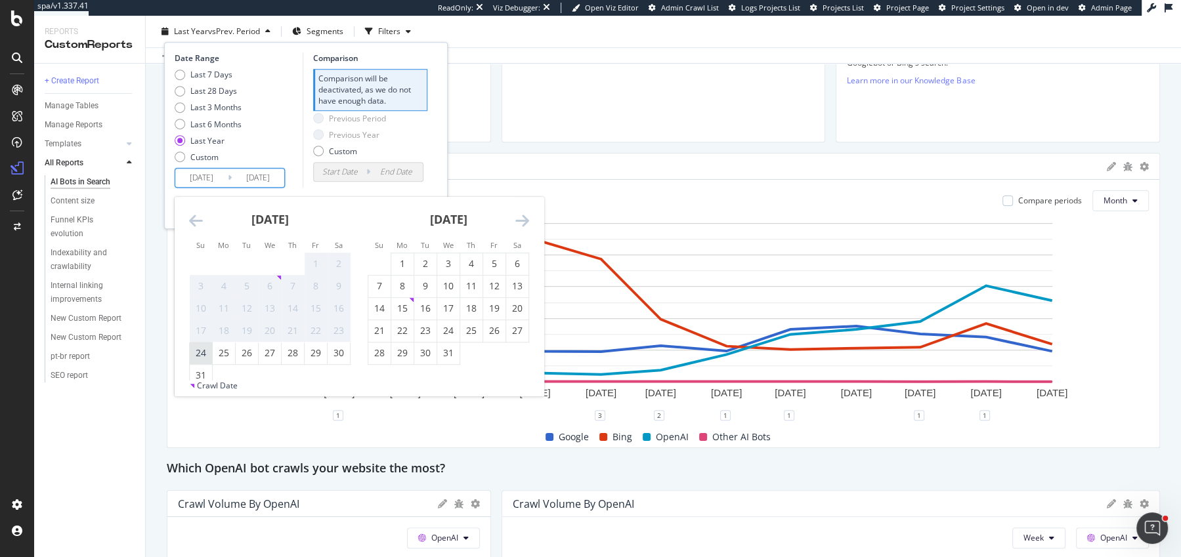
type input "2023/12/24"
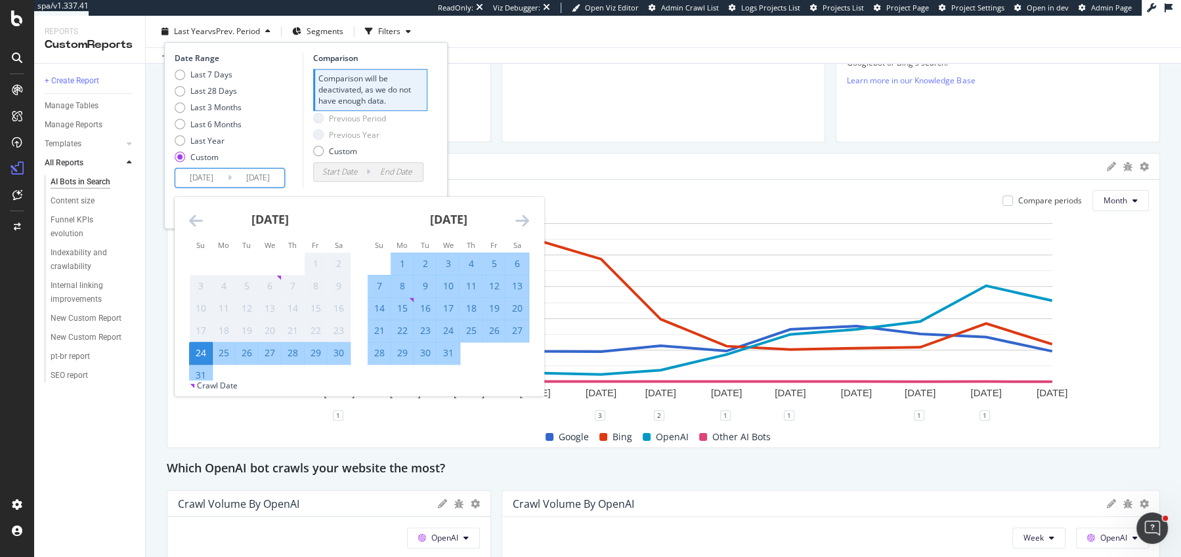
click at [527, 213] on icon "Move forward to switch to the next month." at bounding box center [522, 221] width 14 height 16
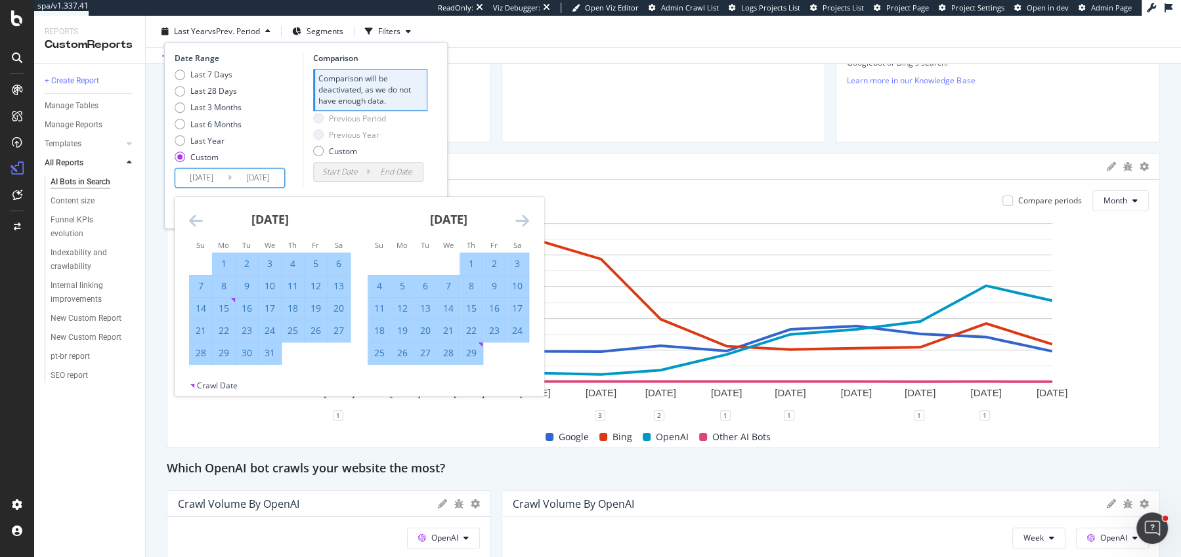
click at [527, 213] on icon "Move forward to switch to the next month." at bounding box center [522, 221] width 14 height 16
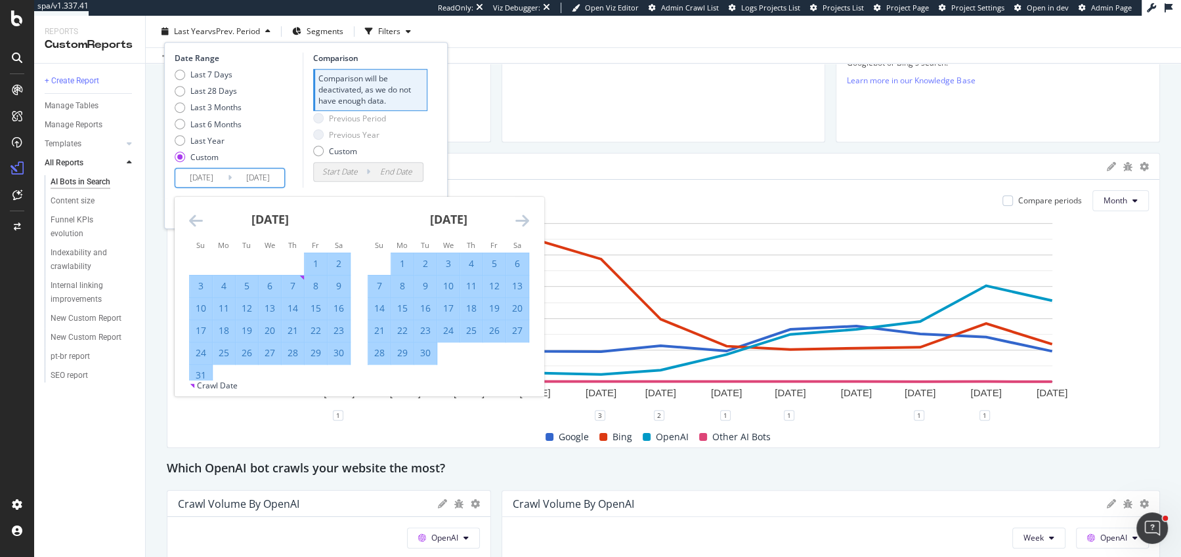
click at [527, 213] on icon "Move forward to switch to the next month." at bounding box center [522, 221] width 14 height 16
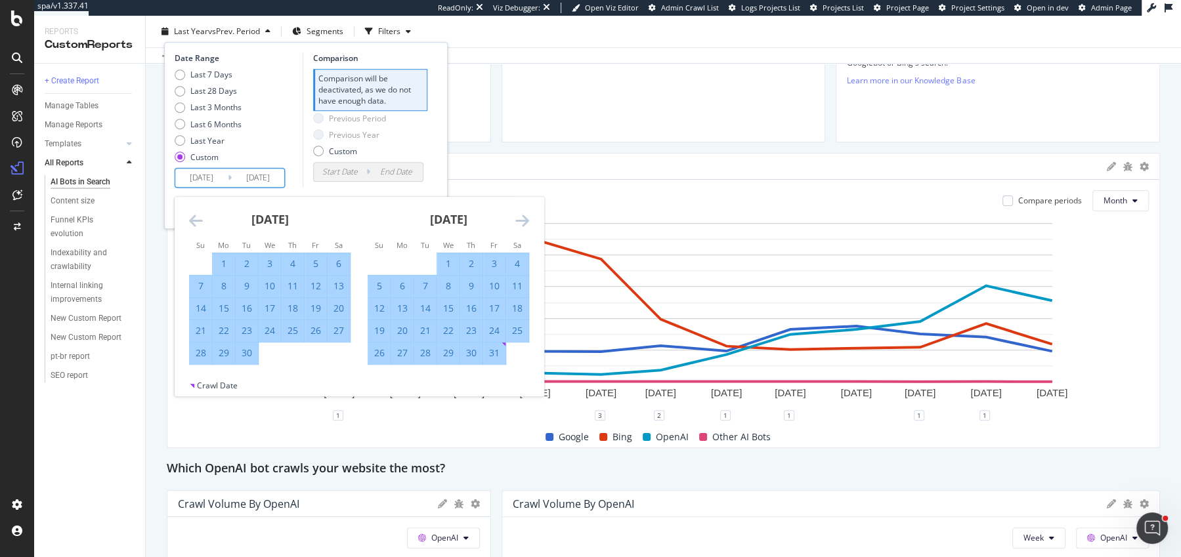
click at [527, 213] on icon "Move forward to switch to the next month." at bounding box center [522, 221] width 14 height 16
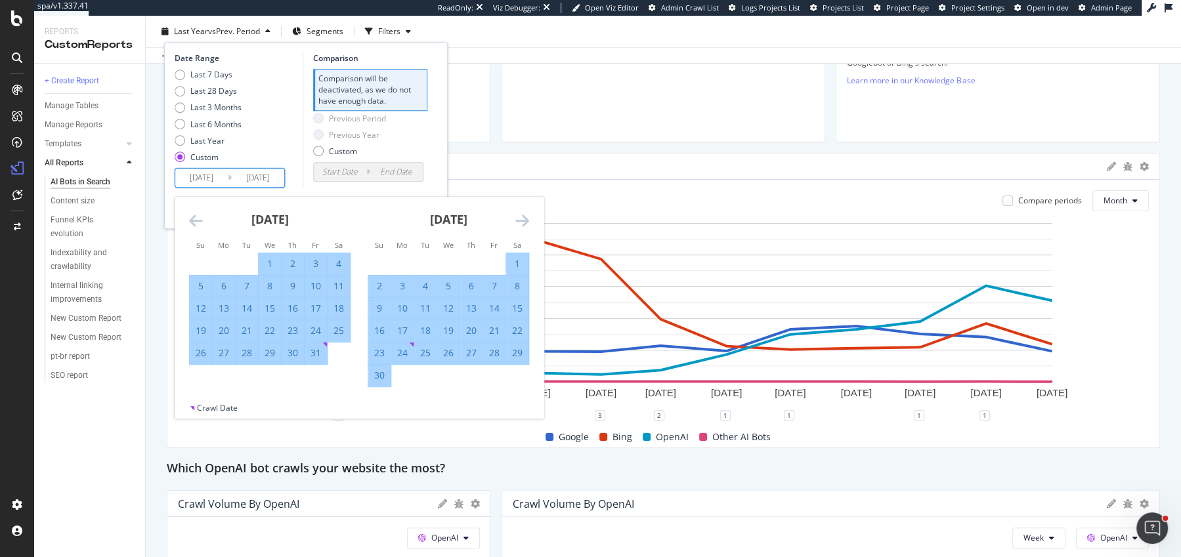
click at [527, 213] on icon "Move forward to switch to the next month." at bounding box center [522, 221] width 14 height 16
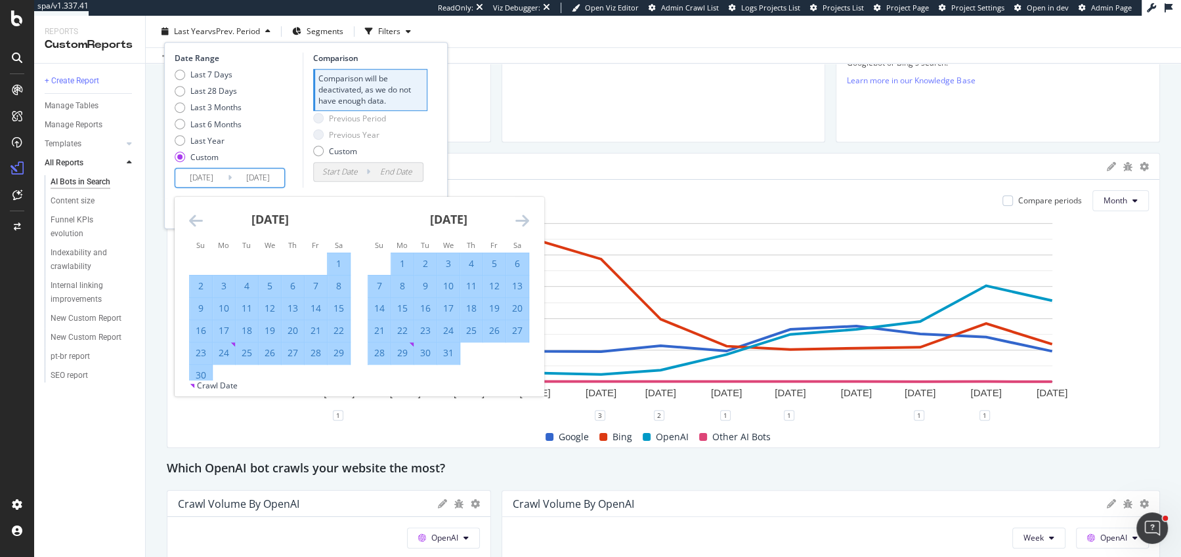
click at [527, 213] on icon "Move forward to switch to the next month." at bounding box center [522, 221] width 14 height 16
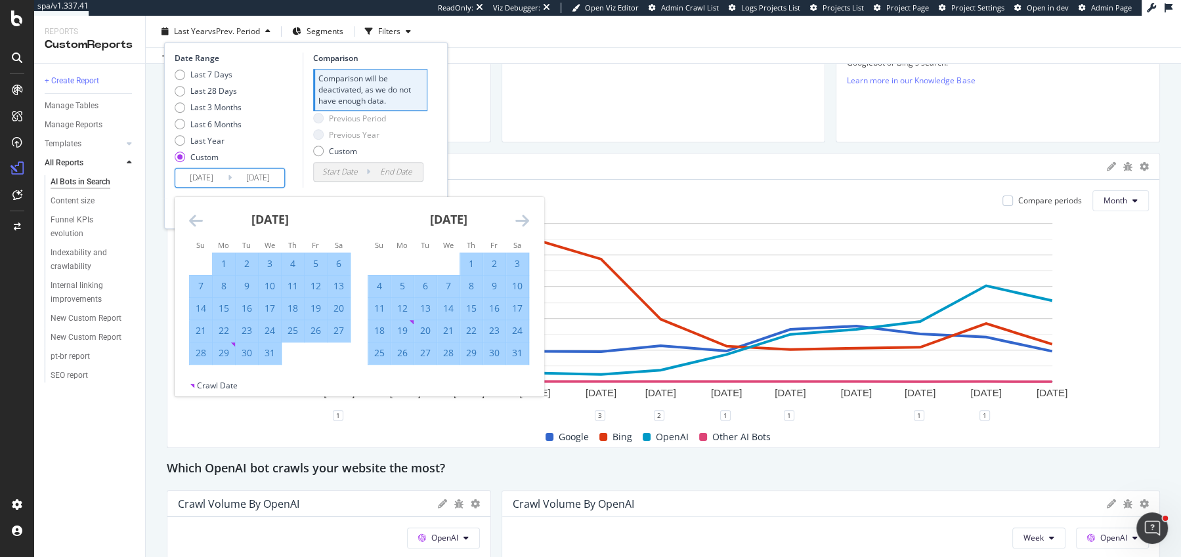
click at [521, 355] on div "31" at bounding box center [517, 353] width 22 height 13
type input "2024/08/31"
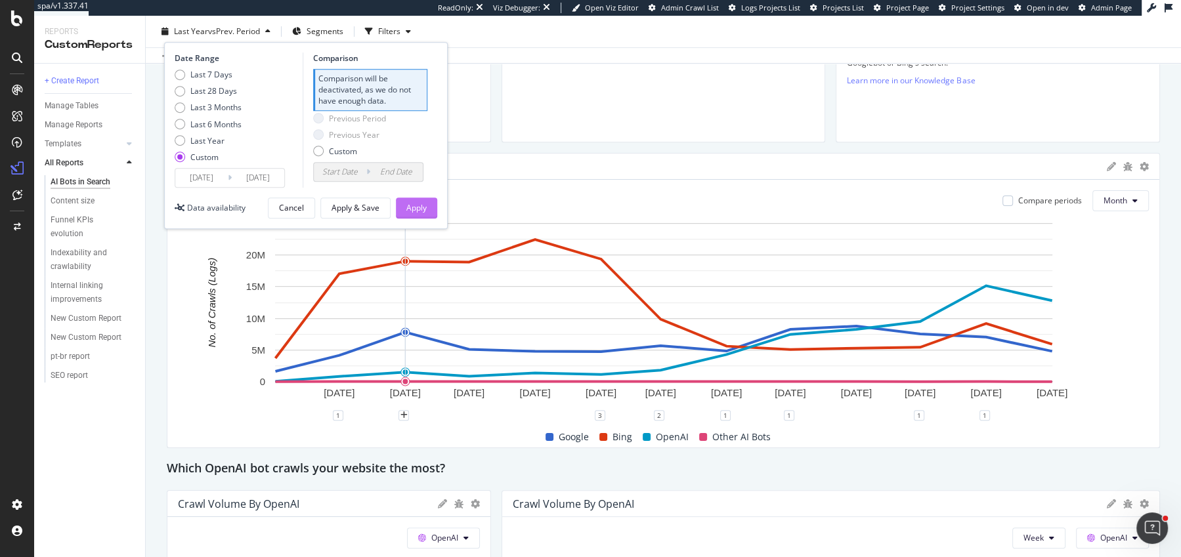
click at [420, 209] on div "Apply" at bounding box center [416, 207] width 20 height 11
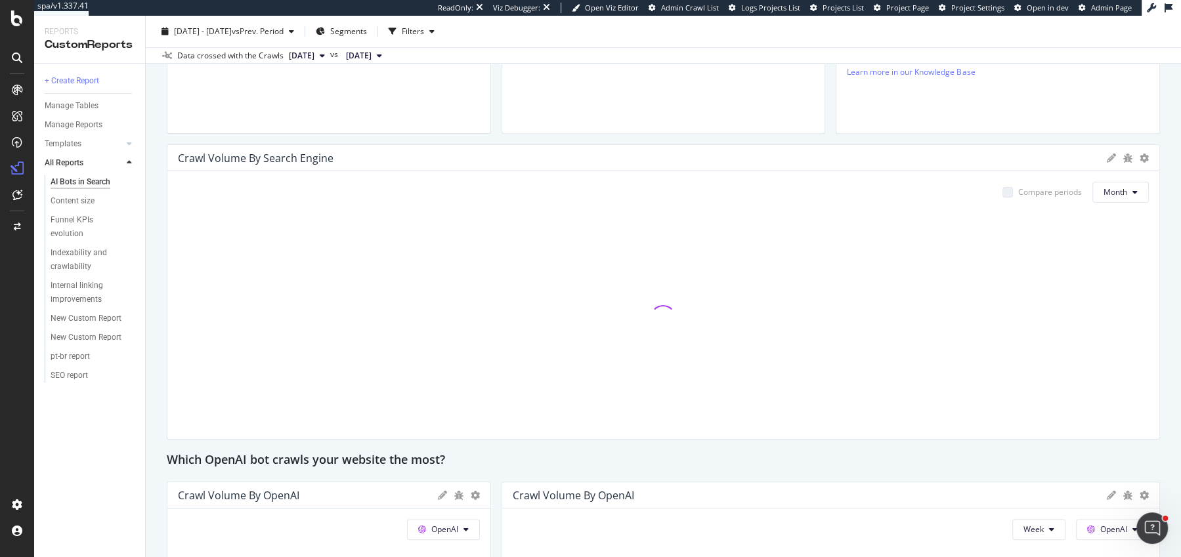
scroll to position [615, 0]
click at [1144, 154] on icon at bounding box center [1144, 157] width 9 height 9
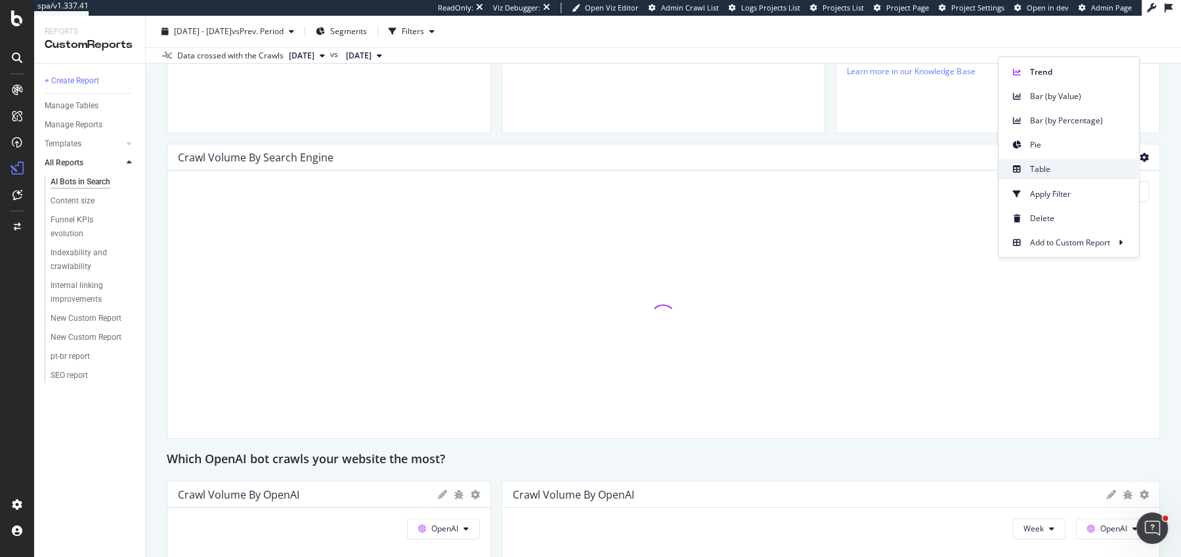
click at [1052, 172] on span "Table" at bounding box center [1079, 169] width 98 height 12
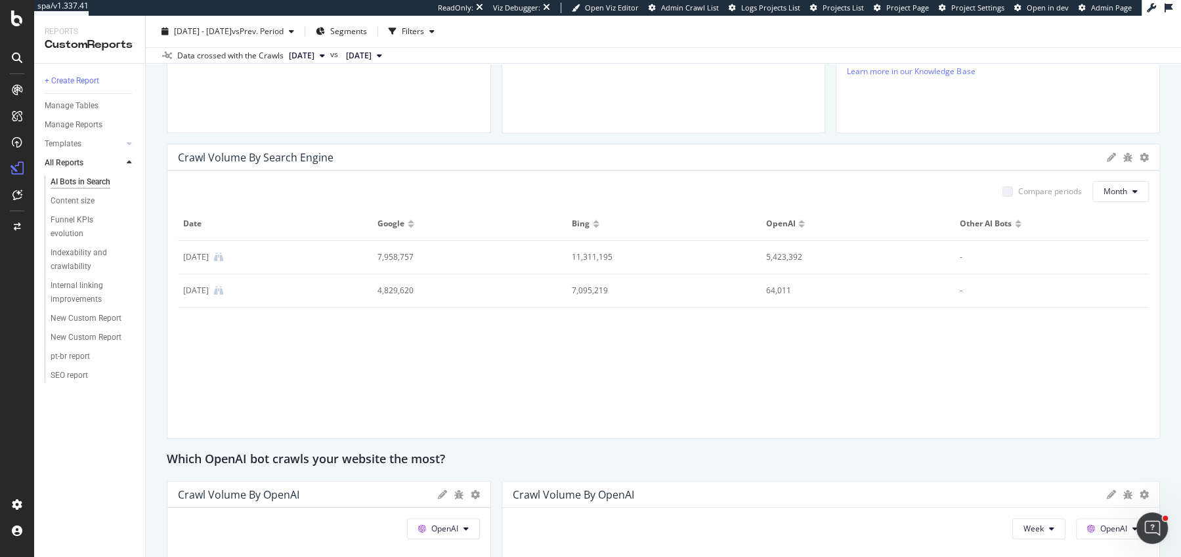
scroll to position [608, 0]
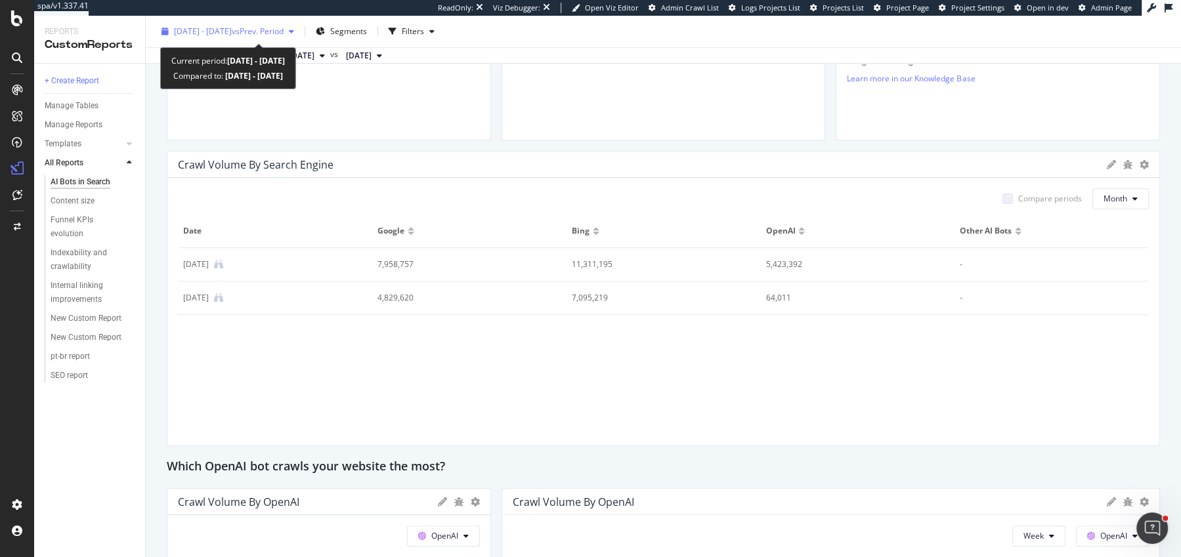
click at [232, 30] on span "2023 Dec. 24th - 2024 Aug. 31st" at bounding box center [203, 31] width 58 height 11
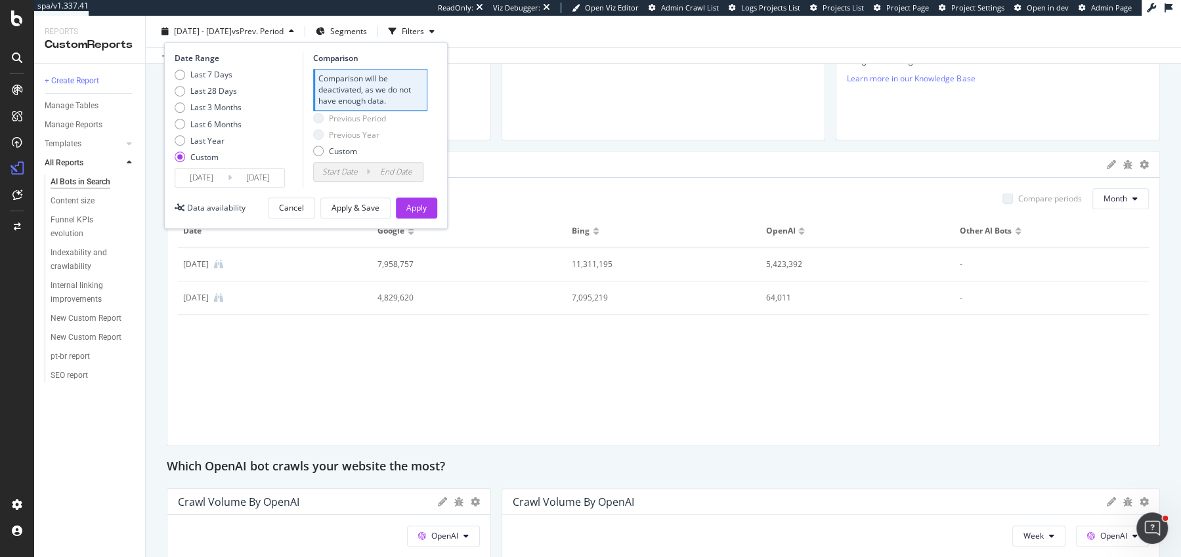
click at [232, 30] on span "2023 Dec. 24th - 2024 Aug. 31st" at bounding box center [203, 31] width 58 height 11
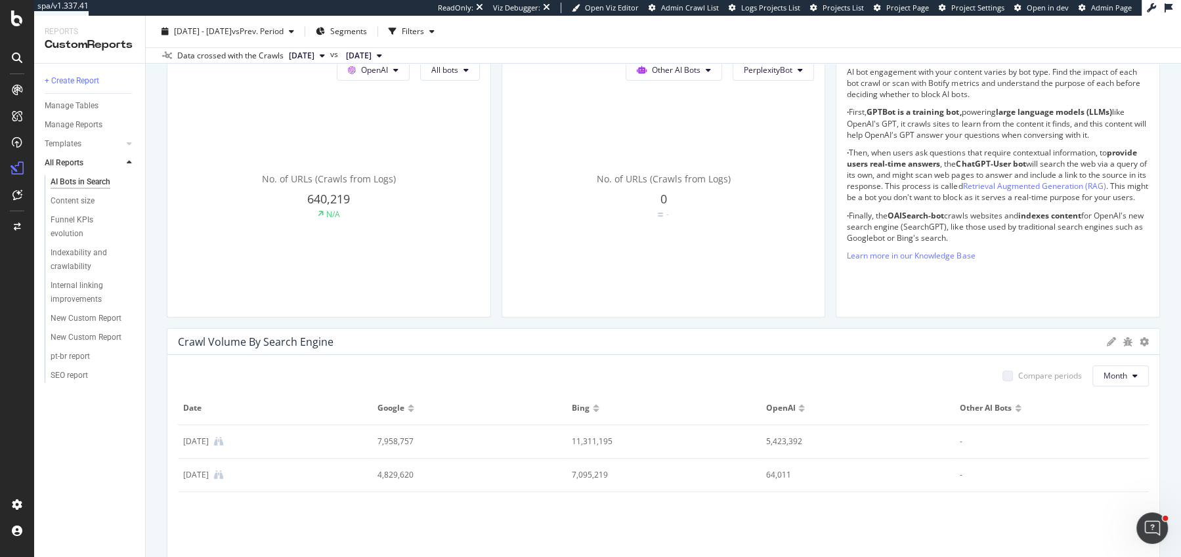
scroll to position [384, 0]
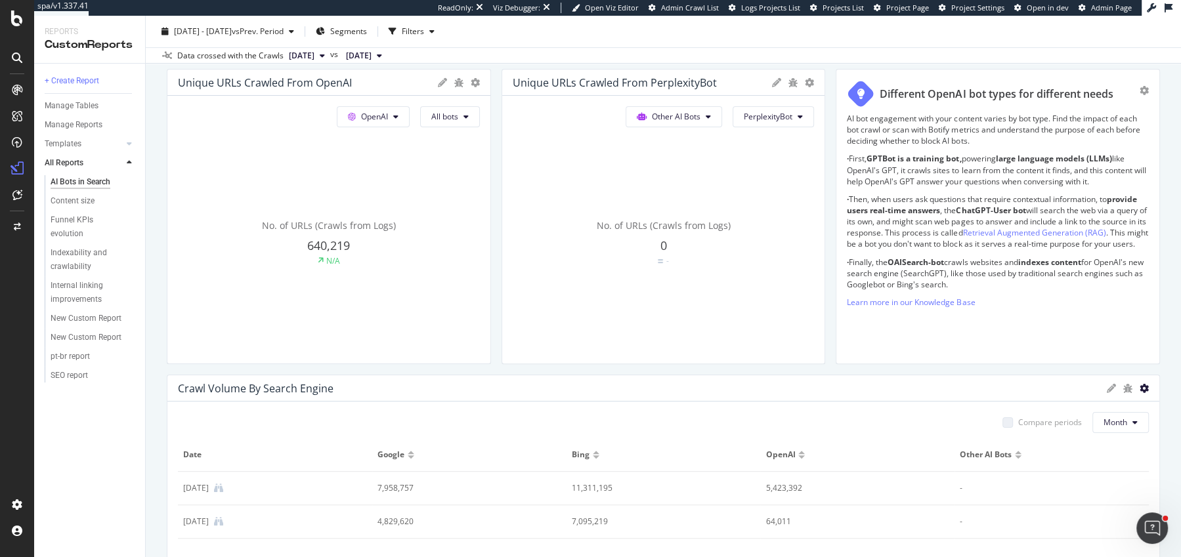
click at [1146, 391] on icon at bounding box center [1144, 388] width 9 height 9
click at [1057, 291] on span "Trend" at bounding box center [1079, 291] width 98 height 12
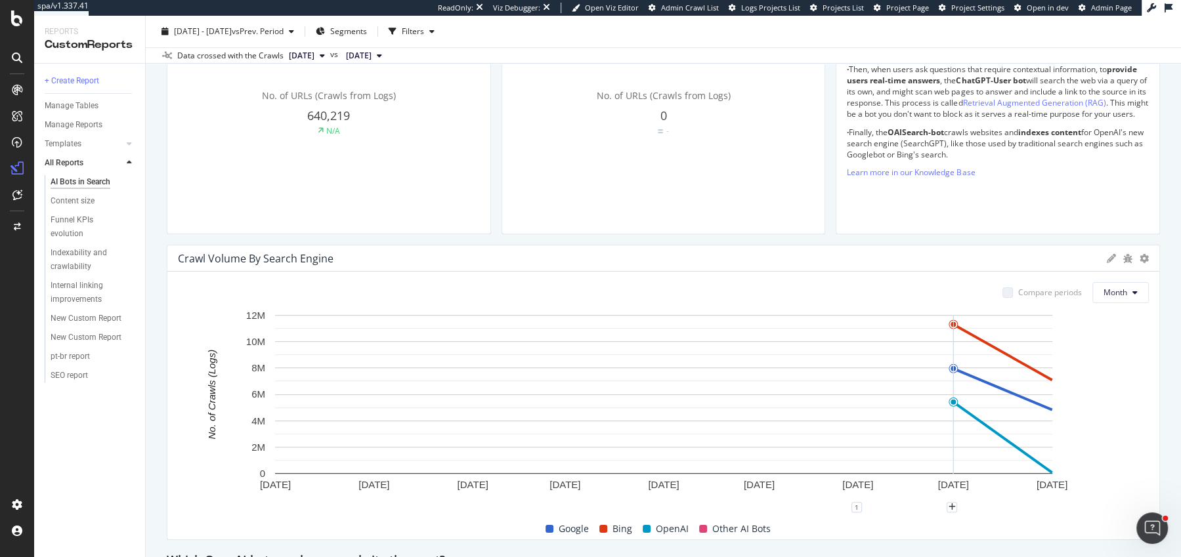
scroll to position [546, 0]
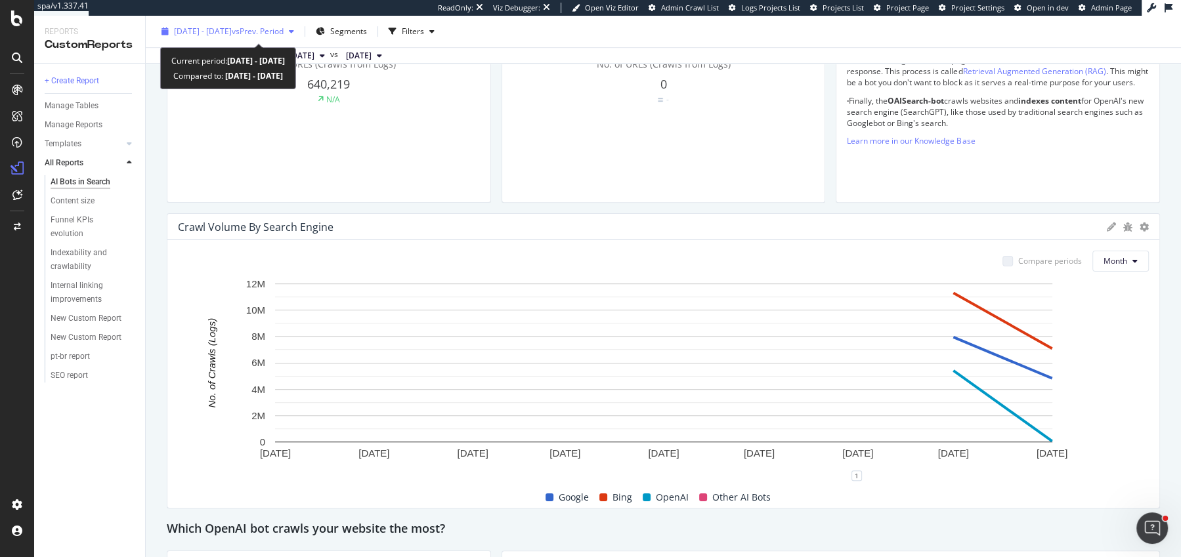
click at [198, 33] on span "2023 Dec. 24th - 2024 Aug. 31st" at bounding box center [203, 31] width 58 height 11
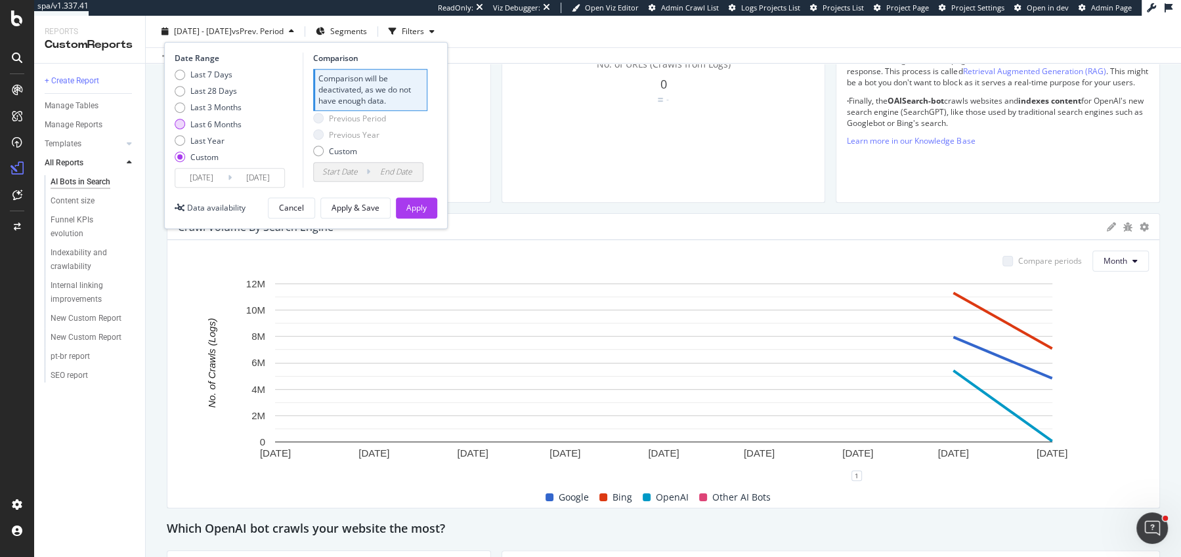
click at [213, 125] on div "Last 6 Months" at bounding box center [215, 124] width 51 height 11
type input "[DATE]"
type input "2024/09/20"
type input "2025/03/23"
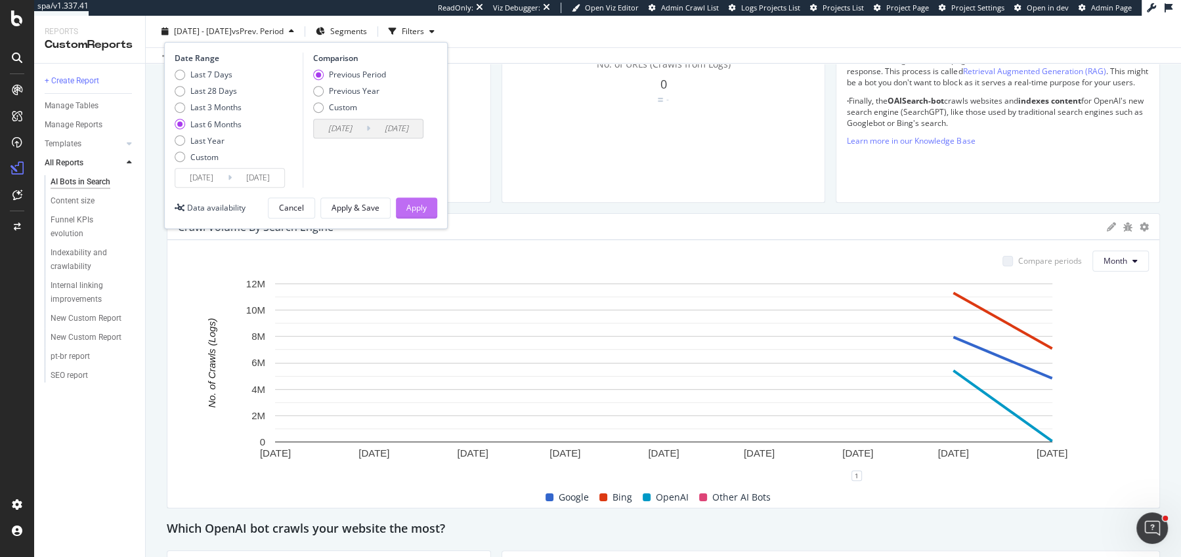
click at [425, 209] on div "Apply" at bounding box center [416, 207] width 20 height 11
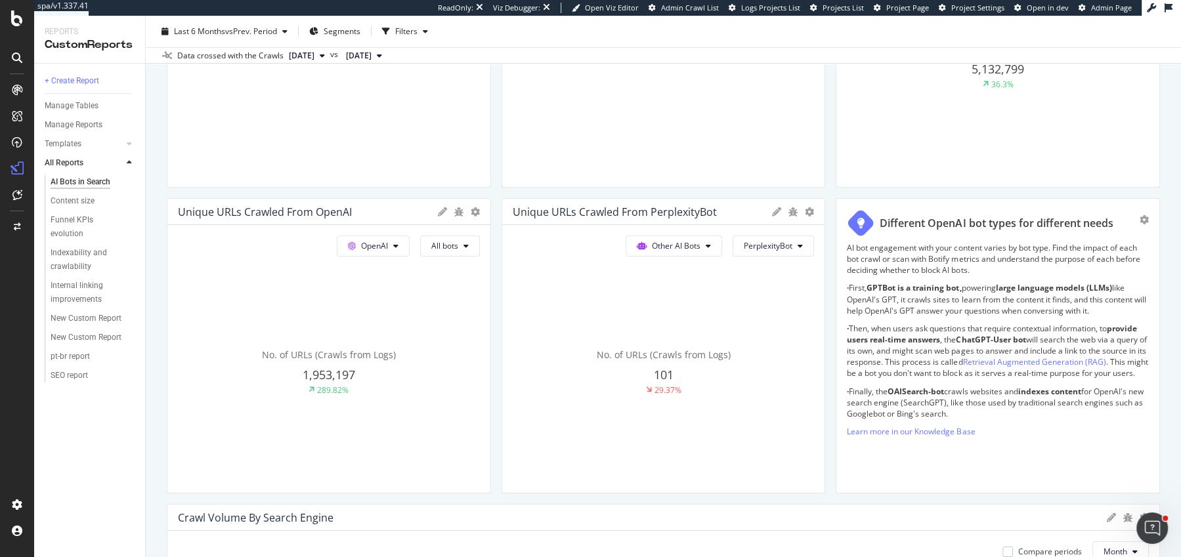
scroll to position [258, 0]
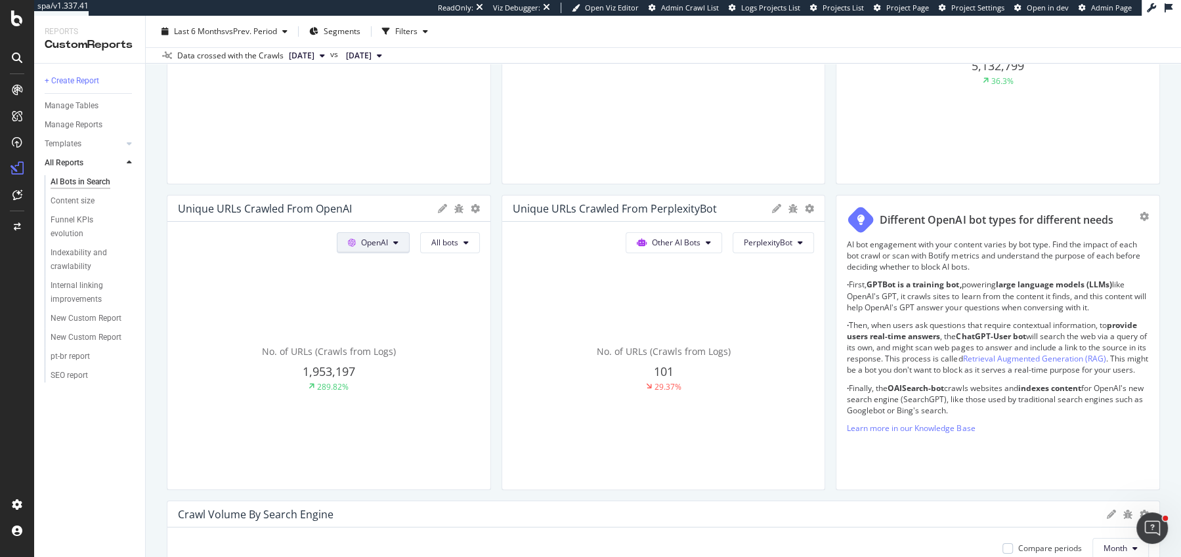
click at [390, 241] on button "OpenAI" at bounding box center [373, 242] width 73 height 21
click at [375, 295] on span "Bing" at bounding box center [394, 292] width 49 height 12
